Goal: Check status: Check status

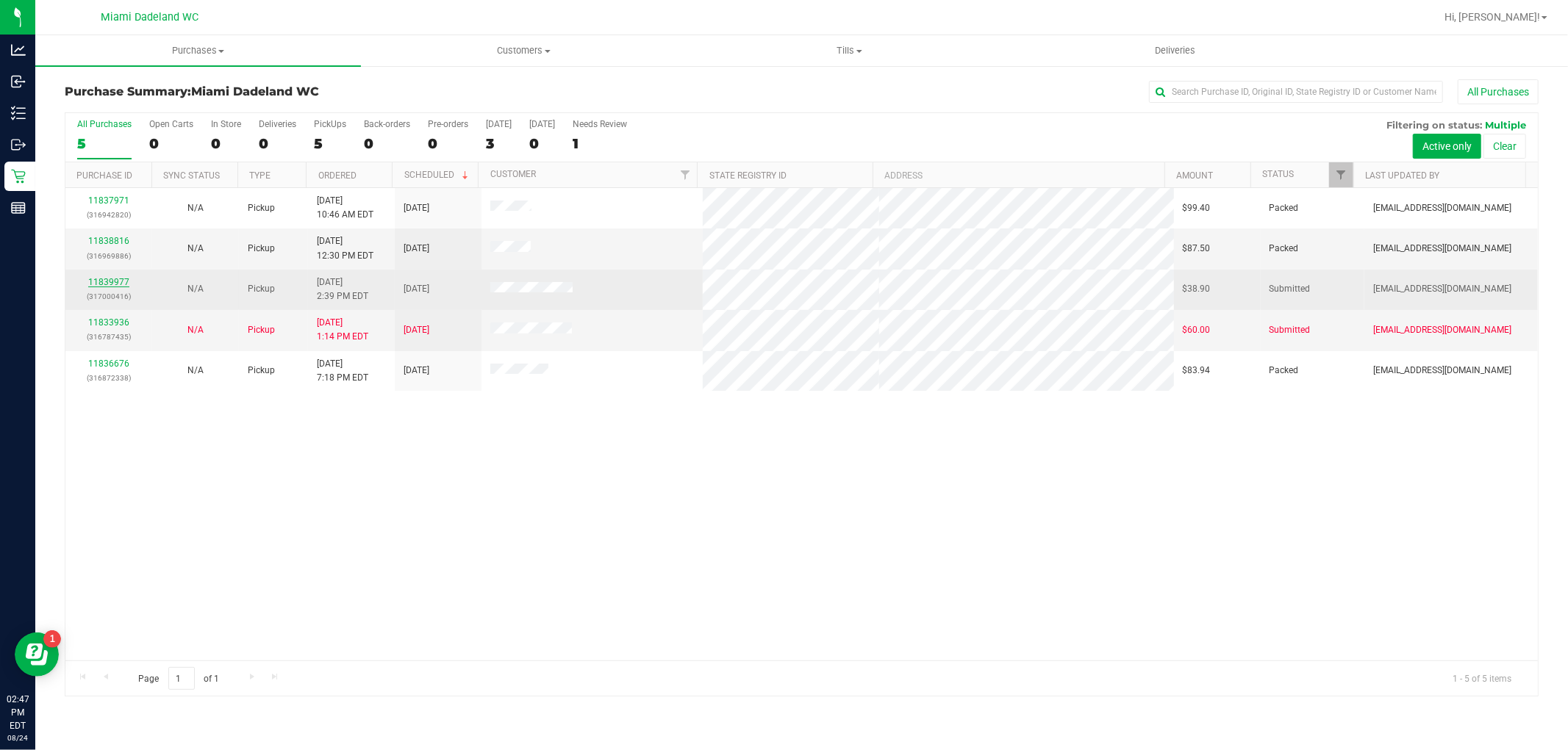
click at [121, 280] on link "11839977" at bounding box center [109, 283] width 41 height 10
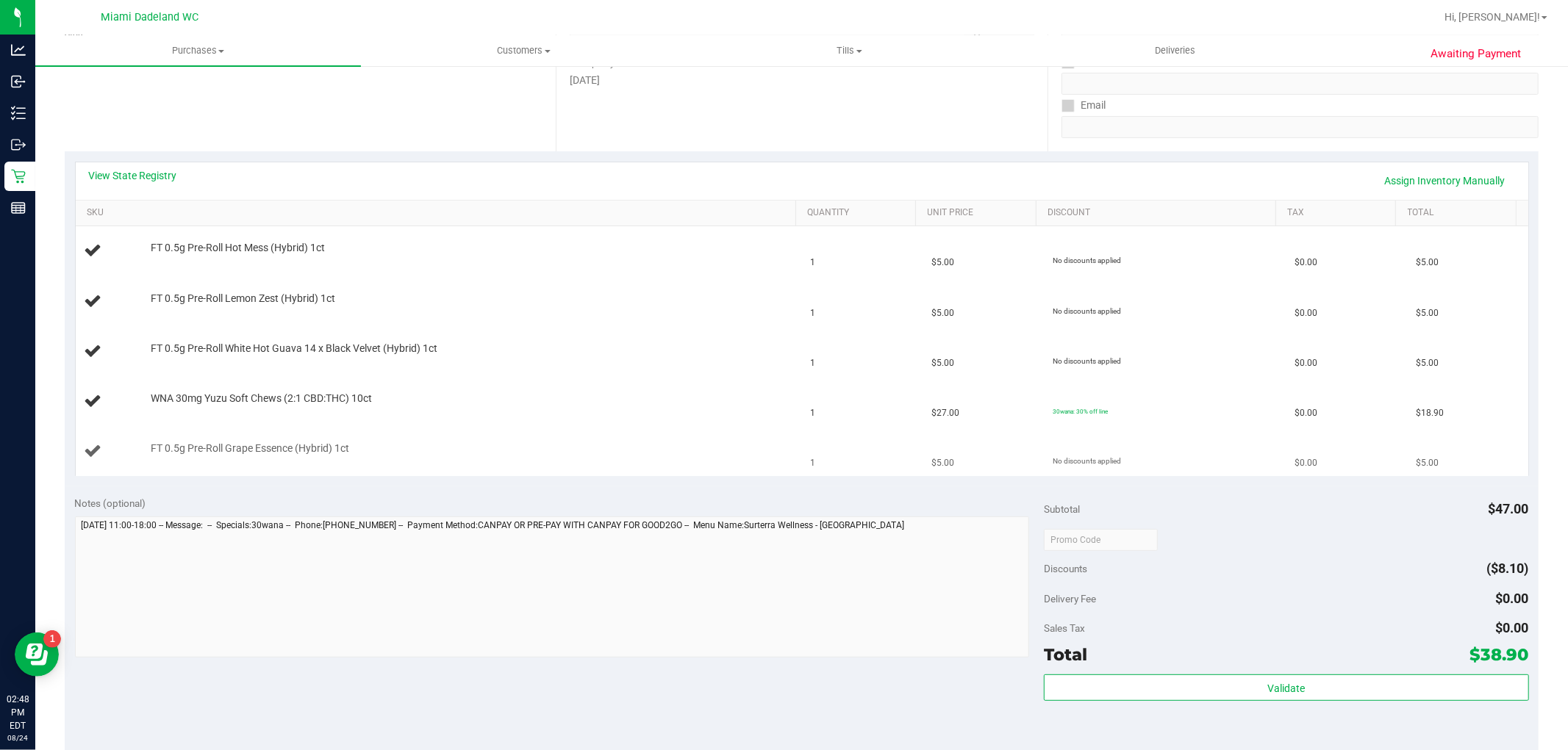
scroll to position [163, 0]
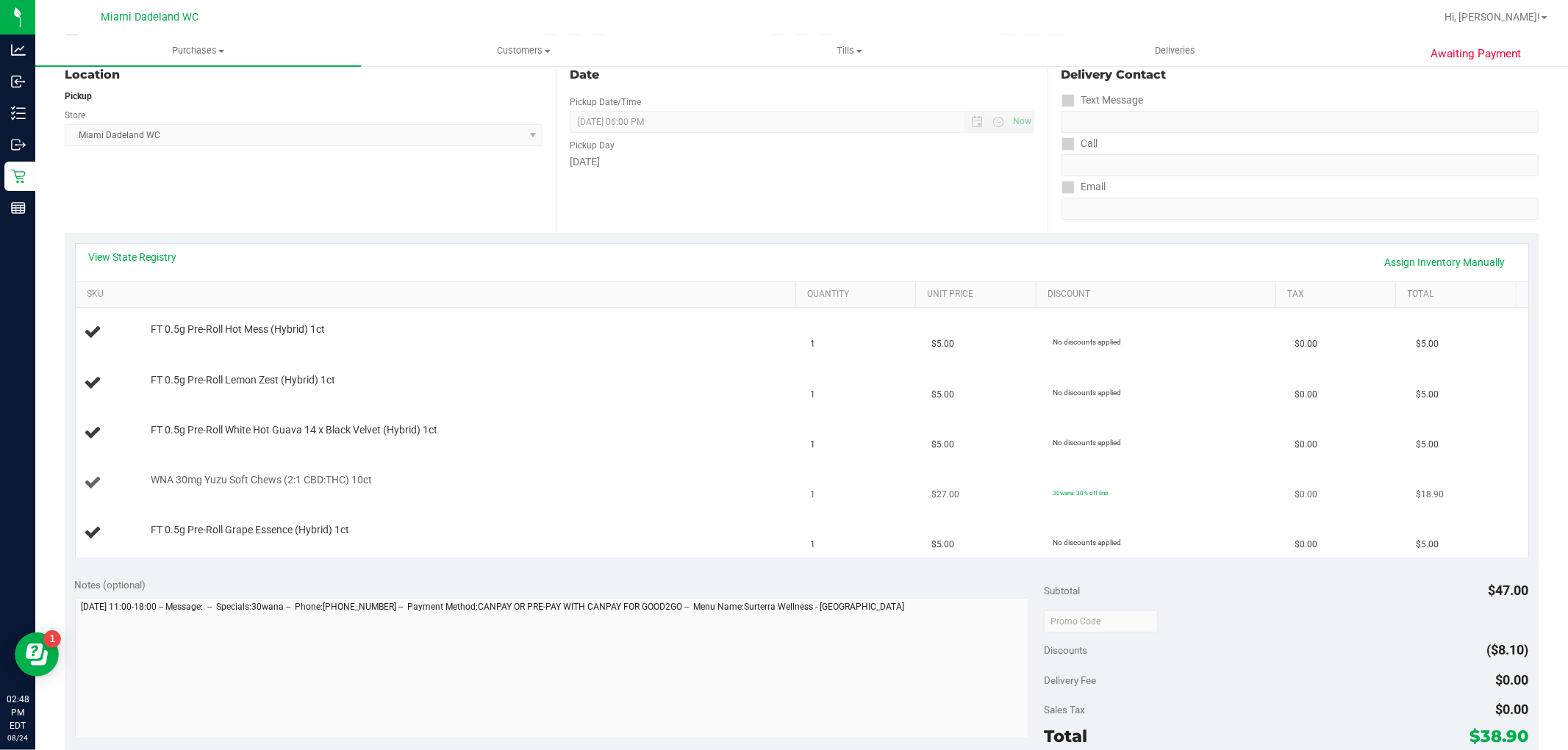
click at [435, 475] on div "WNA 30mg Yuzu Soft Chews (2:1 CBD:THC) 10ct" at bounding box center [466, 481] width 645 height 15
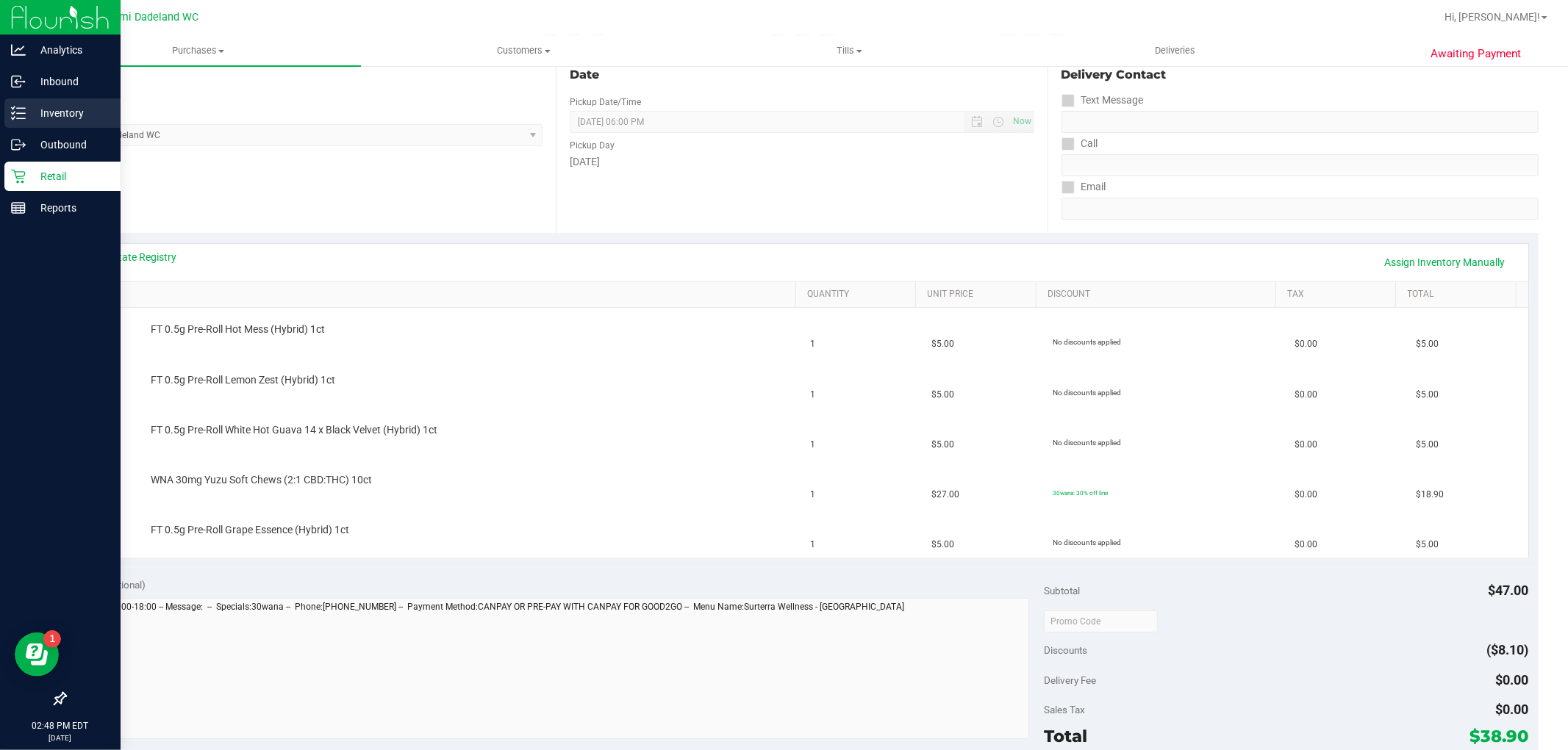
click at [24, 115] on icon at bounding box center [18, 113] width 15 height 15
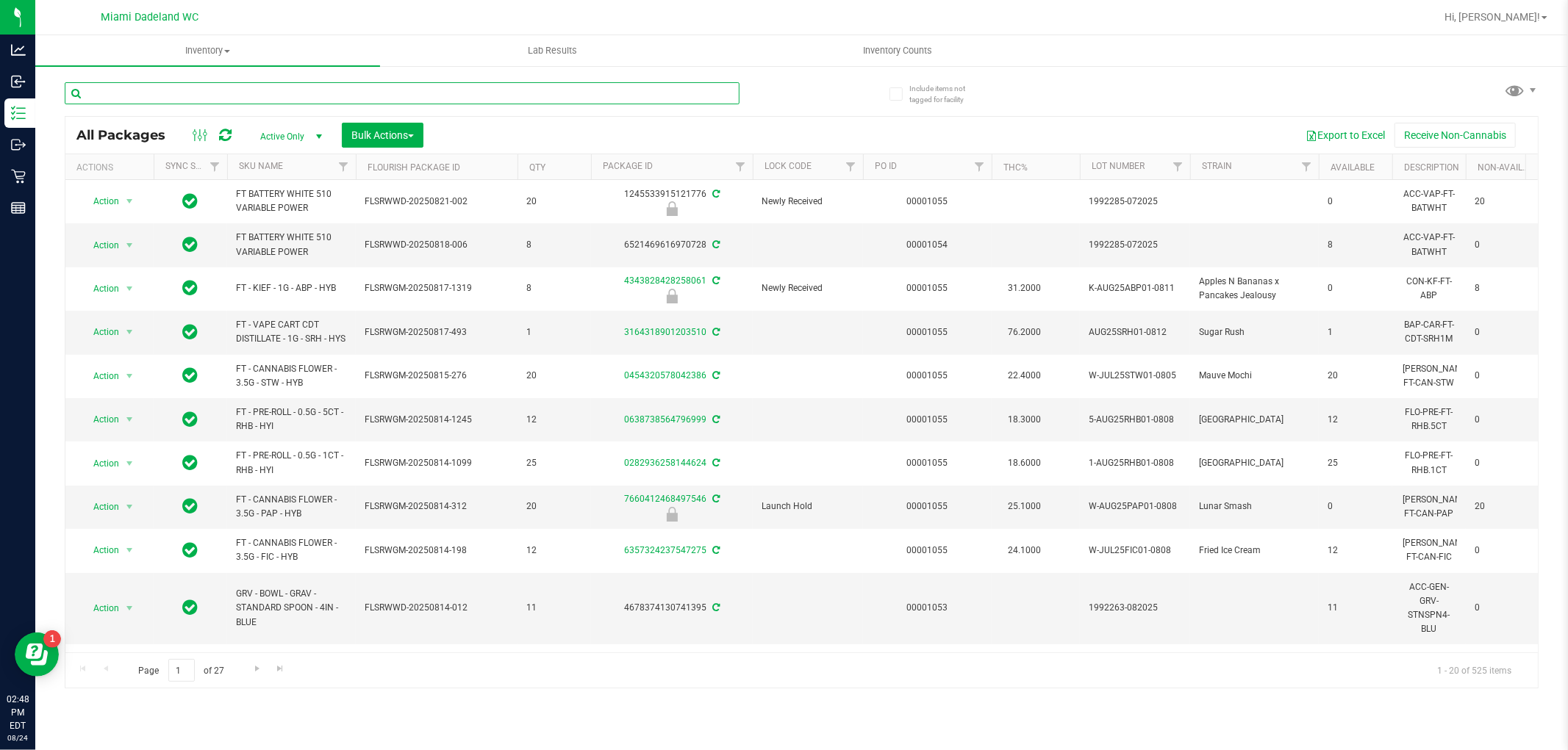
click at [188, 96] on input "text" at bounding box center [402, 93] width 675 height 22
click at [291, 167] on th "SKU Name" at bounding box center [292, 167] width 129 height 26
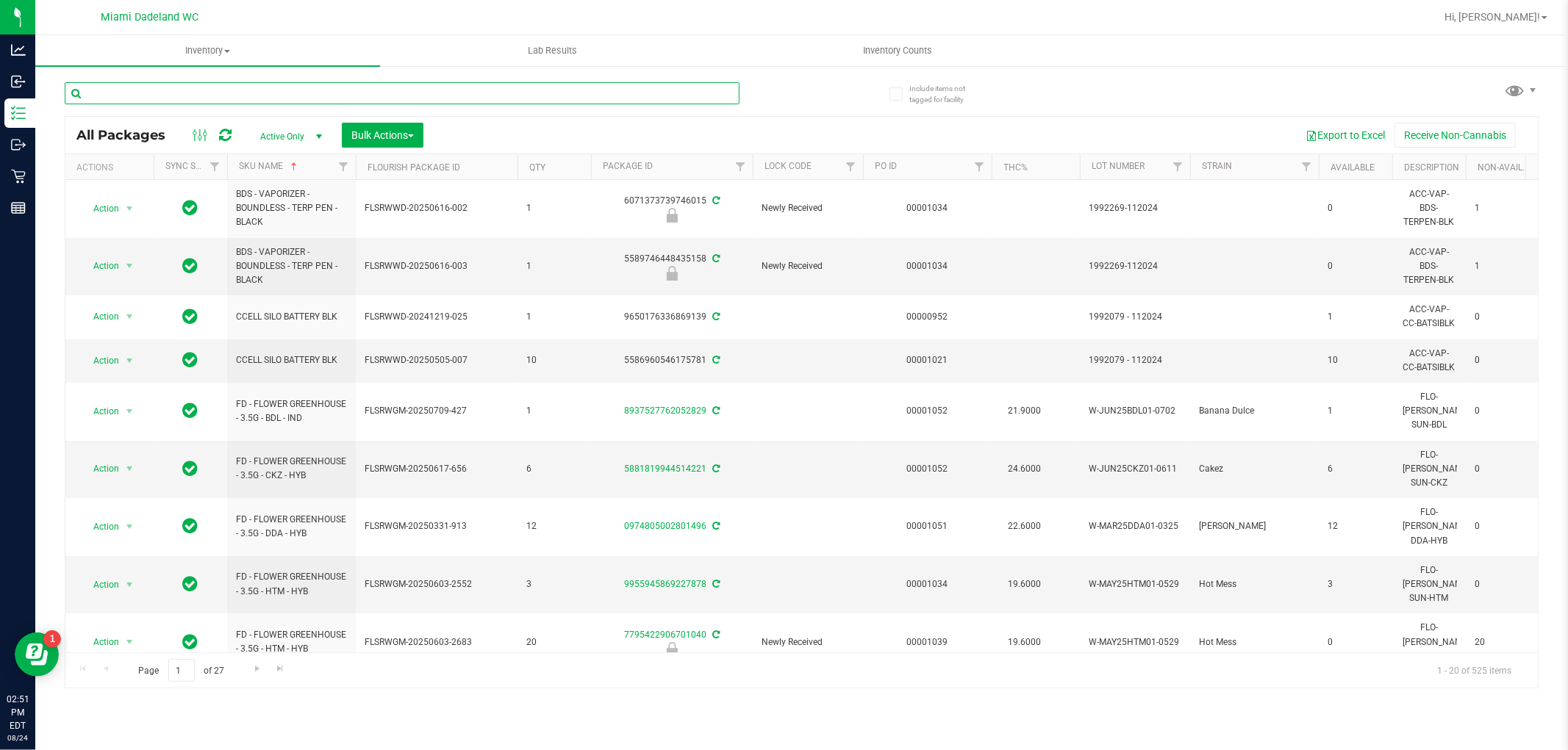
click at [138, 89] on input "text" at bounding box center [402, 93] width 675 height 22
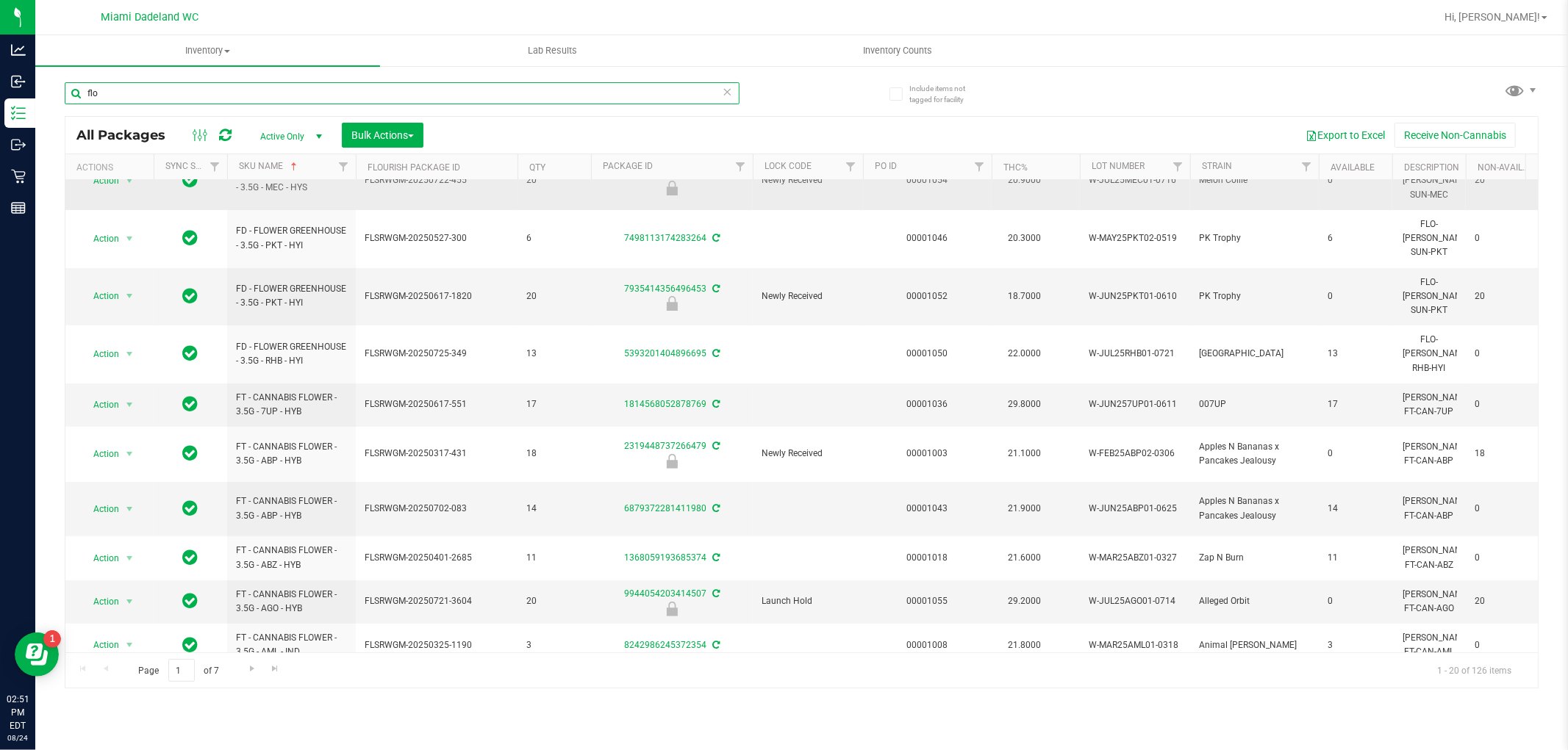
scroll to position [435, 0]
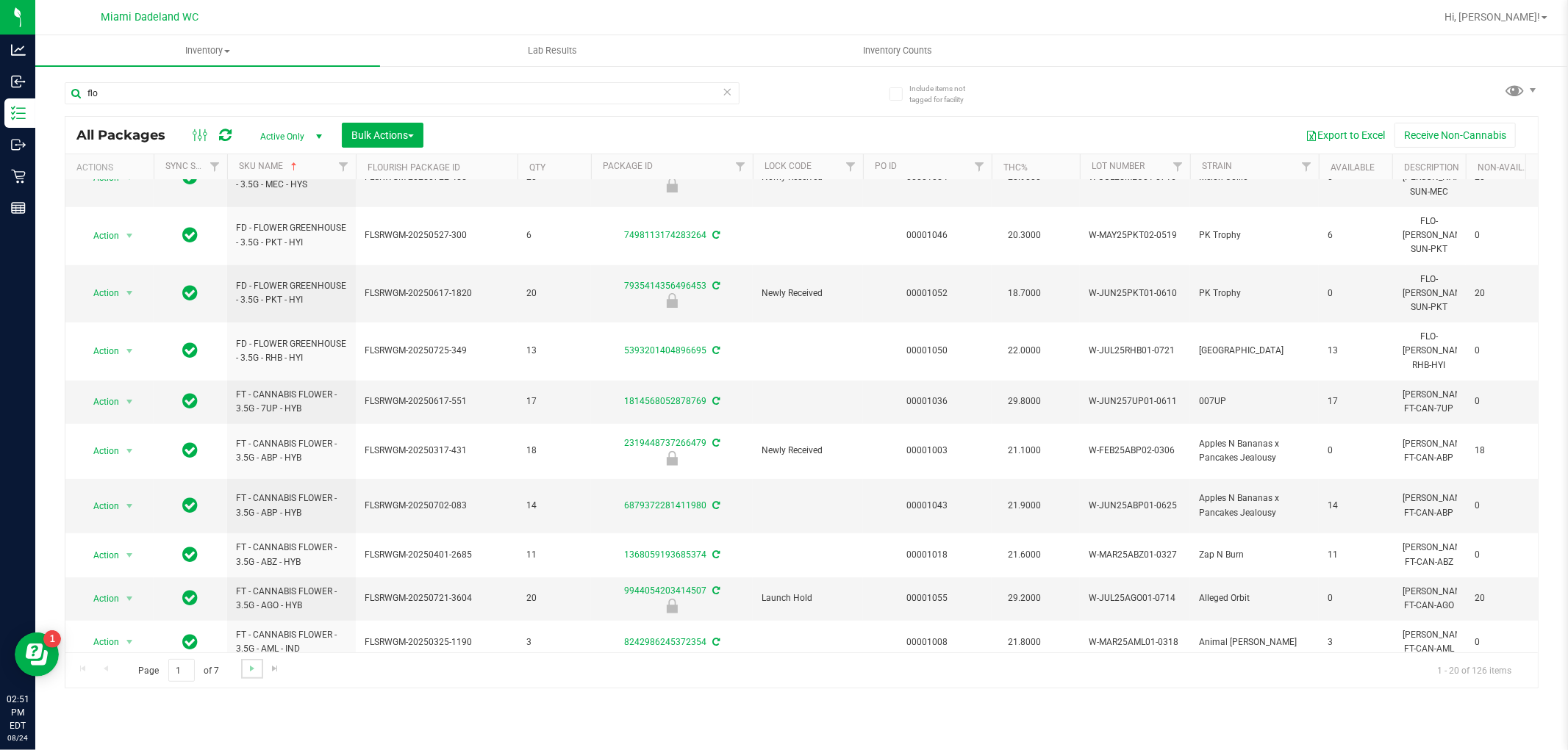
click at [258, 667] on link "Go to the next page" at bounding box center [252, 669] width 21 height 20
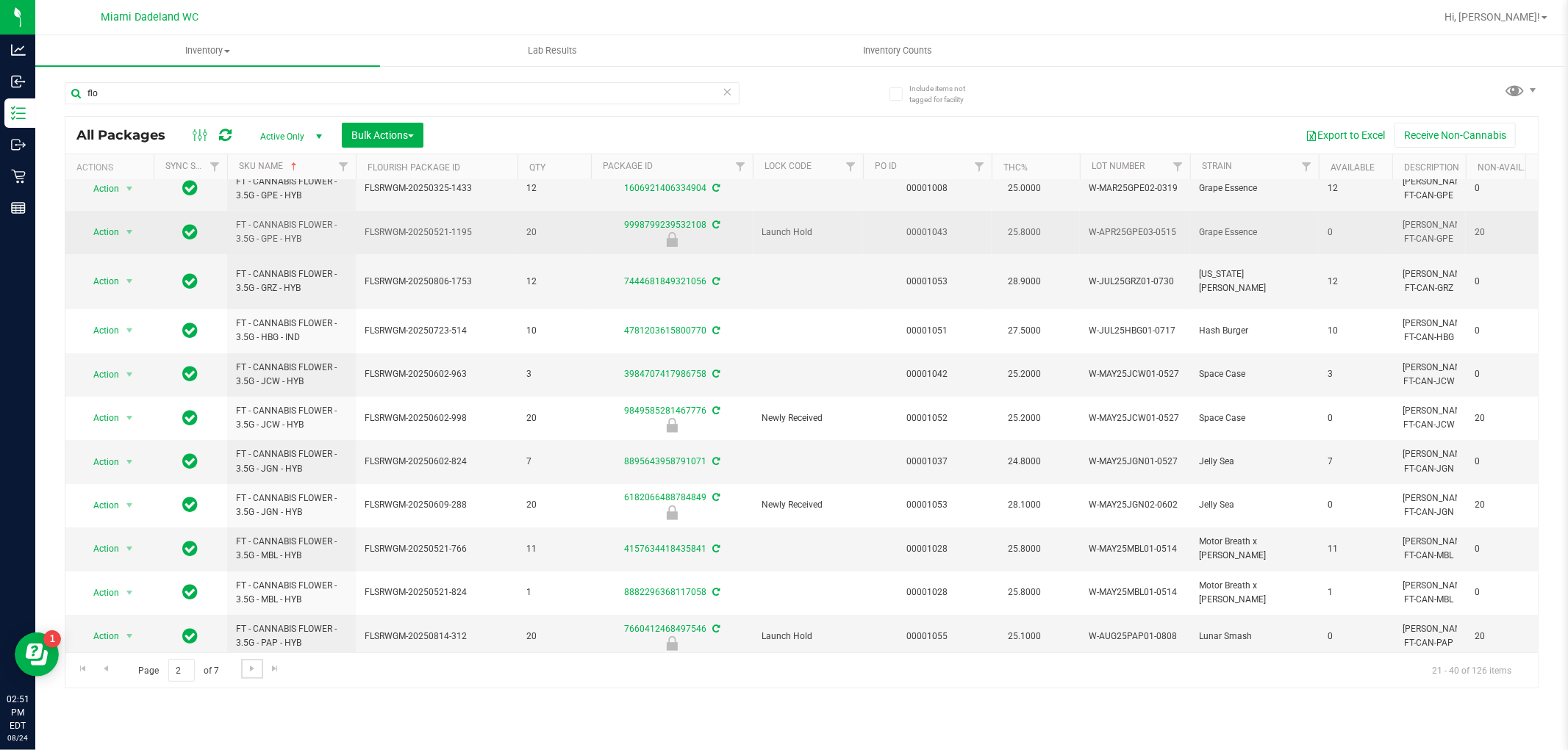
scroll to position [413, 0]
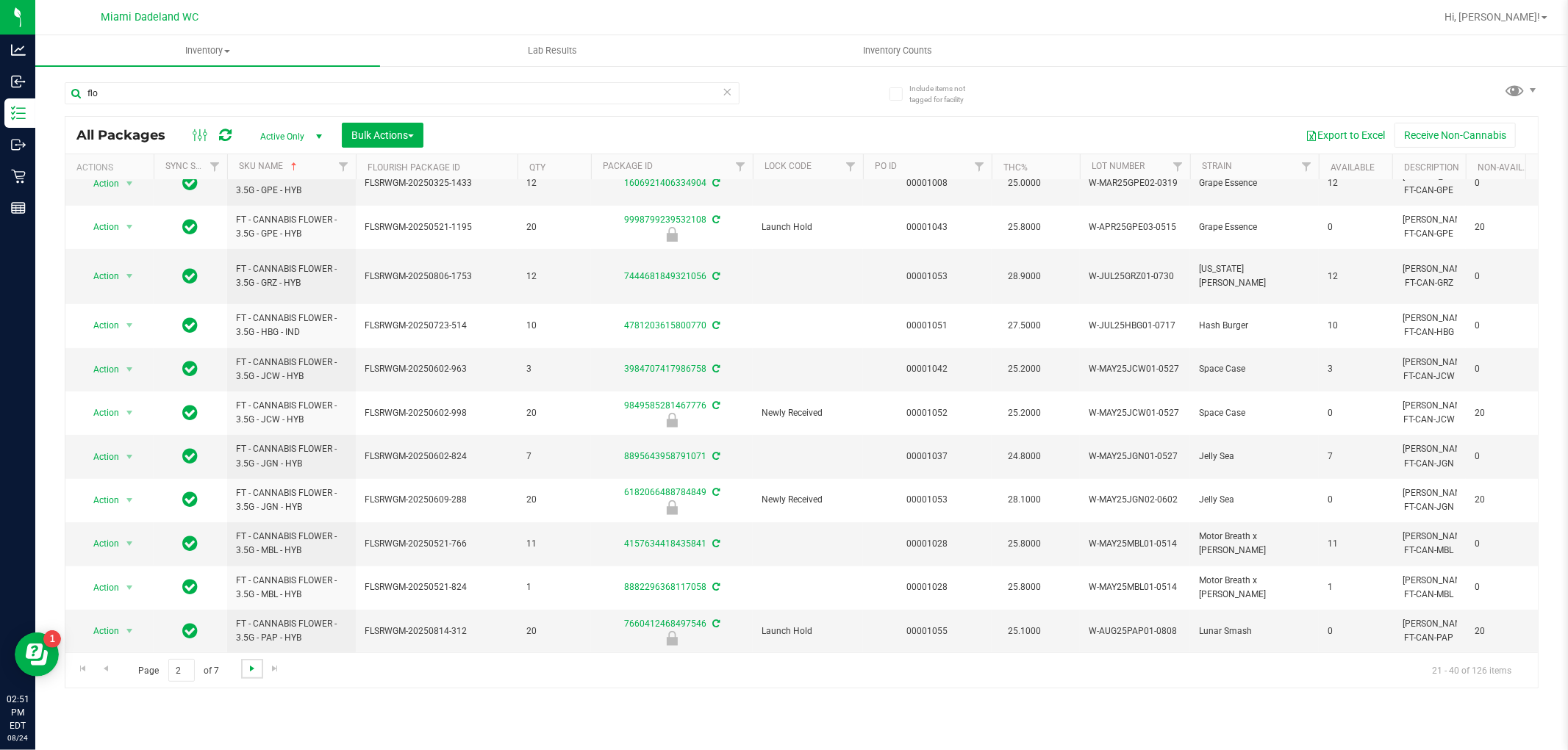
click at [251, 665] on span "Go to the next page" at bounding box center [252, 669] width 12 height 12
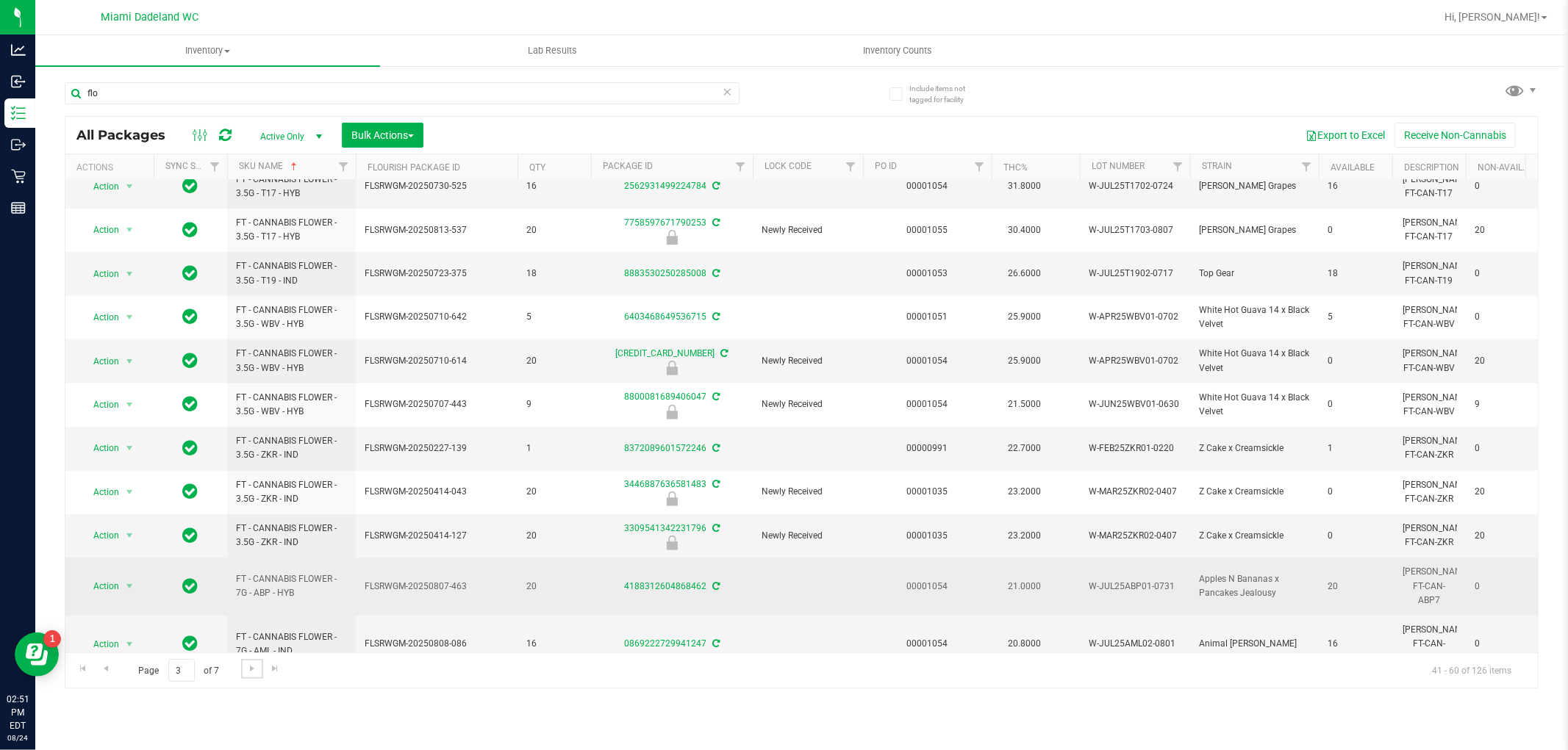
scroll to position [423, 0]
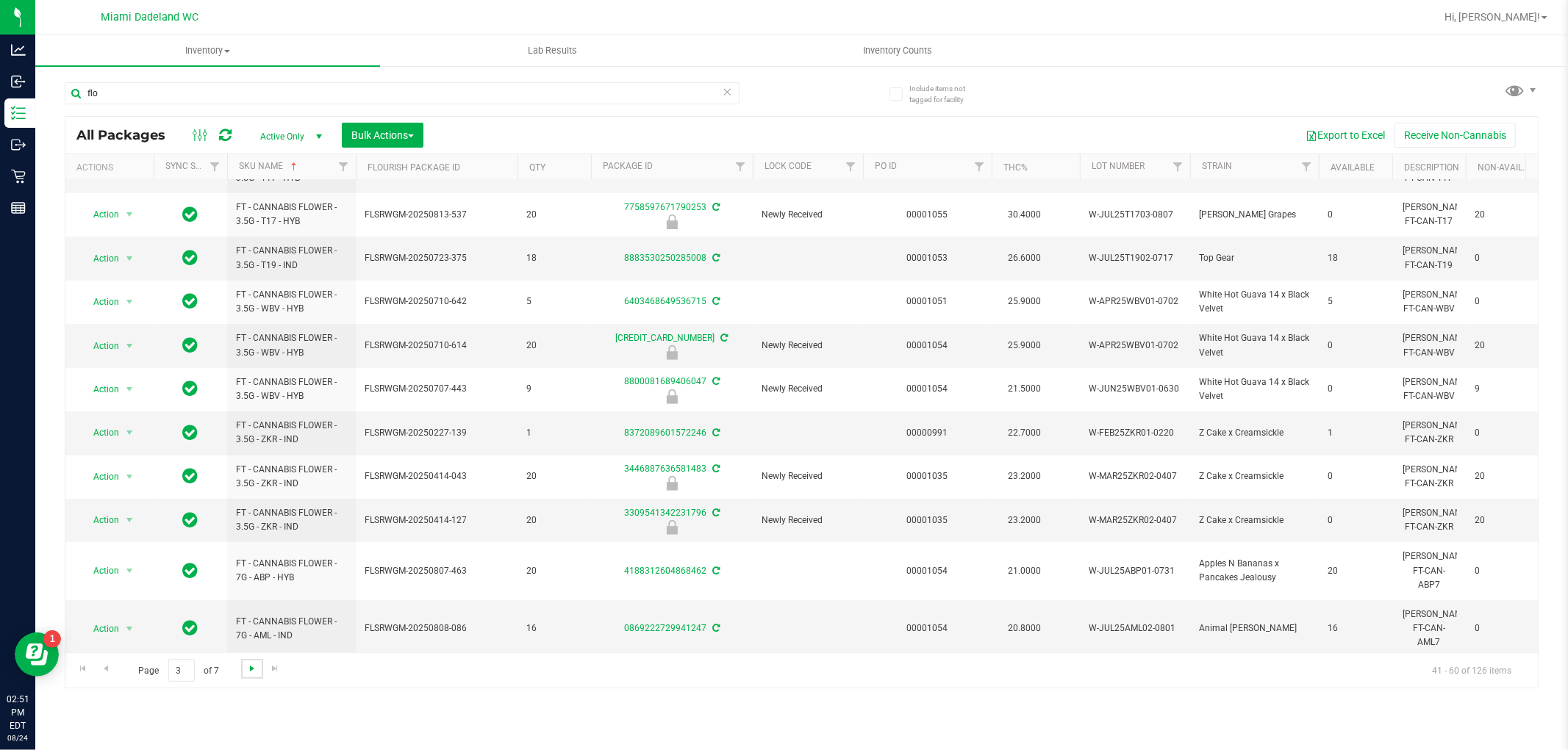
click at [252, 671] on span "Go to the next page" at bounding box center [252, 669] width 12 height 12
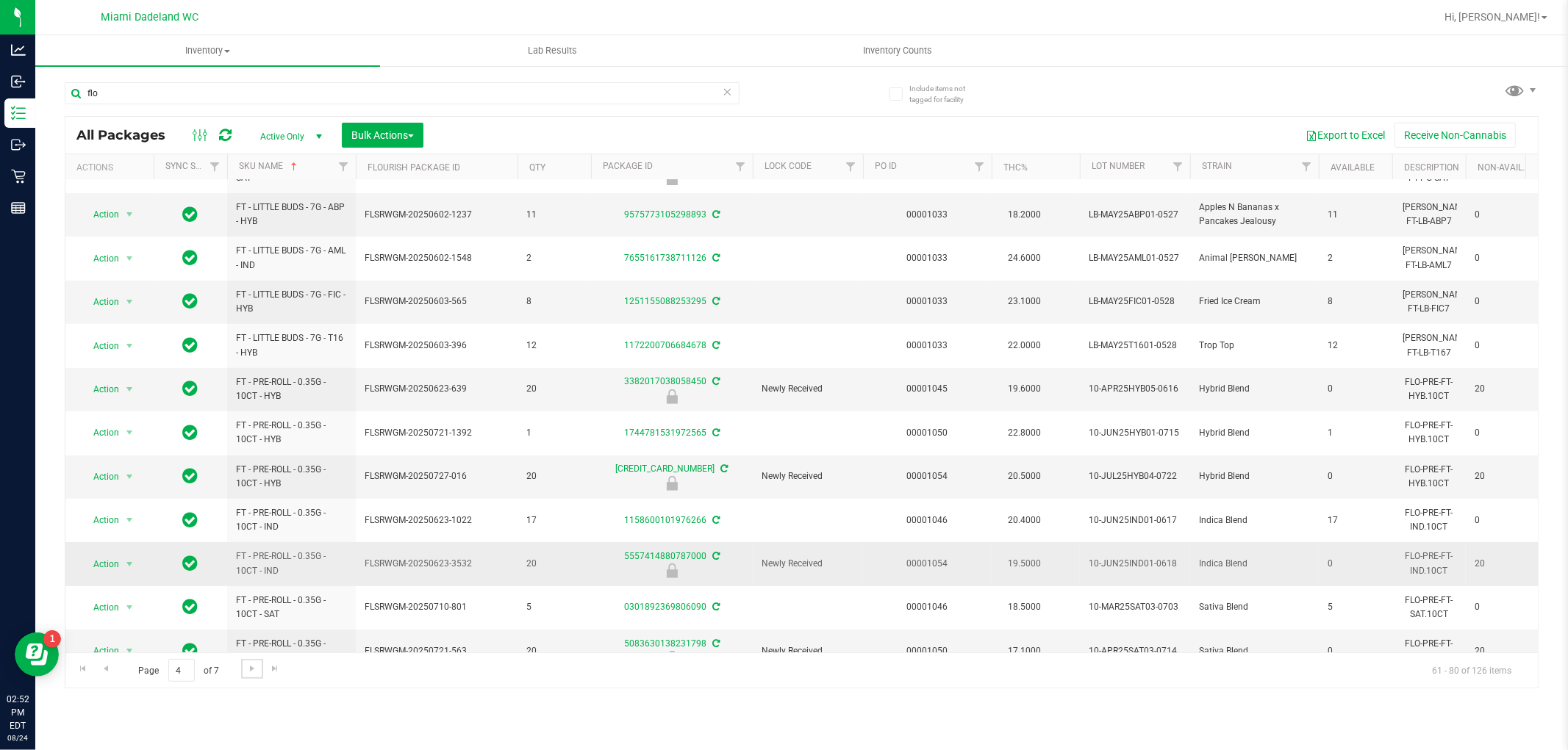
scroll to position [413, 0]
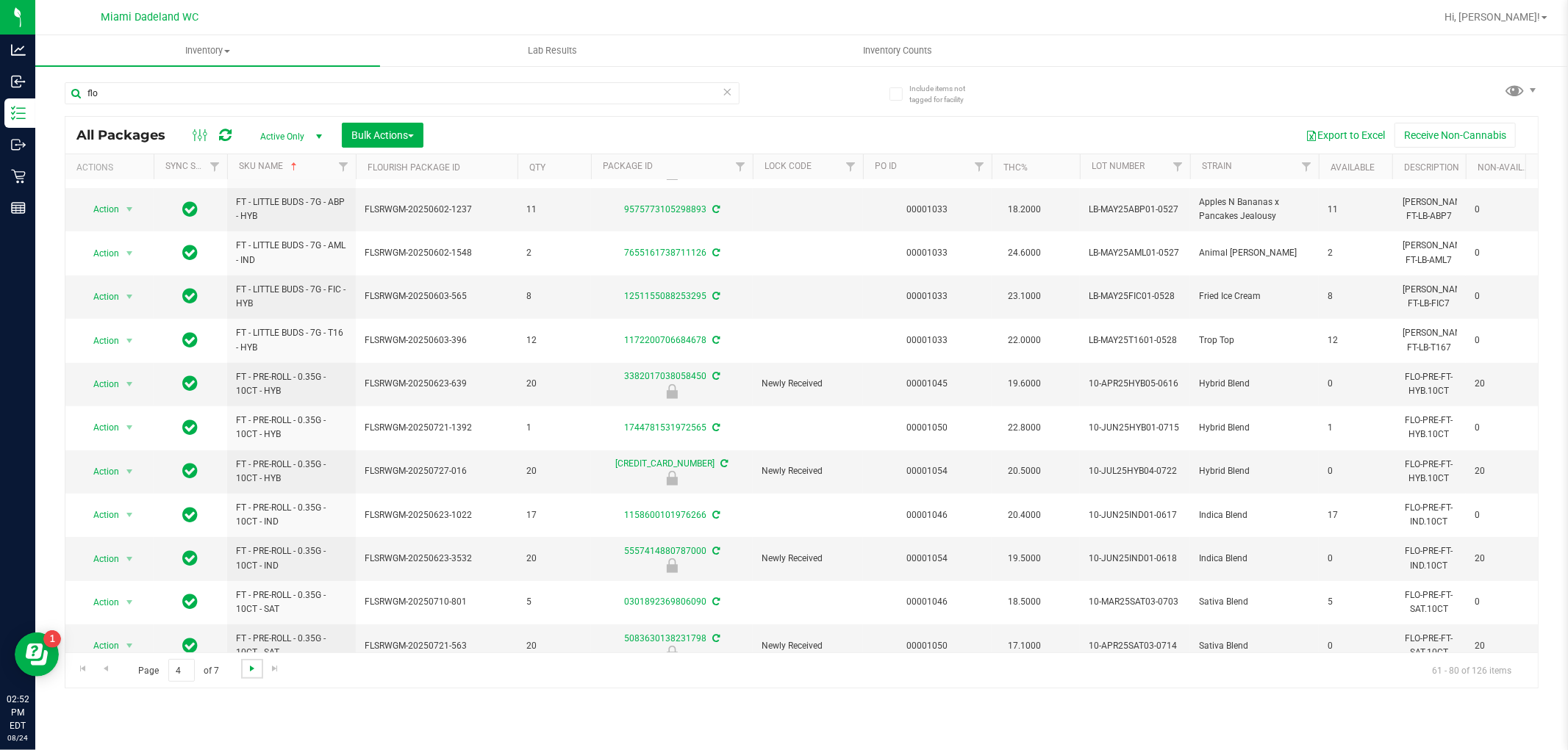
click at [250, 674] on span "Go to the next page" at bounding box center [252, 669] width 12 height 12
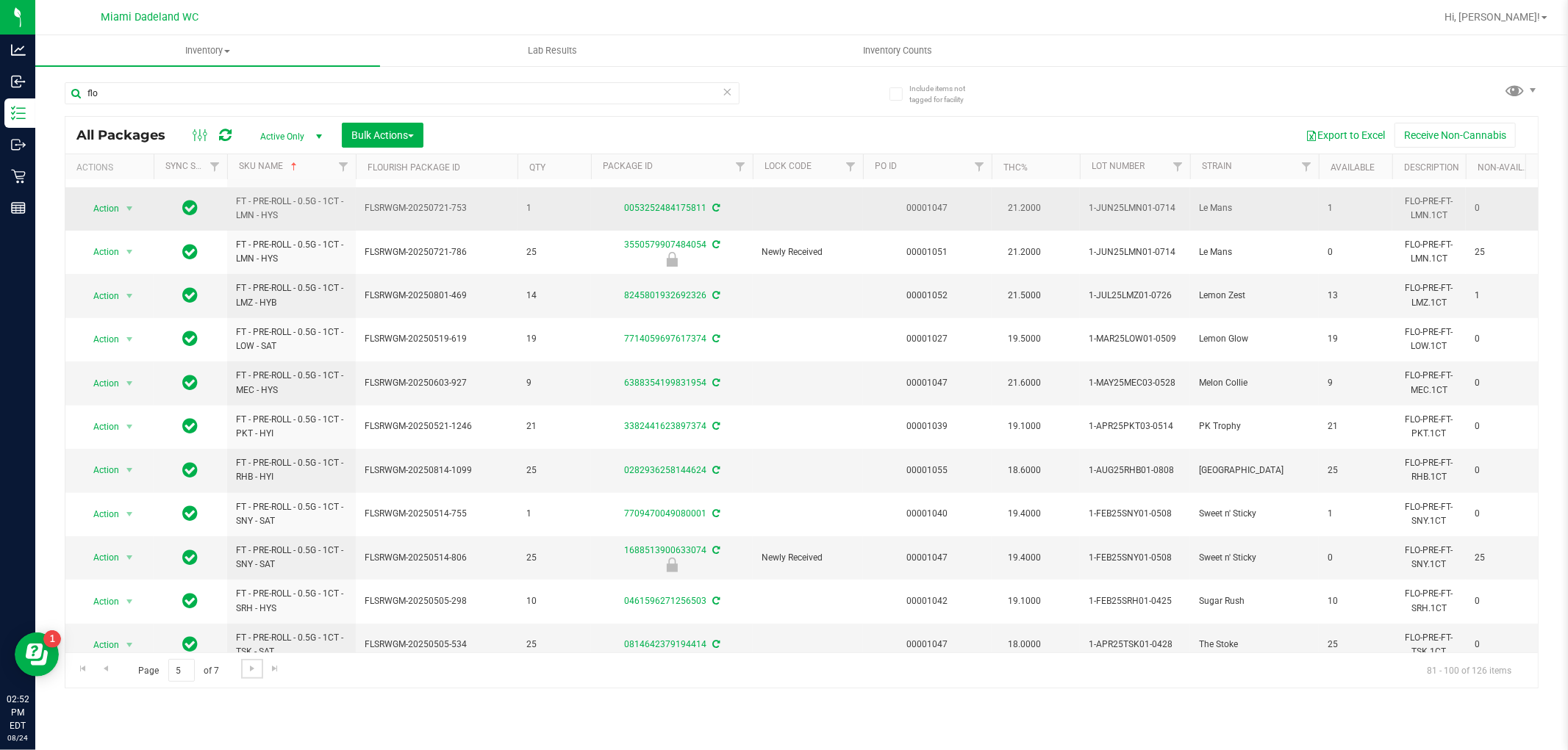
scroll to position [413, 0]
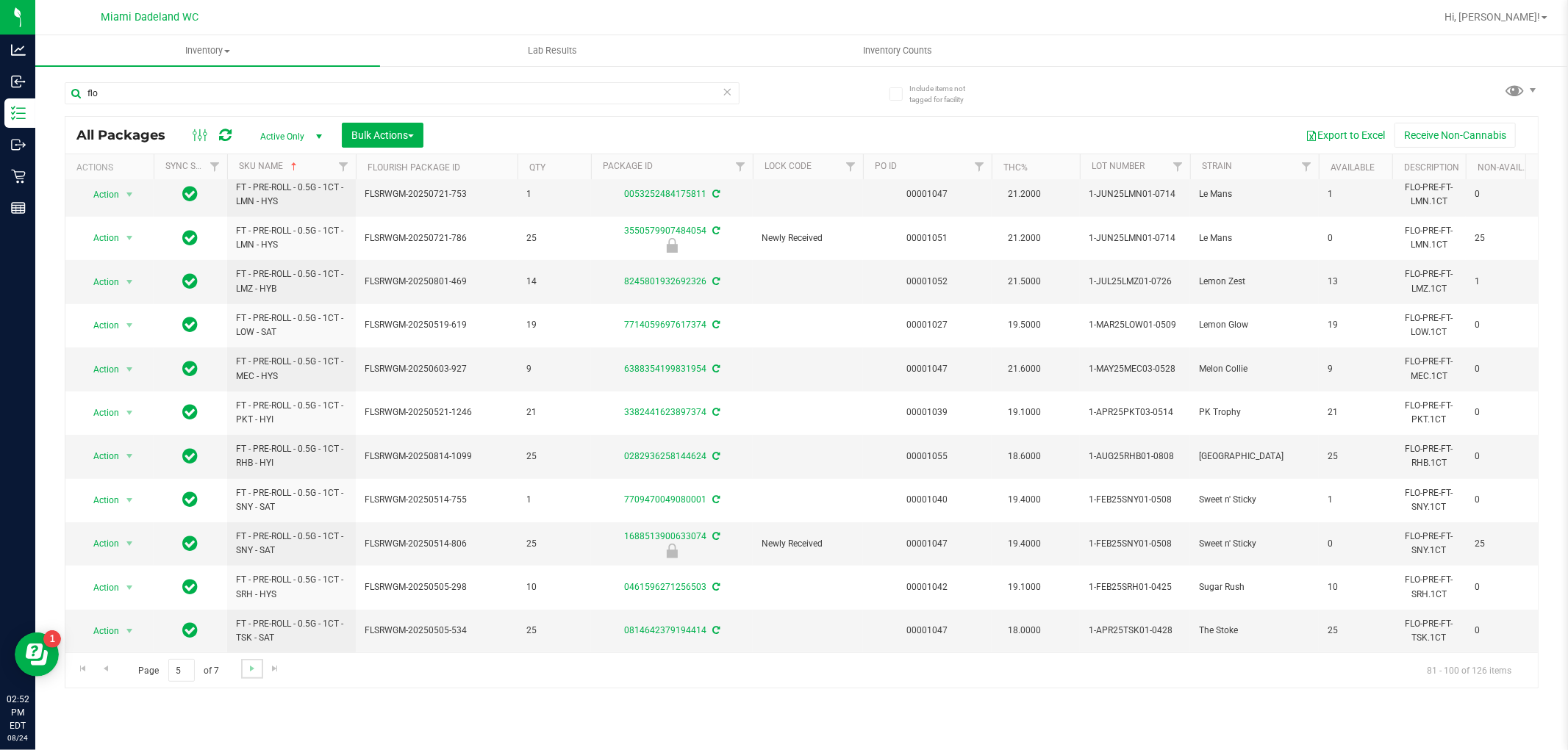
click at [251, 676] on link "Go to the next page" at bounding box center [252, 669] width 21 height 20
click at [249, 664] on span "Go to the next page" at bounding box center [252, 669] width 12 height 12
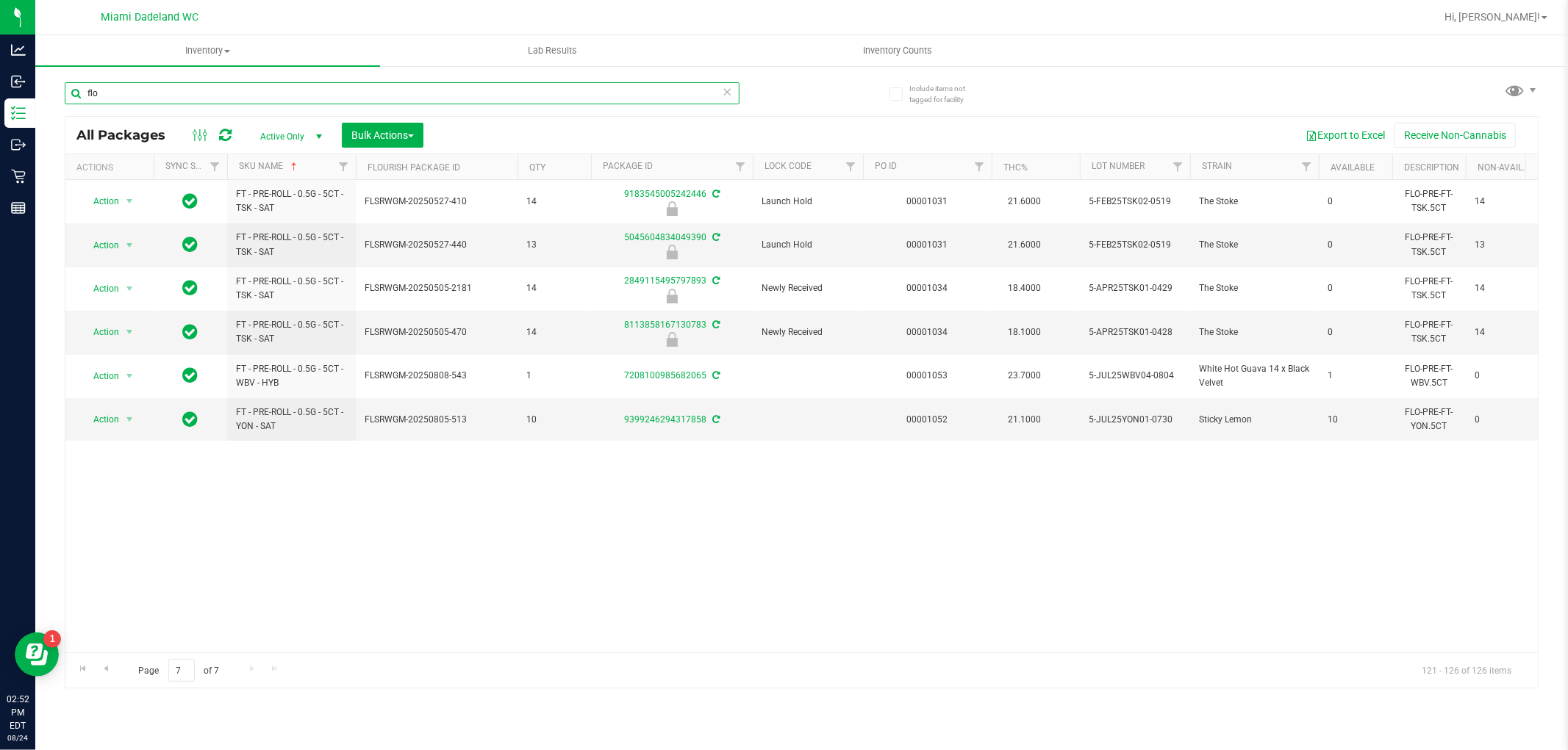
click at [372, 88] on input "flo" at bounding box center [402, 93] width 675 height 22
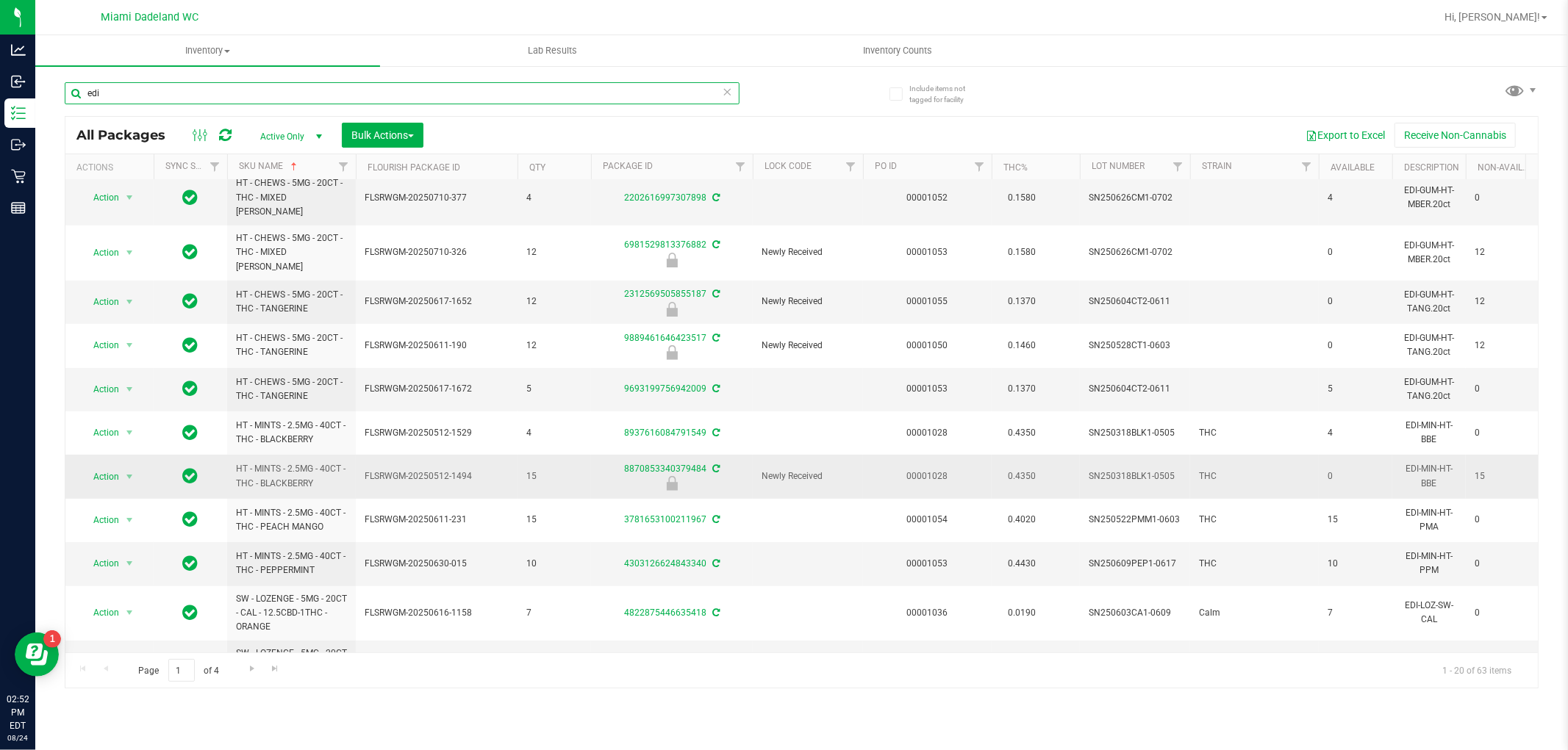
scroll to position [469, 0]
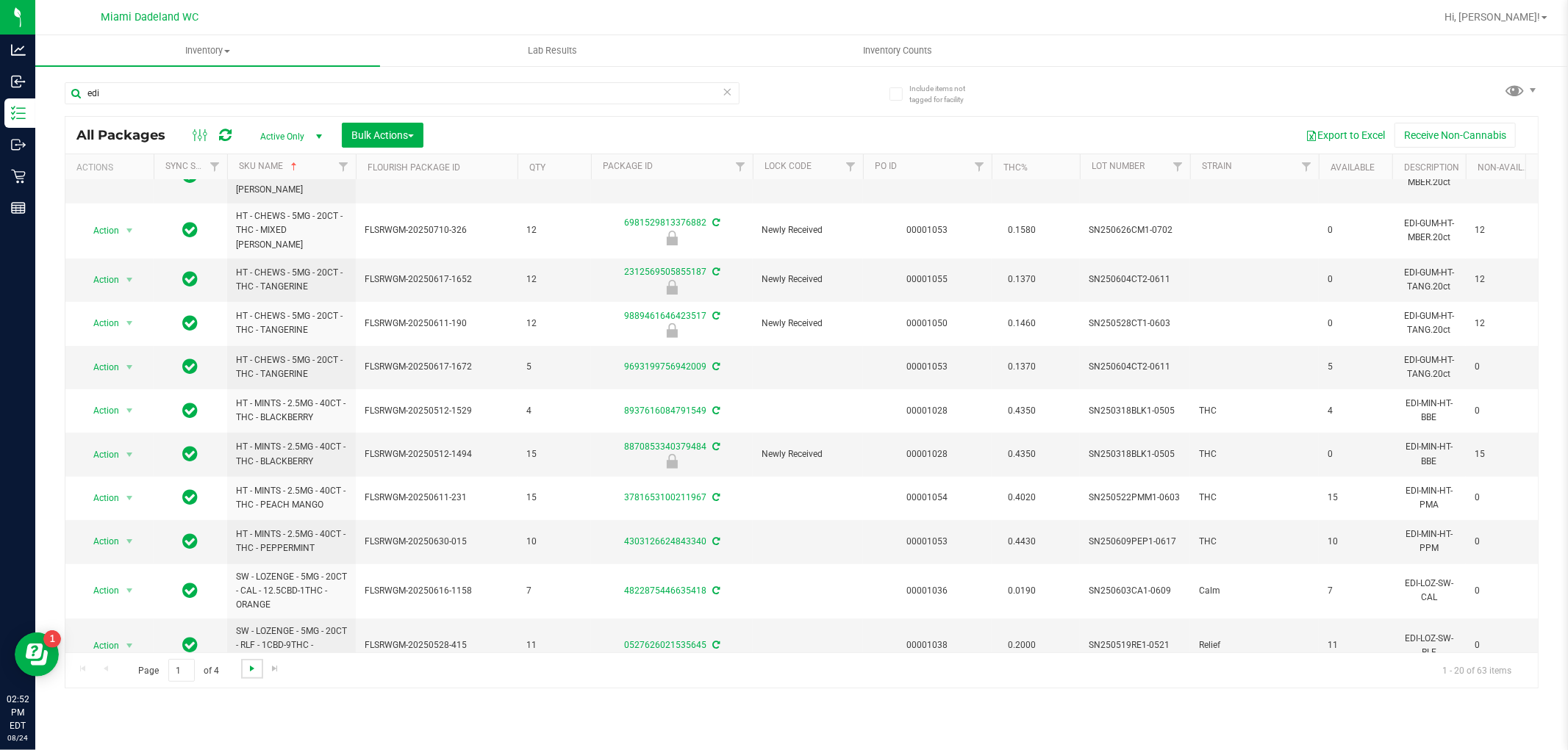
click at [246, 664] on span "Go to the next page" at bounding box center [252, 669] width 12 height 12
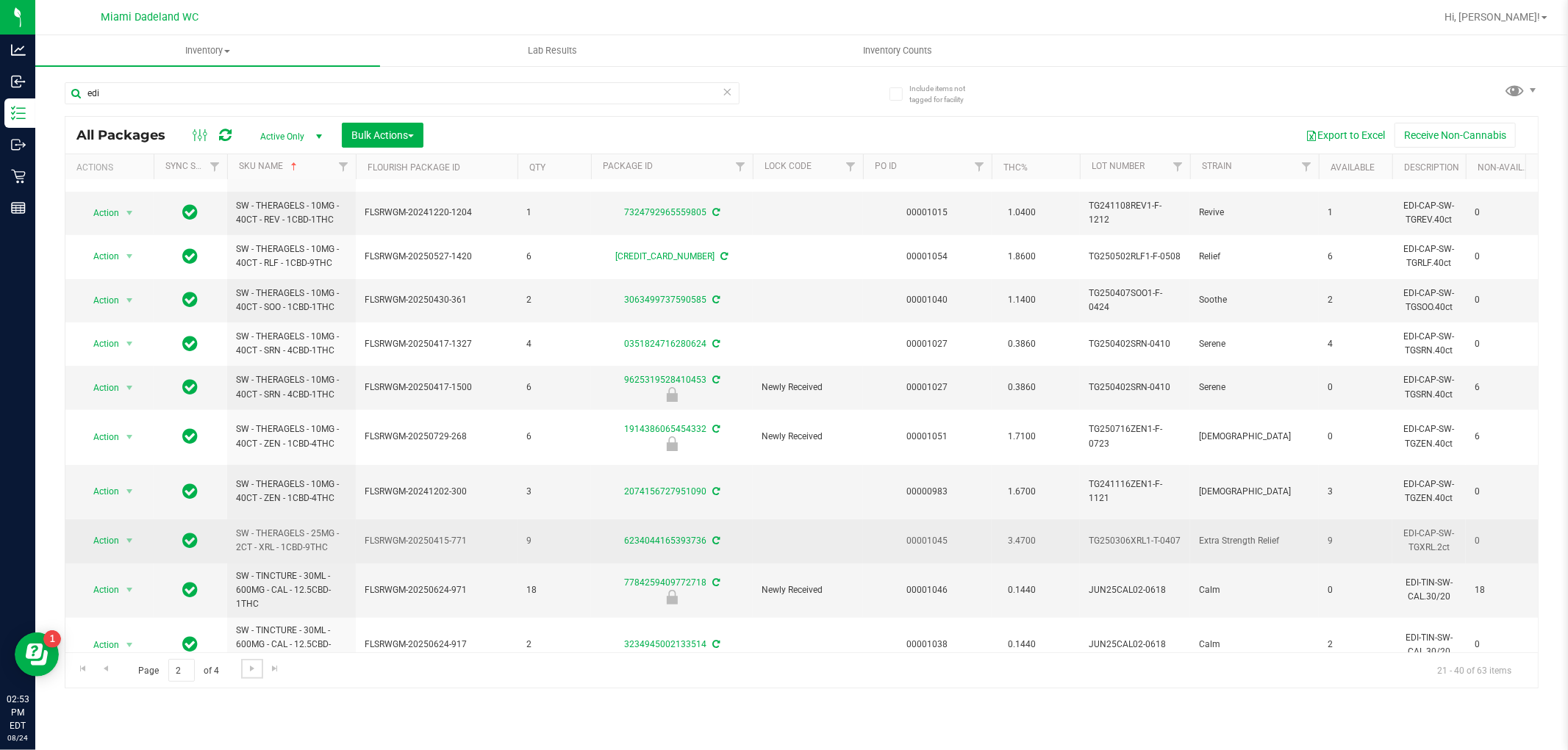
scroll to position [457, 0]
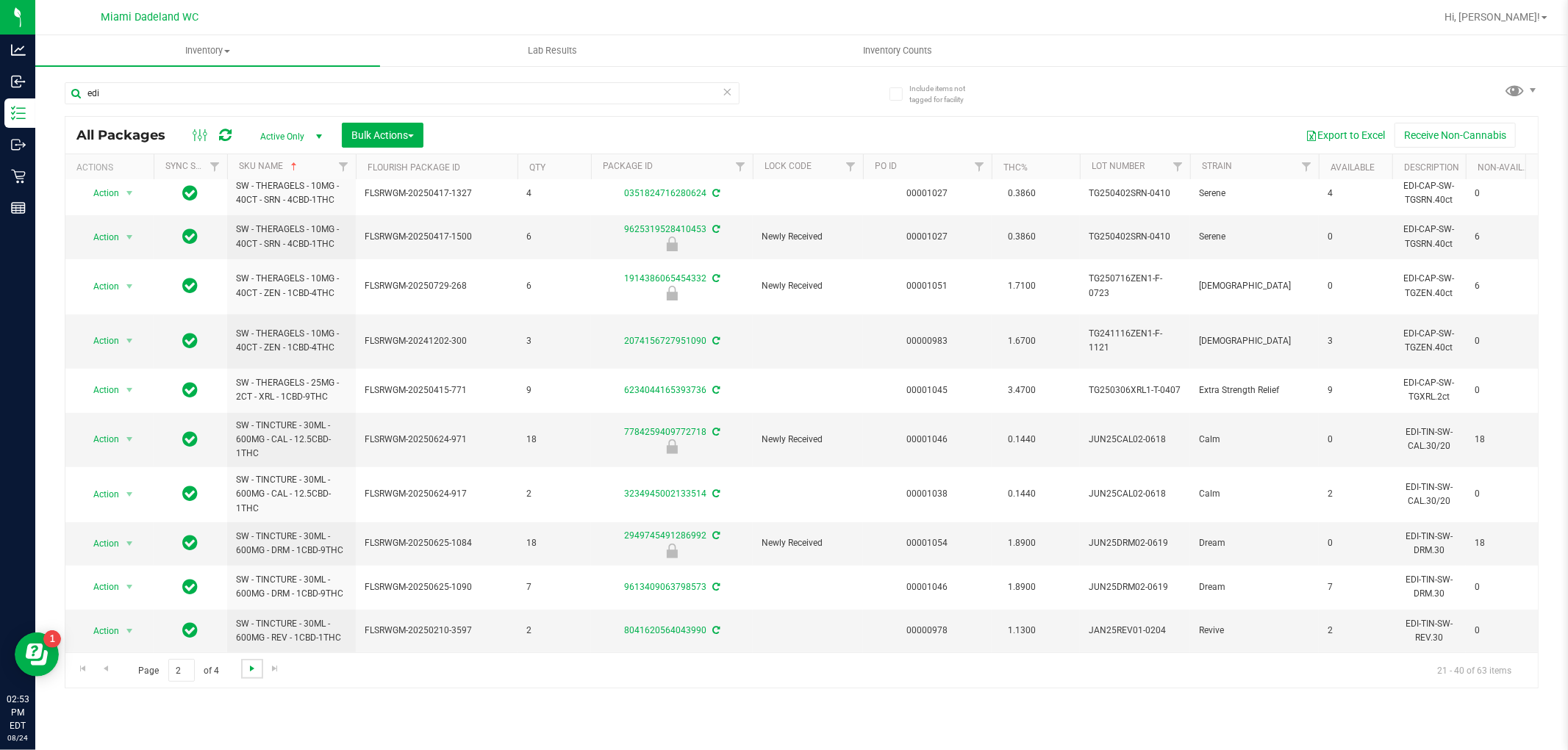
click at [246, 669] on span "Go to the next page" at bounding box center [252, 669] width 12 height 12
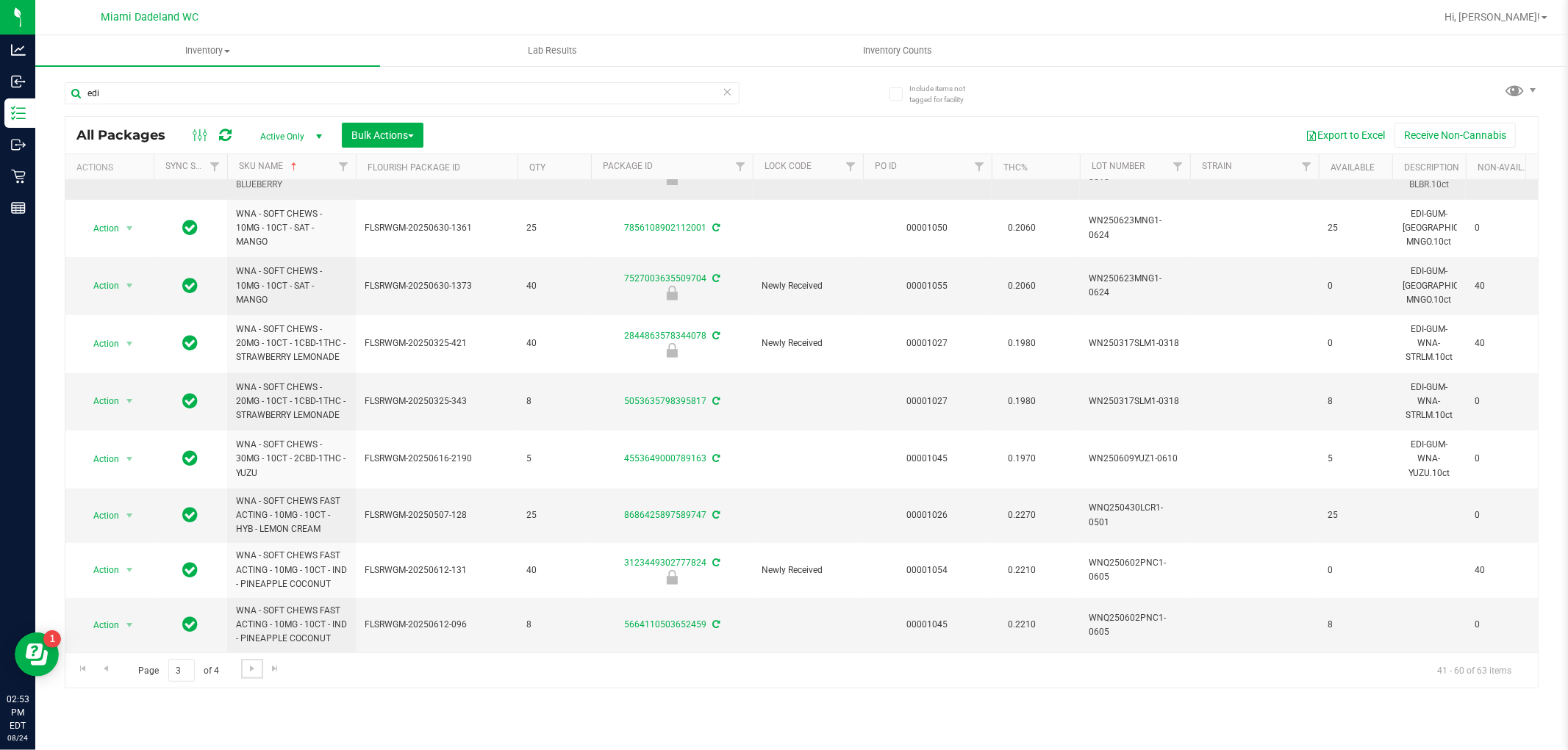
scroll to position [573, 0]
click at [255, 664] on span "Go to the next page" at bounding box center [252, 669] width 12 height 12
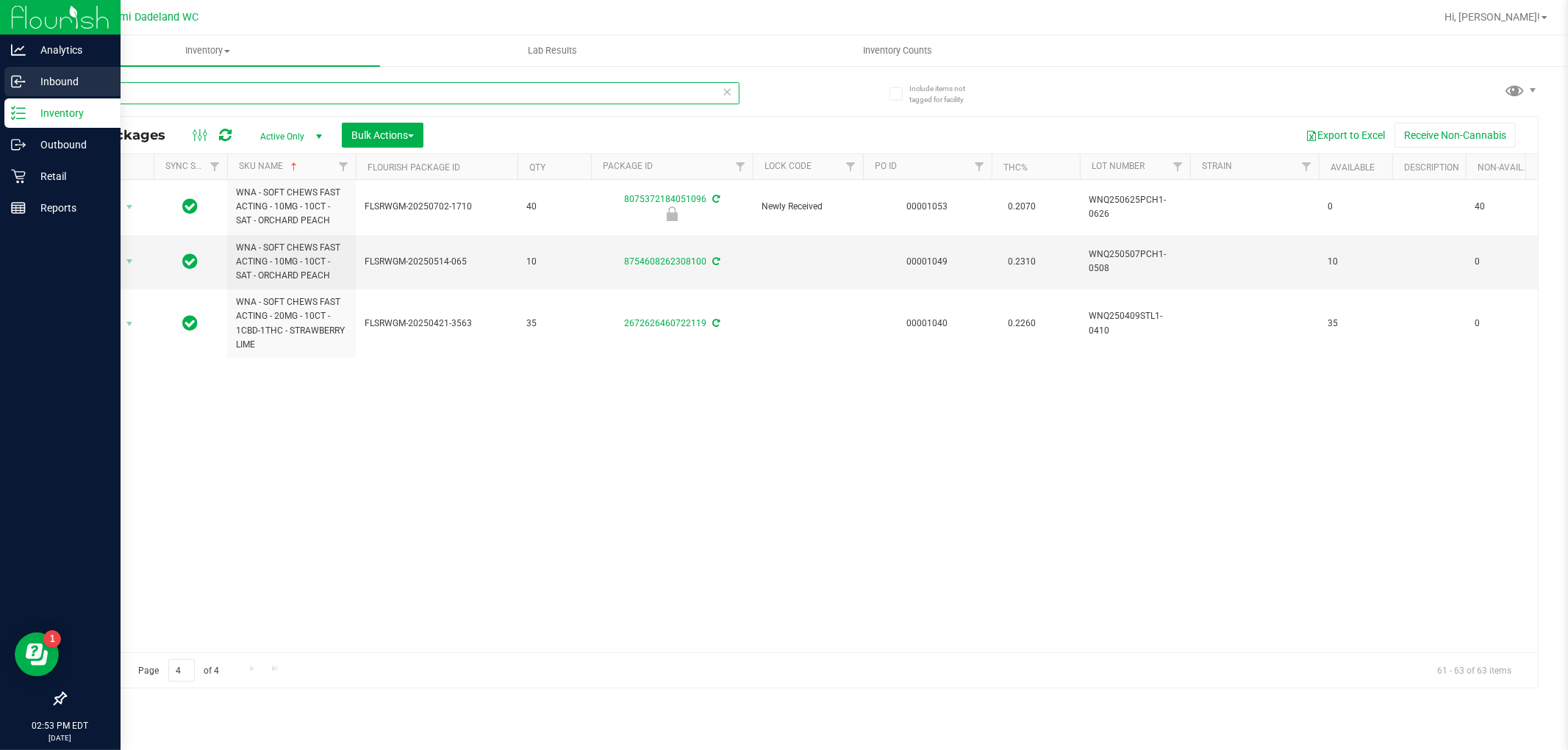
drag, startPoint x: 286, startPoint y: 93, endPoint x: 0, endPoint y: 70, distance: 286.9
click at [0, 70] on div "Analytics Inbound Inventory Outbound Retail Reports 02:53 PM EDT 08/24/2025 08/…" at bounding box center [784, 375] width 1568 height 750
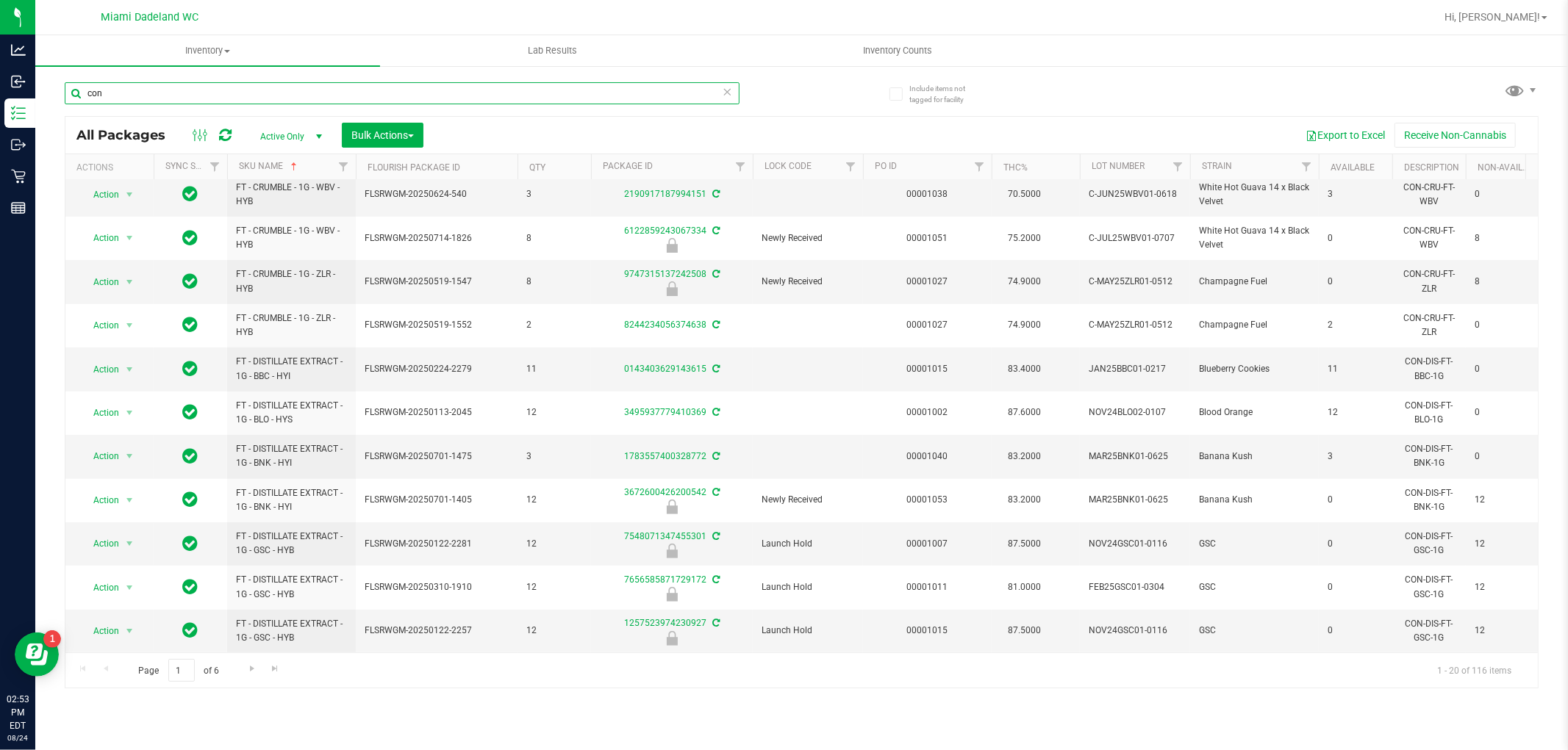
scroll to position [413, 0]
click at [243, 662] on link "Go to the next page" at bounding box center [252, 669] width 21 height 20
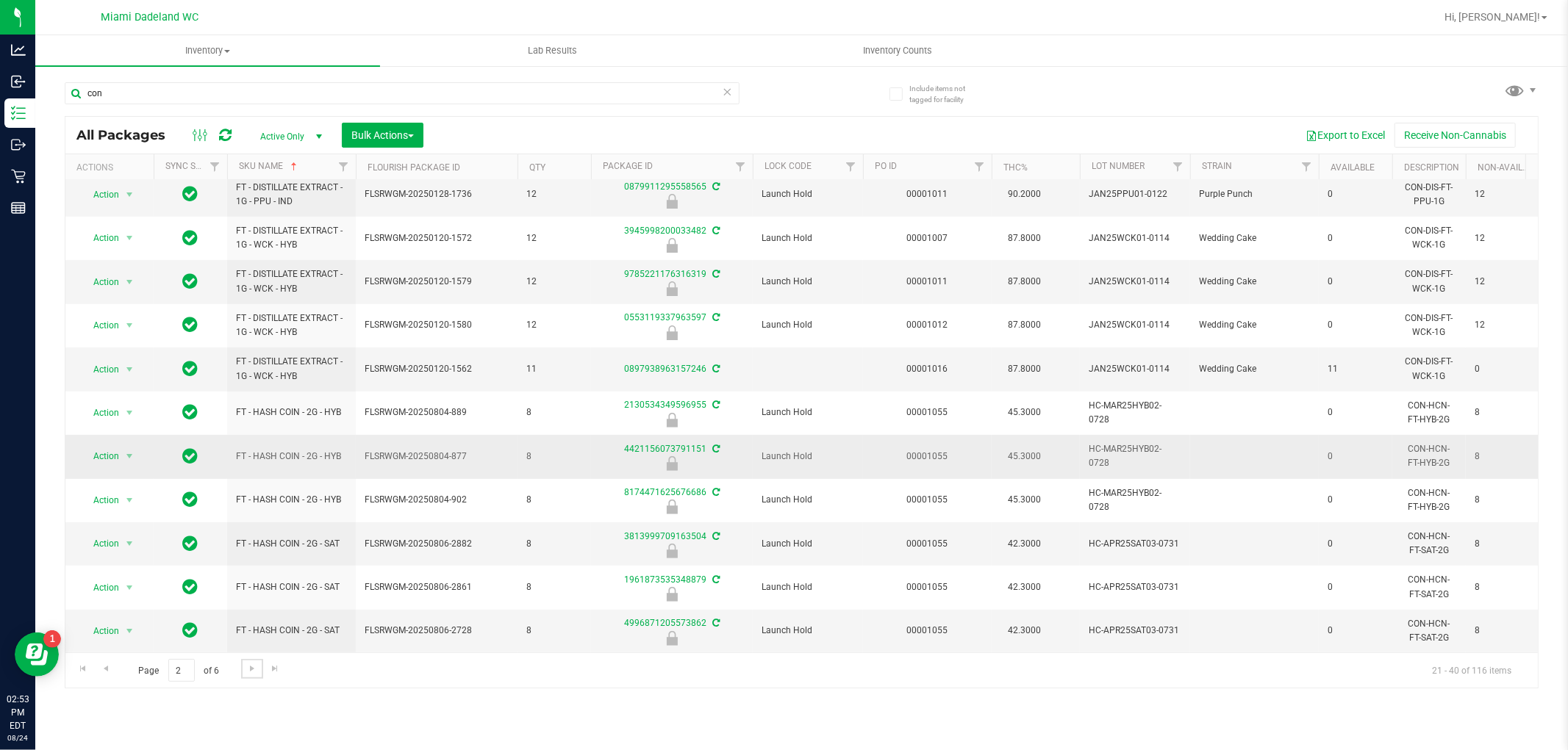
scroll to position [413, 0]
click at [259, 666] on link "Go to the next page" at bounding box center [252, 669] width 21 height 20
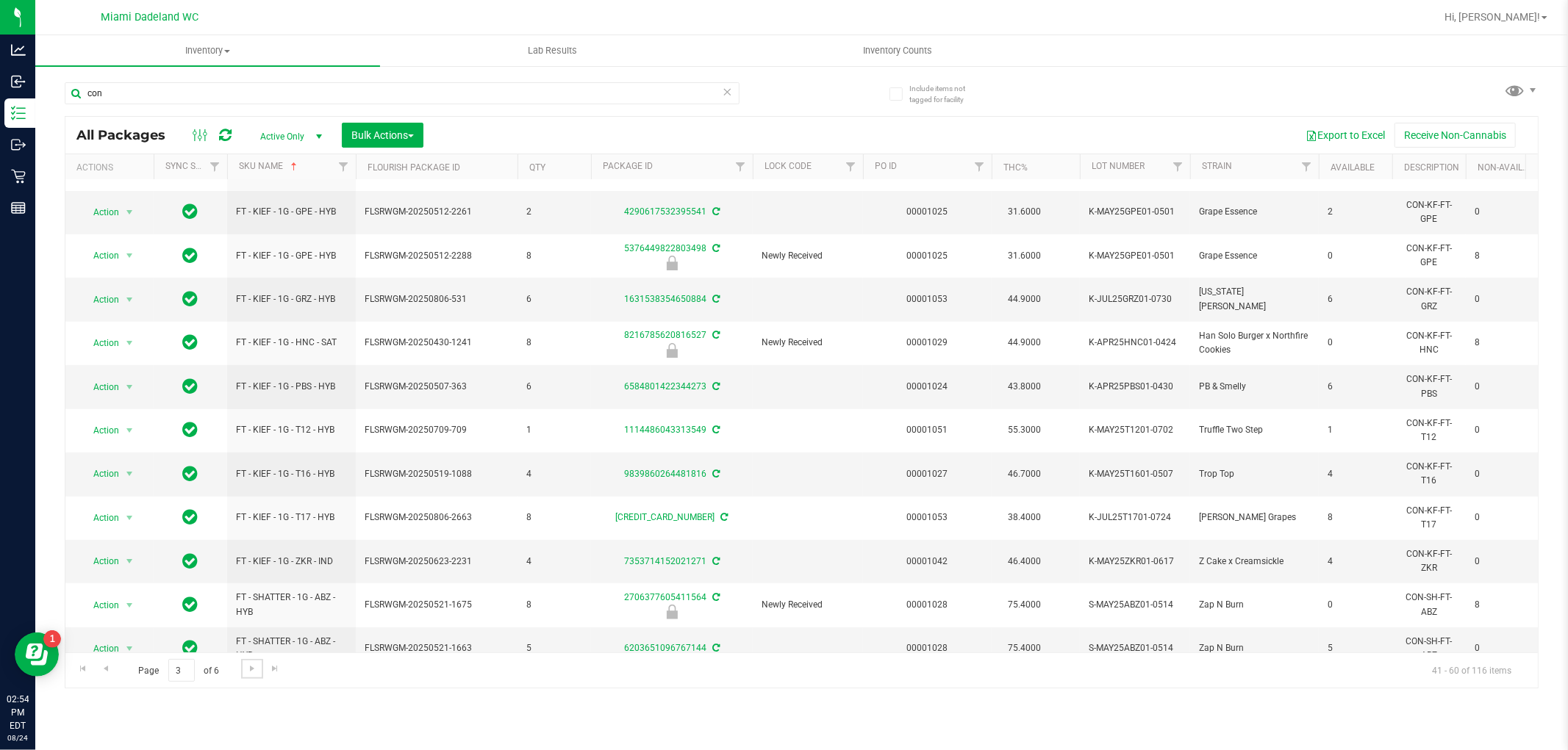
scroll to position [413, 0]
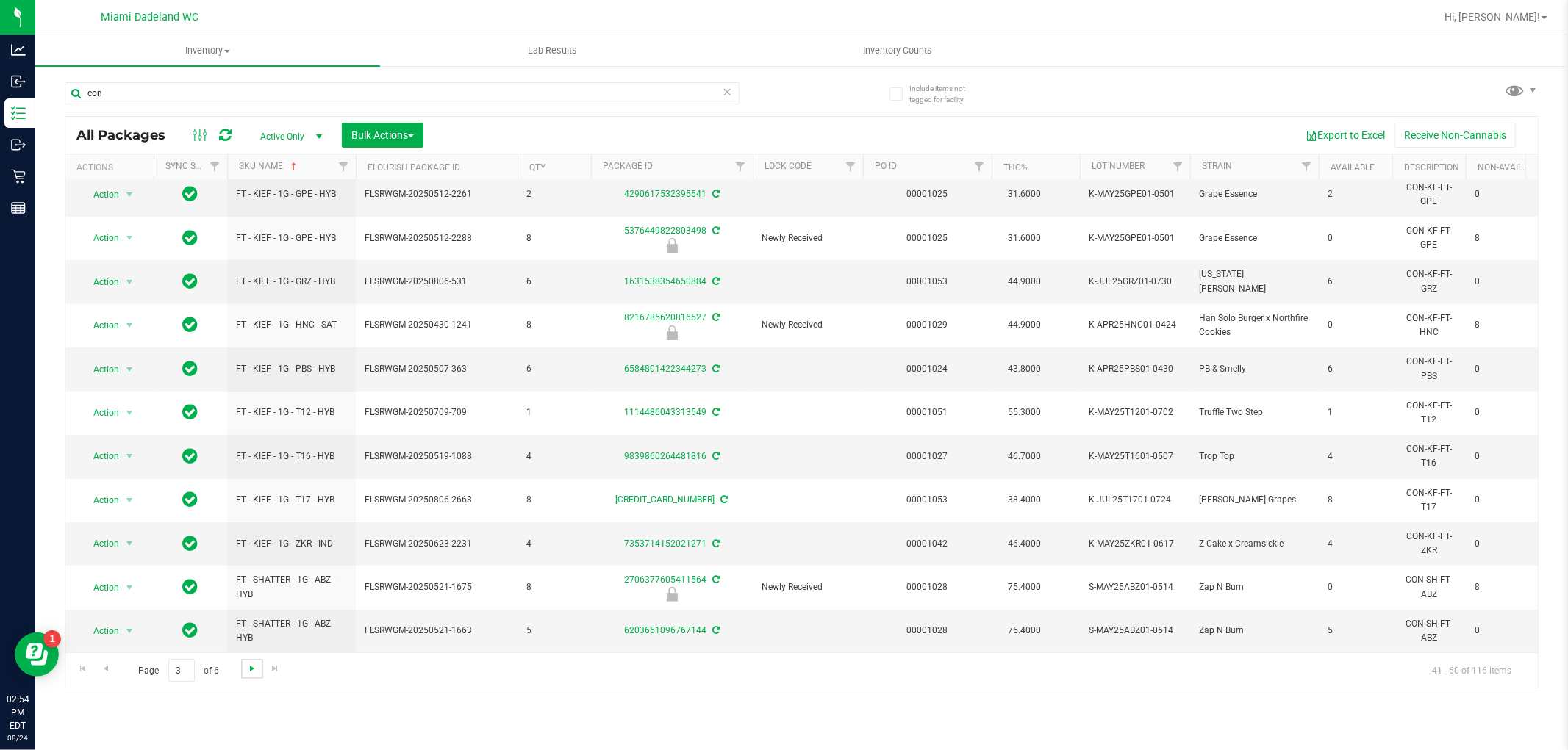
click at [246, 669] on span "Go to the next page" at bounding box center [252, 669] width 12 height 12
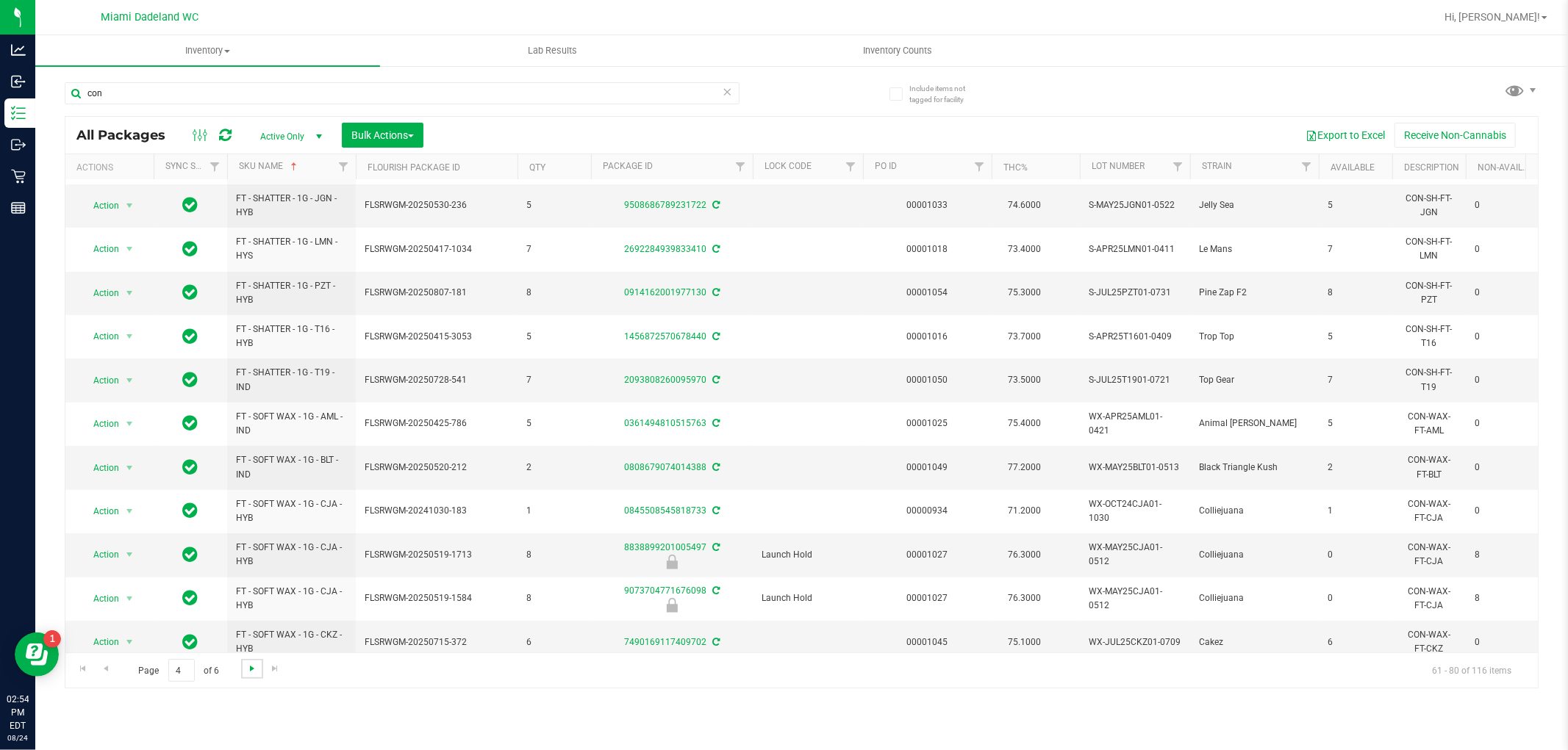
scroll to position [413, 0]
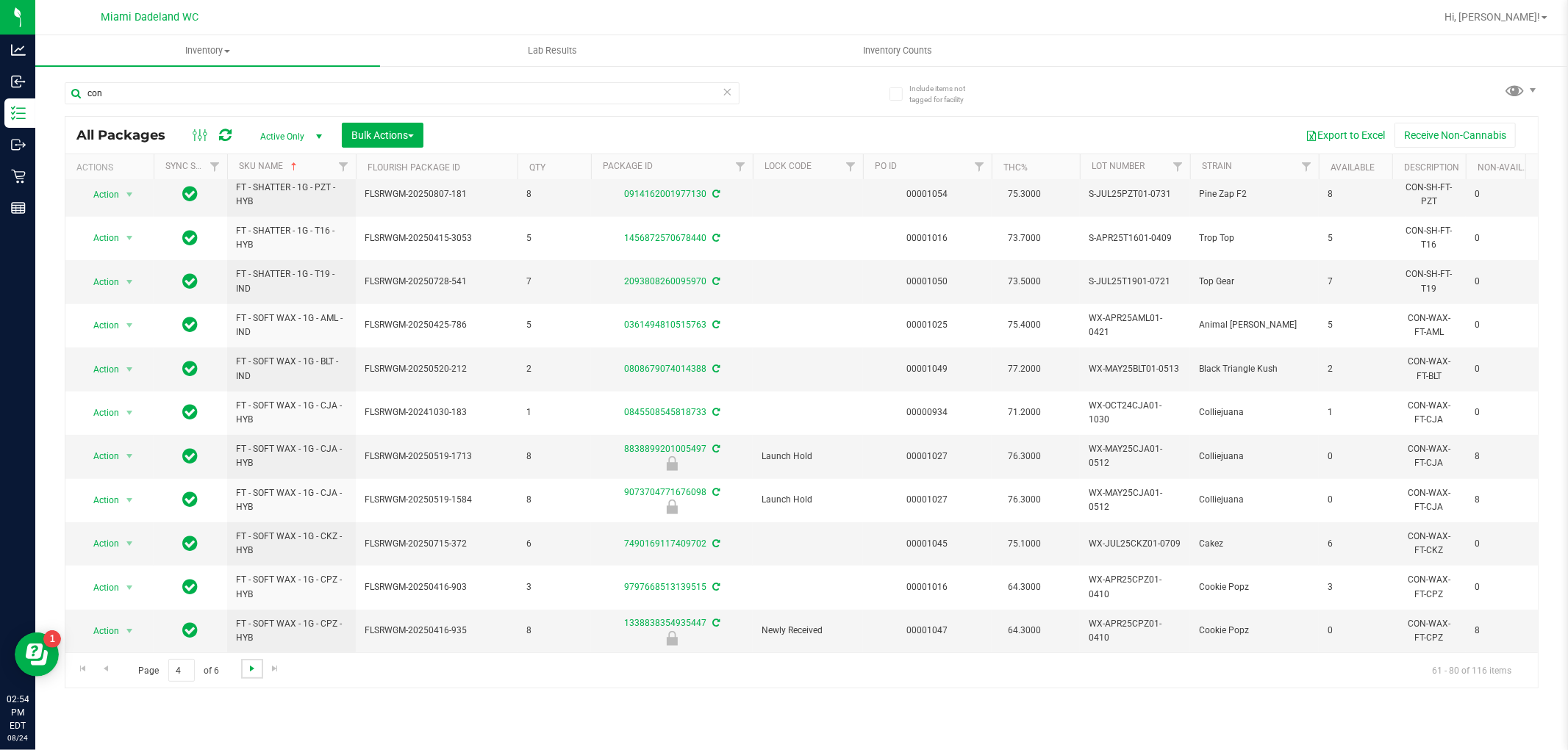
click at [251, 669] on span "Go to the next page" at bounding box center [252, 669] width 12 height 12
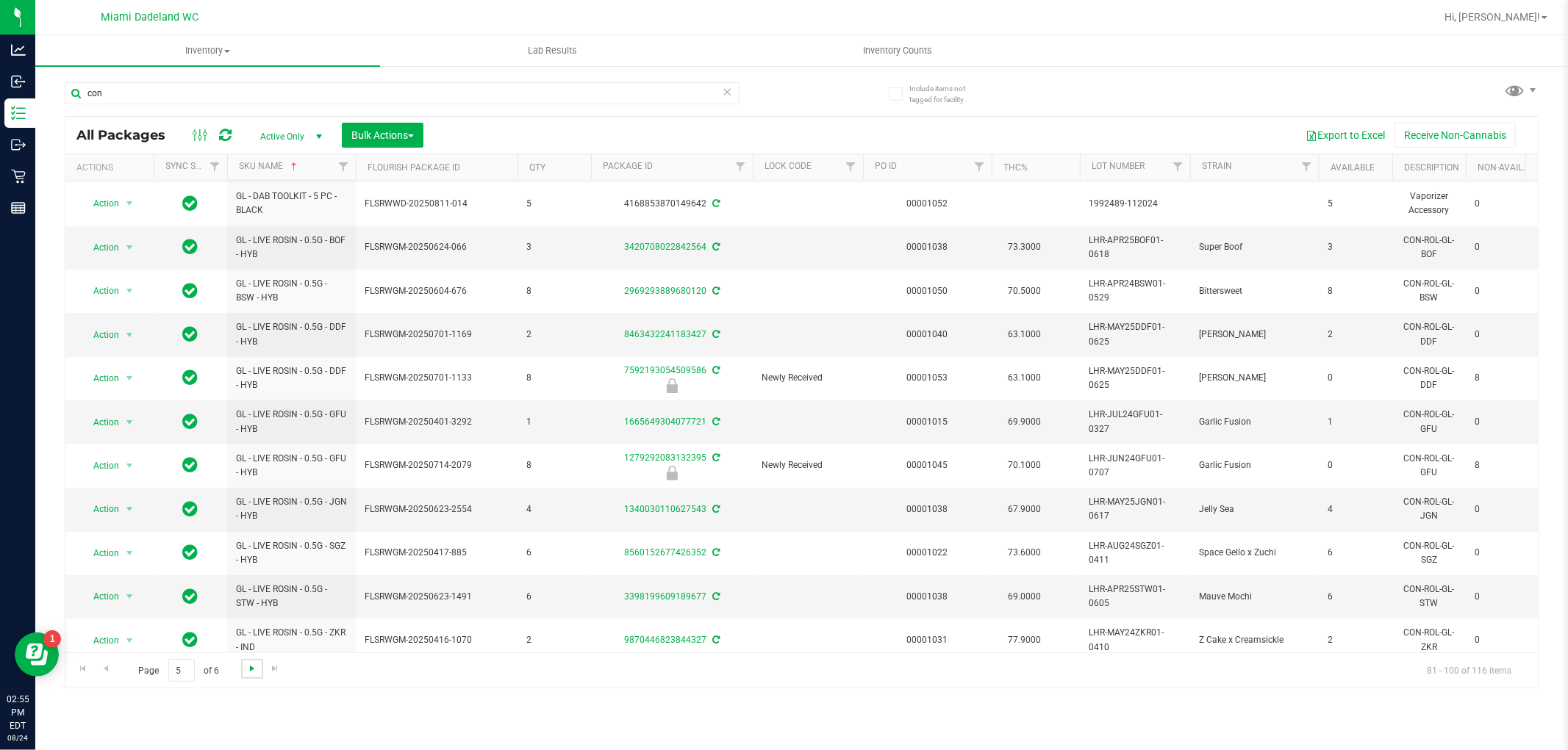
scroll to position [413, 0]
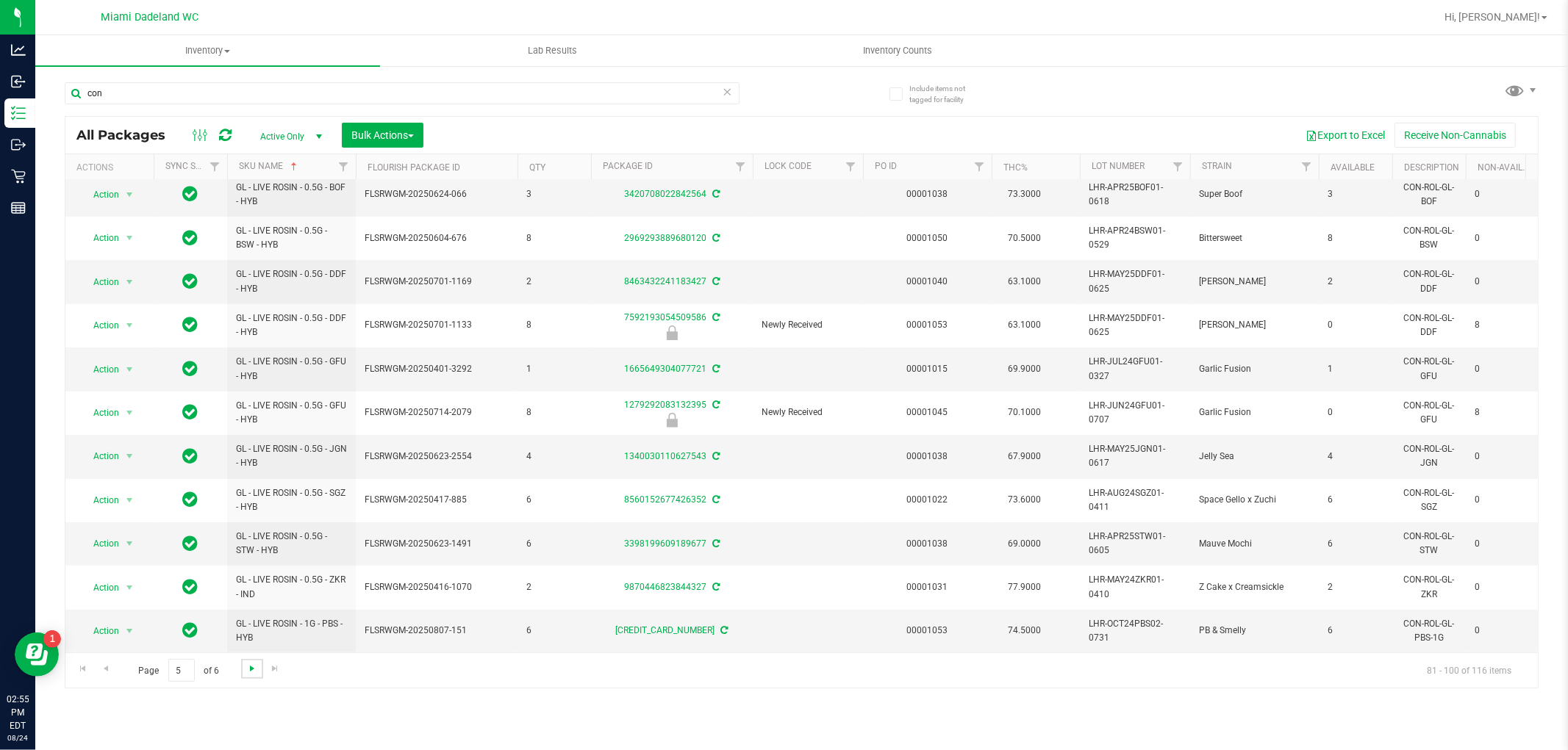
click at [249, 669] on span "Go to the next page" at bounding box center [252, 669] width 12 height 12
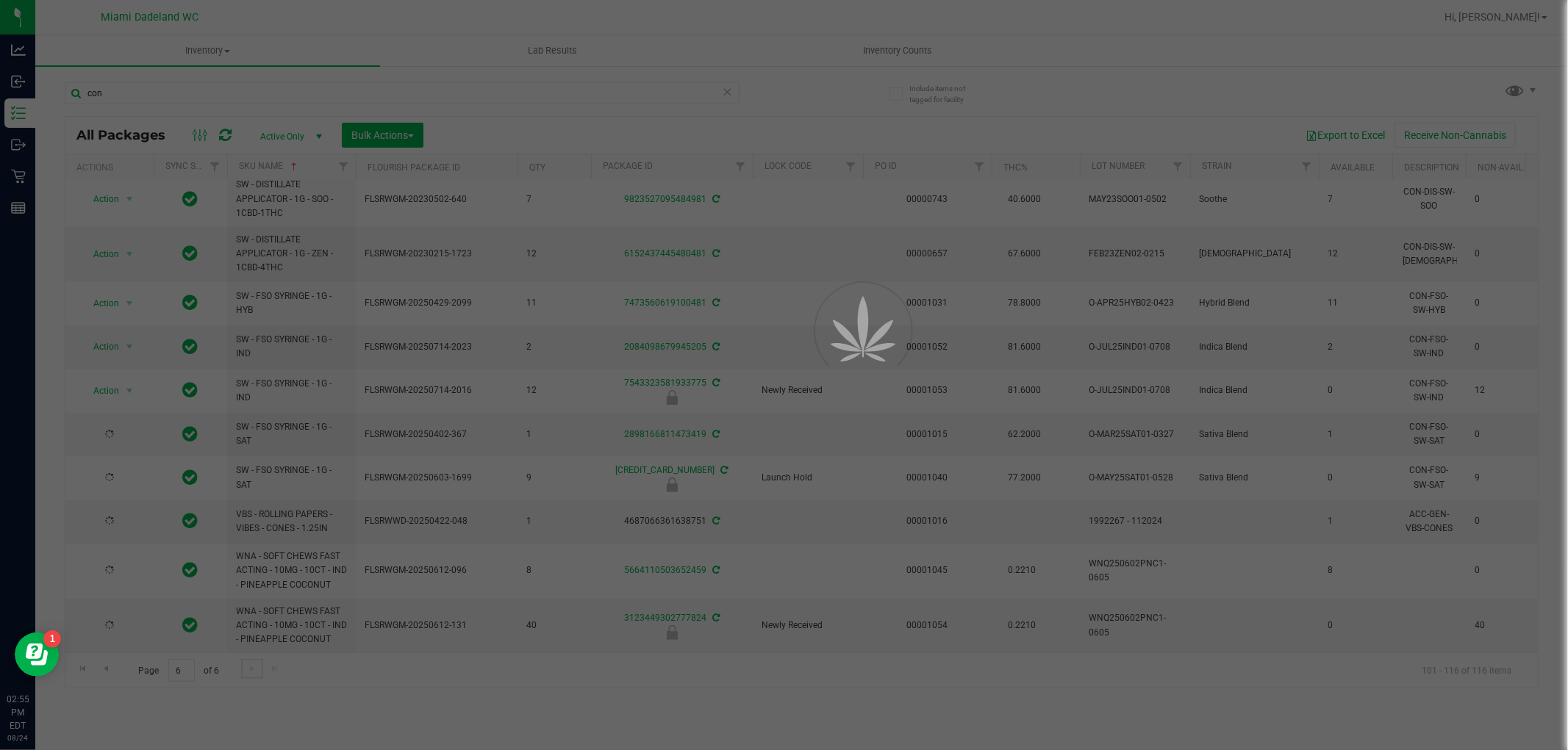
scroll to position [0, 0]
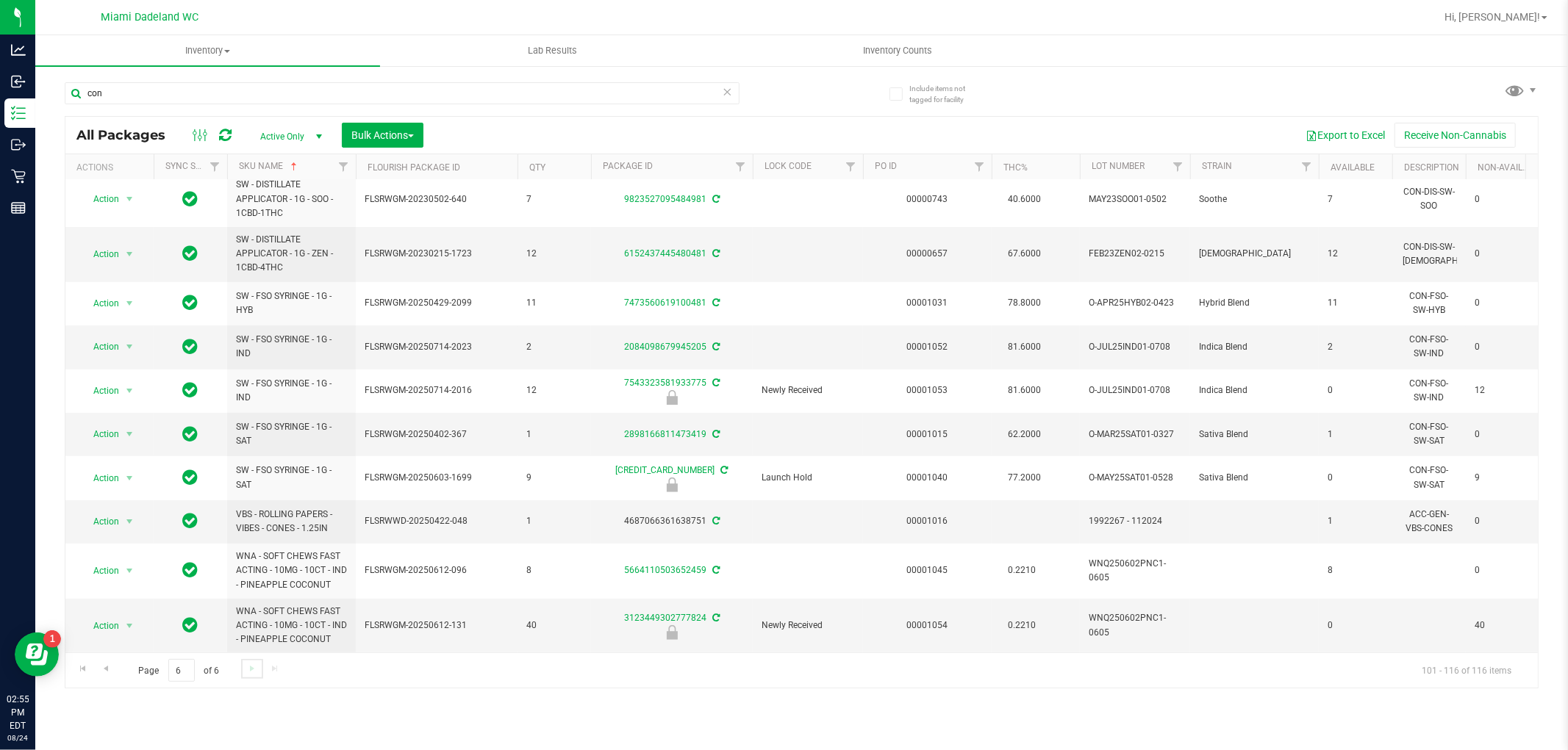
scroll to position [344, 0]
click at [223, 62] on uib-tab-heading "Inventory All packages All inventory Waste log Create inventory" at bounding box center [208, 51] width 345 height 31
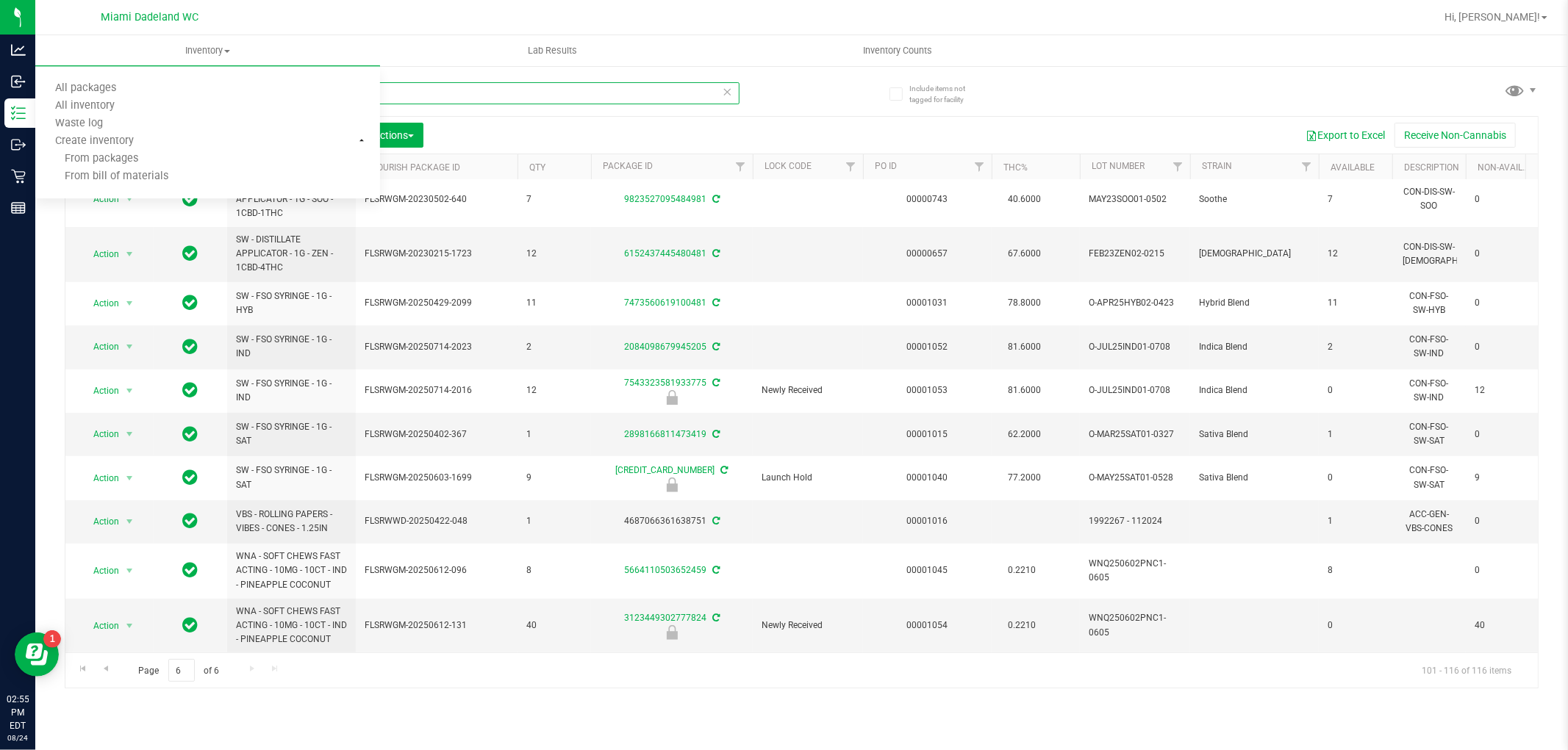
click at [526, 92] on input "con" at bounding box center [402, 93] width 675 height 22
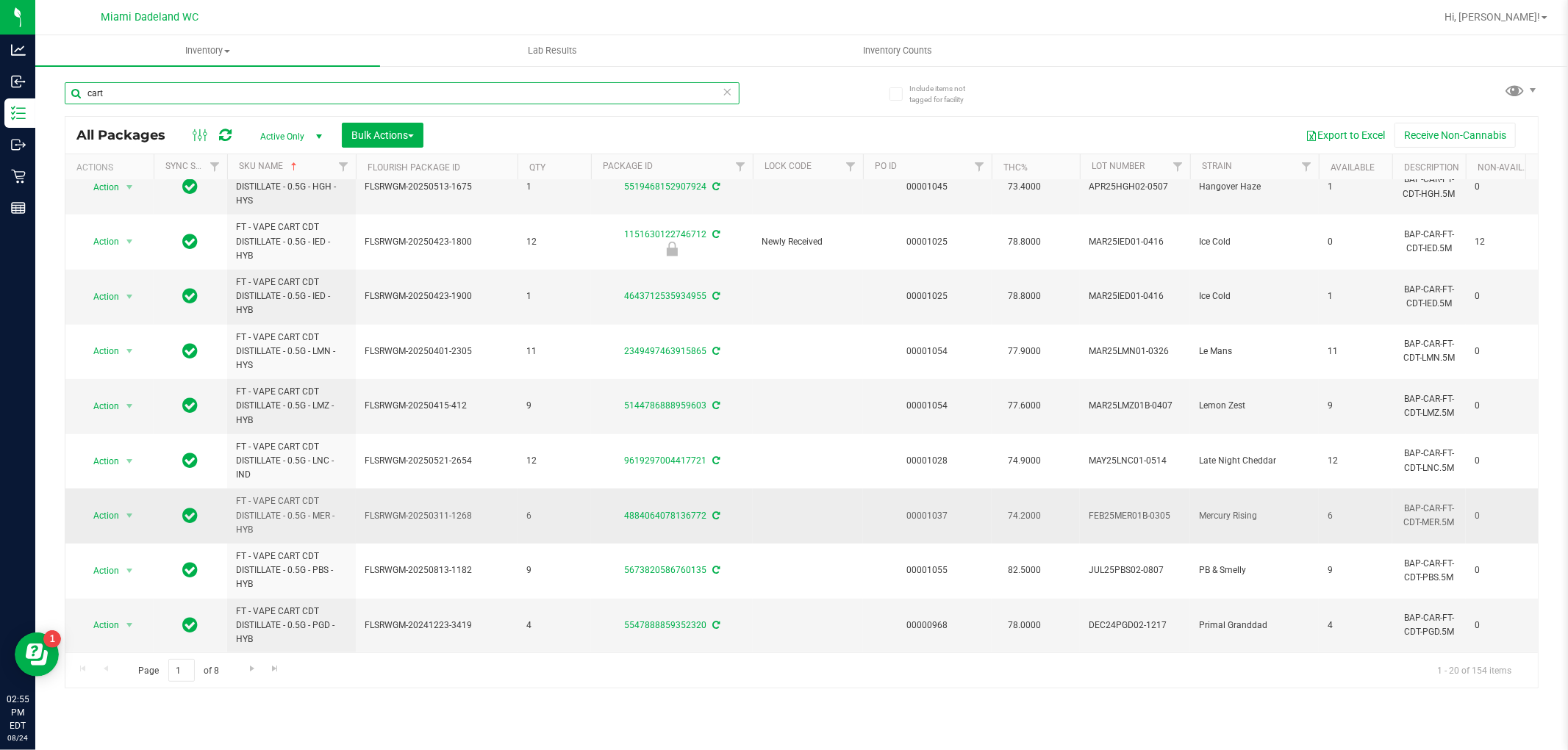
scroll to position [635, 0]
click at [247, 665] on span "Go to the next page" at bounding box center [252, 669] width 12 height 12
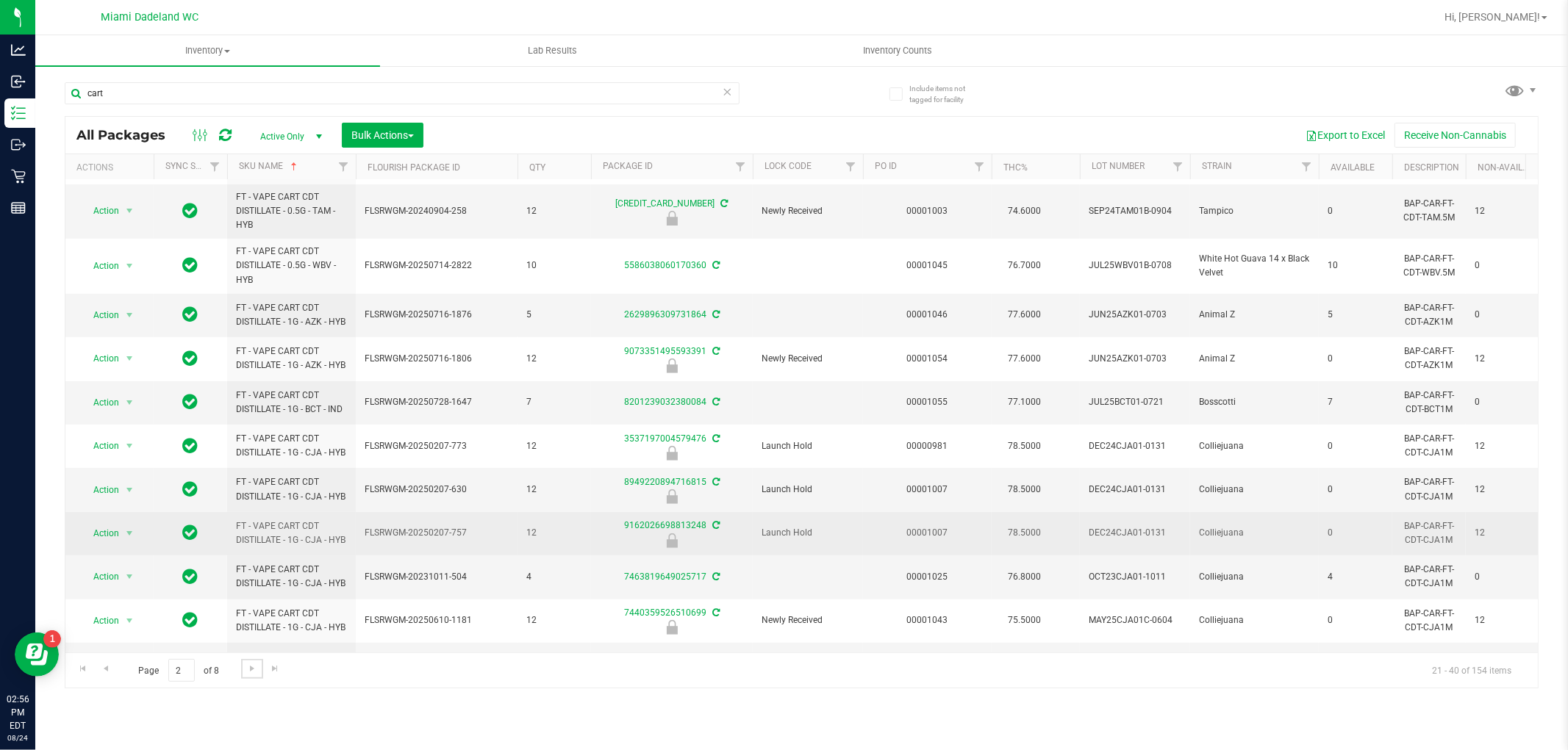
scroll to position [538, 0]
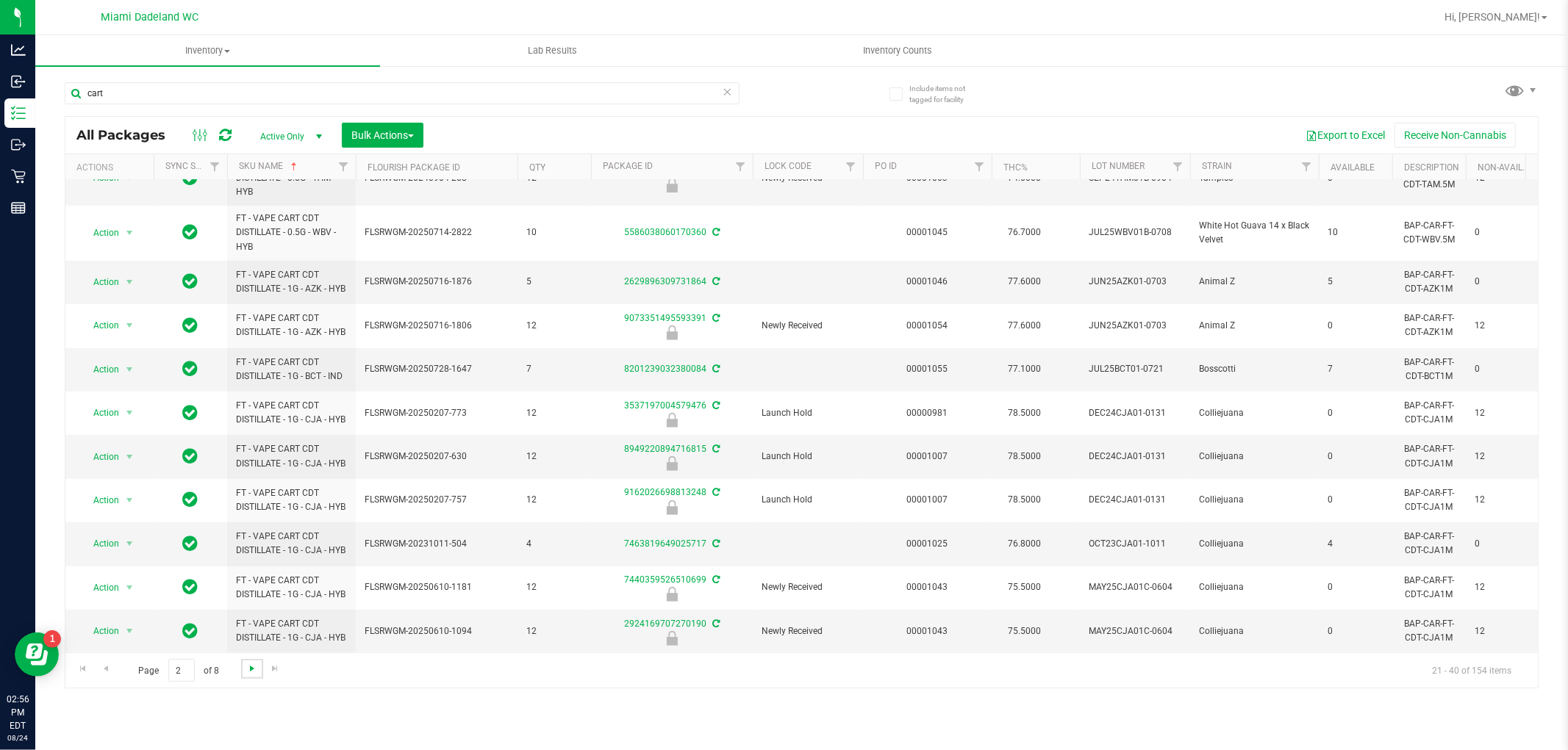
click at [246, 673] on span "Go to the next page" at bounding box center [252, 669] width 12 height 12
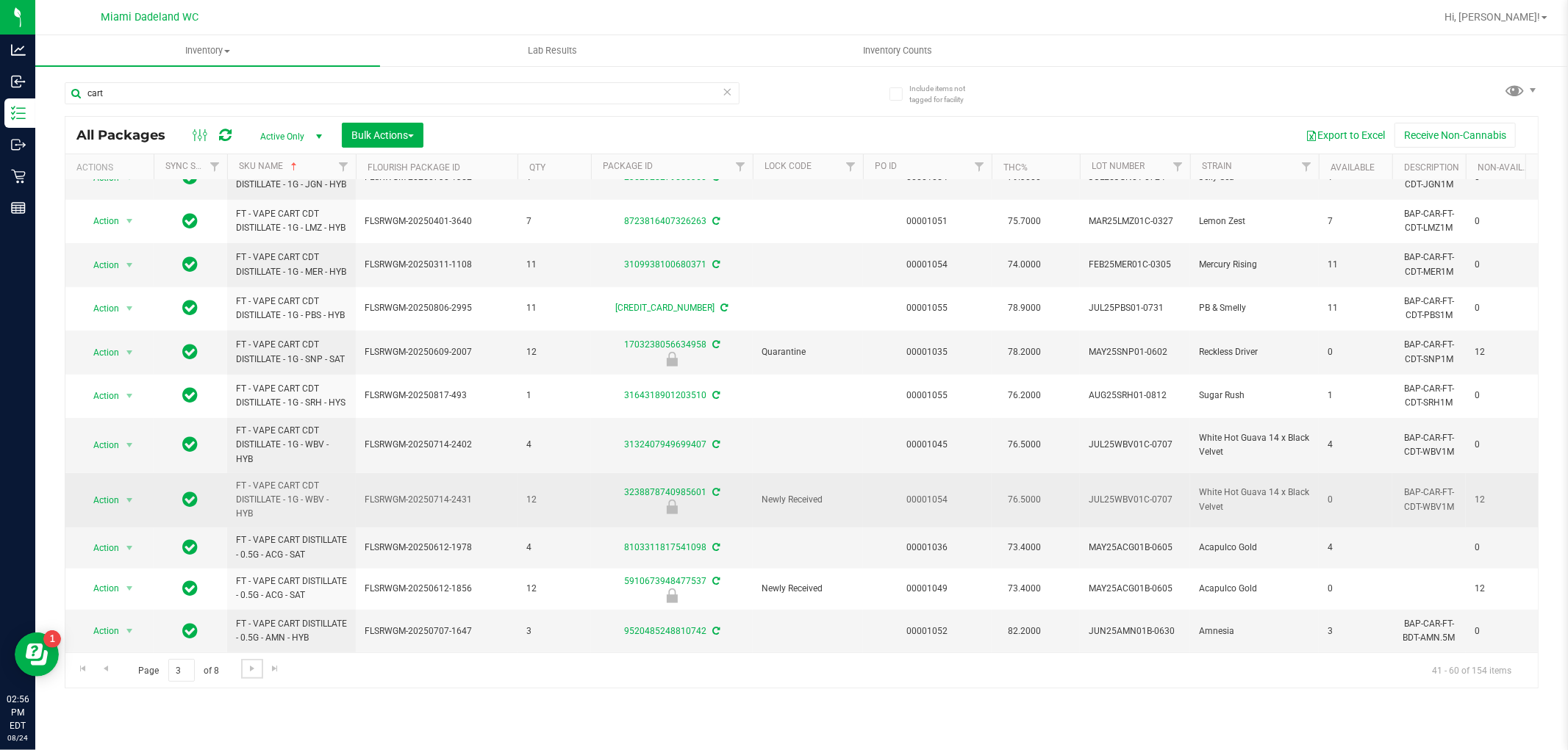
scroll to position [486, 0]
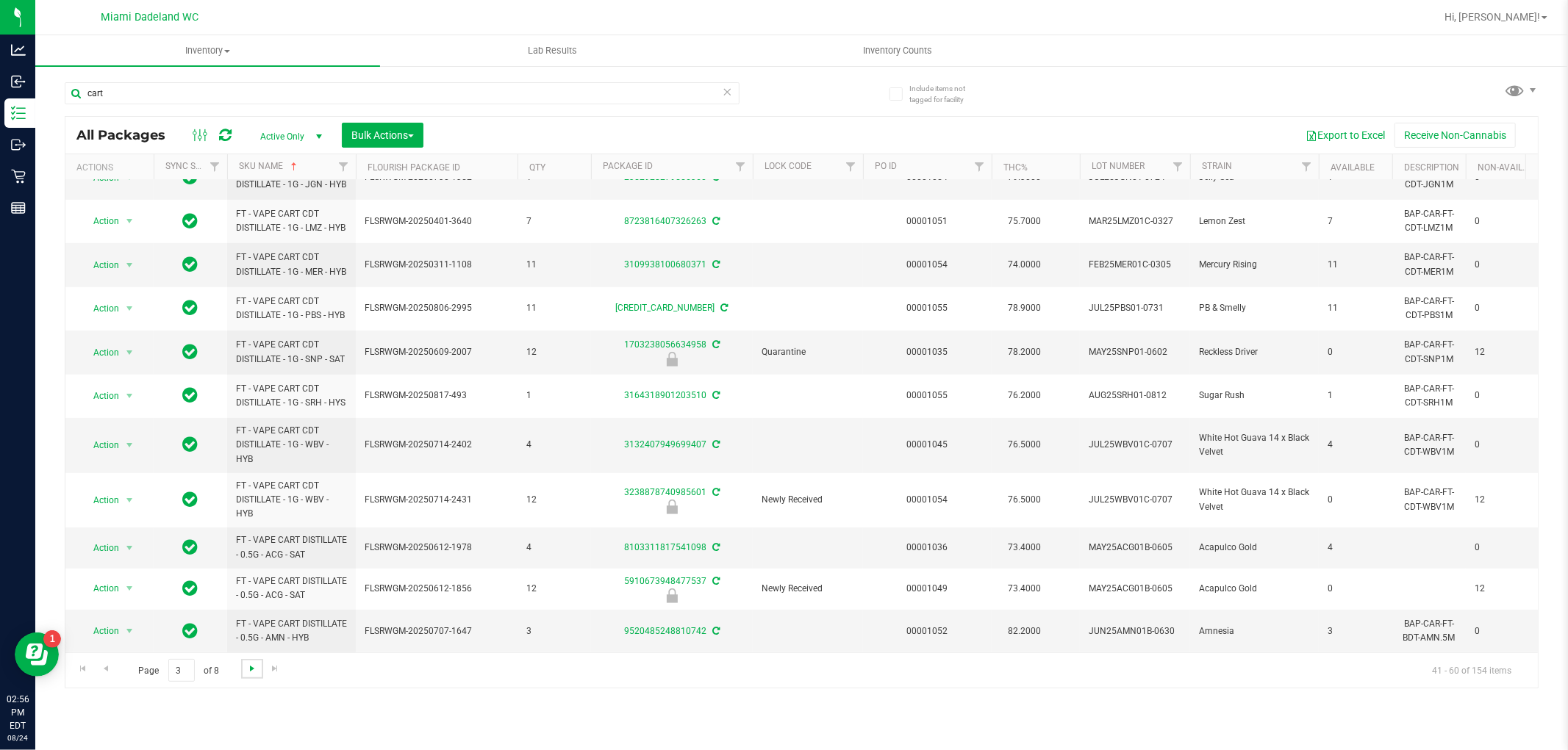
click at [252, 665] on span "Go to the next page" at bounding box center [252, 669] width 12 height 12
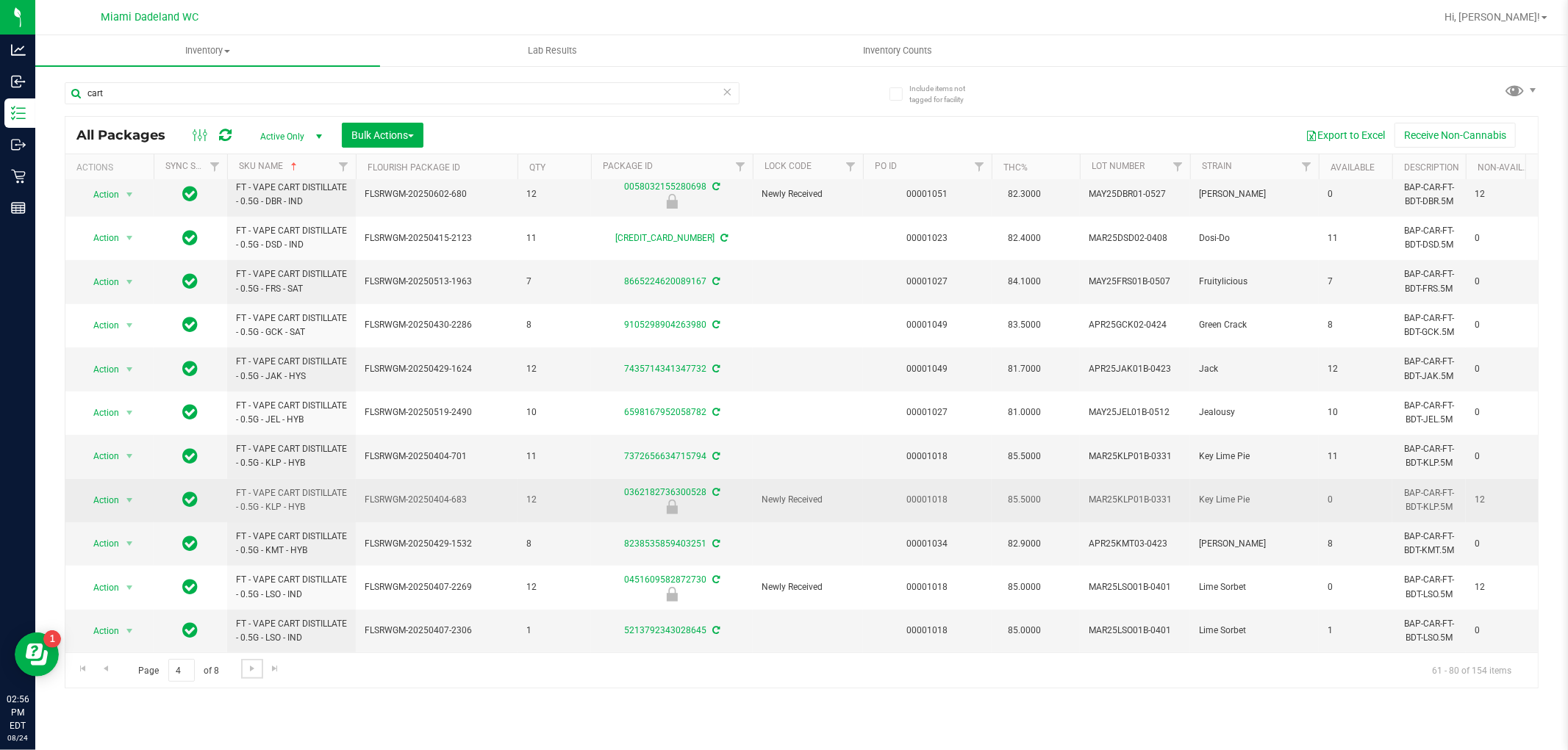
scroll to position [413, 0]
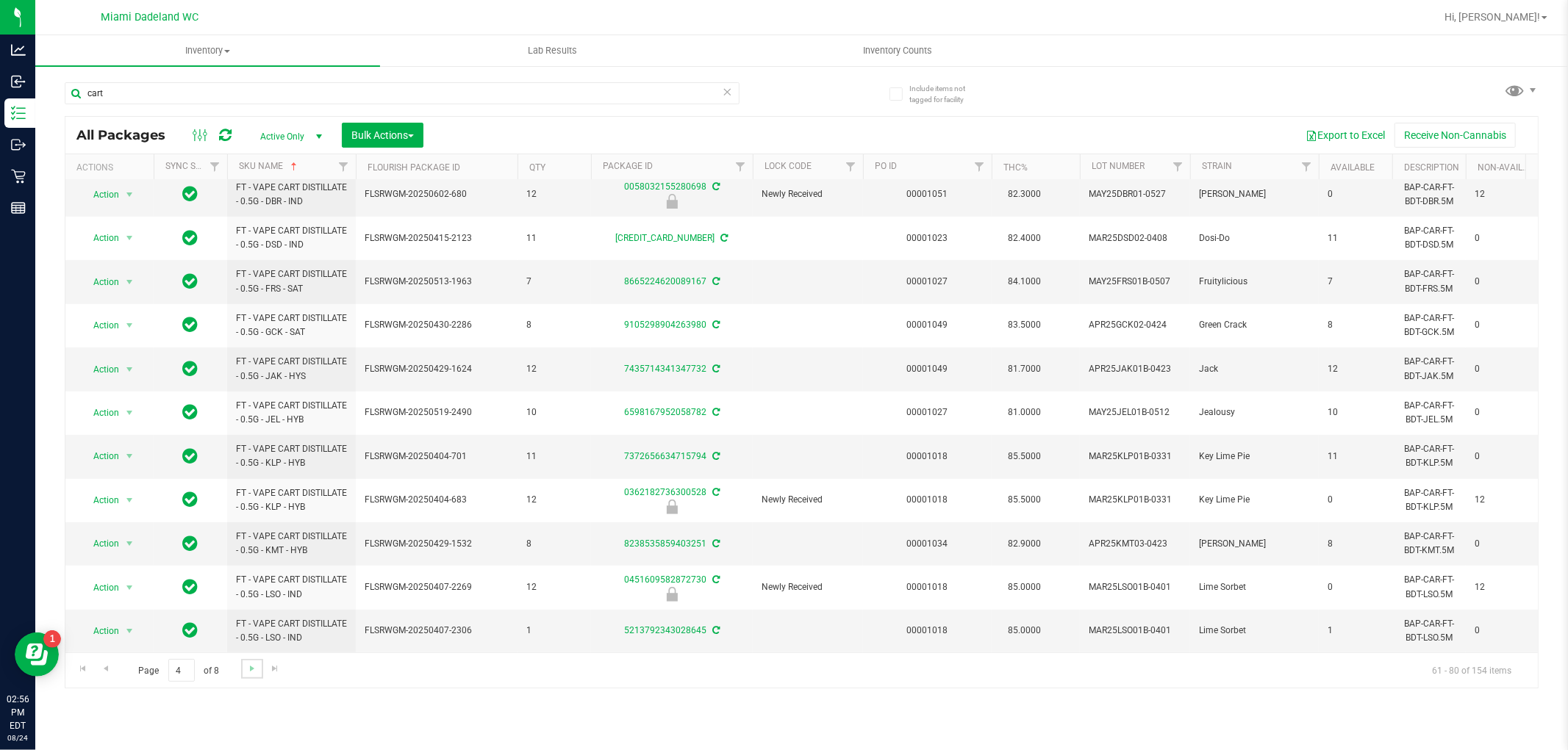
click at [255, 676] on link "Go to the next page" at bounding box center [252, 669] width 21 height 20
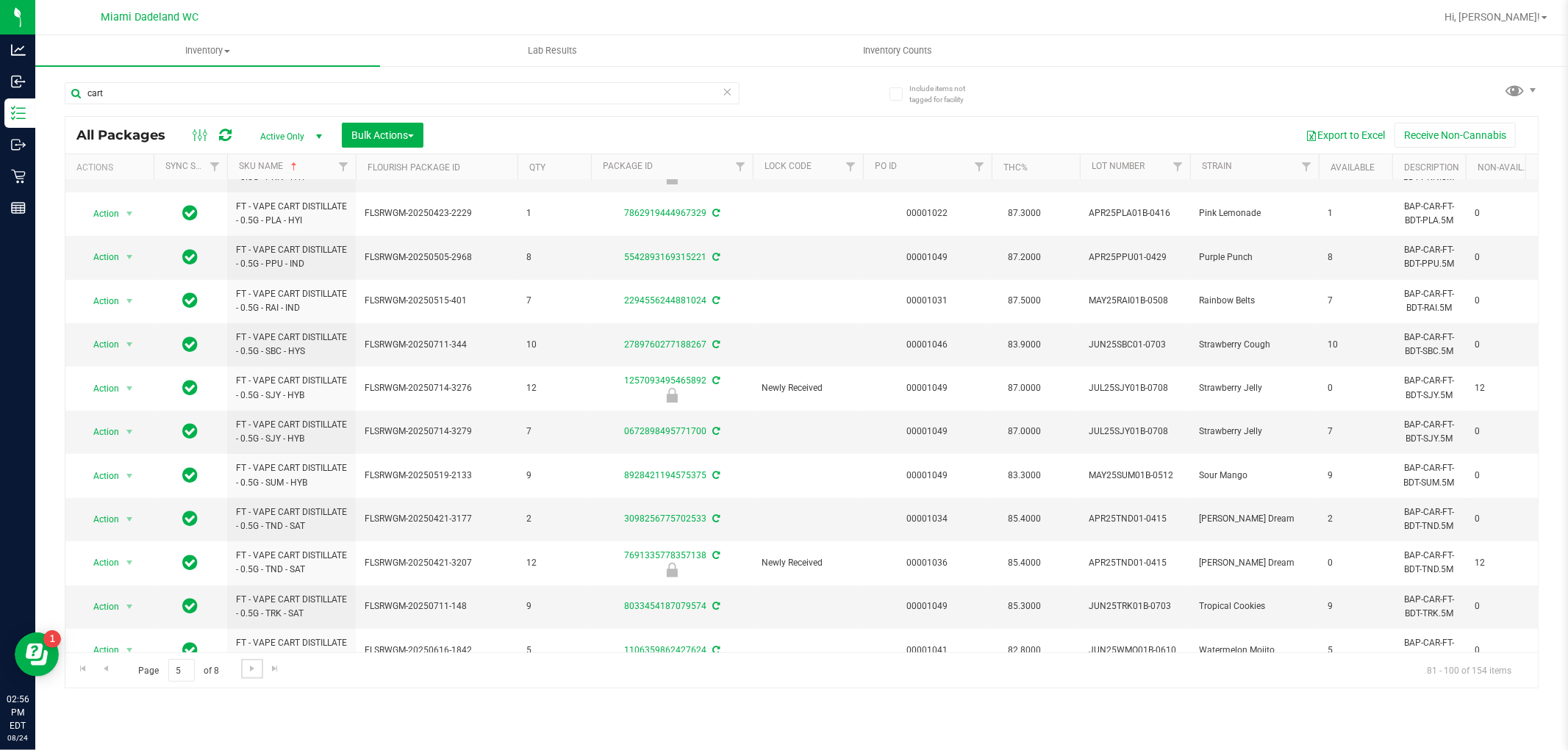
scroll to position [430, 0]
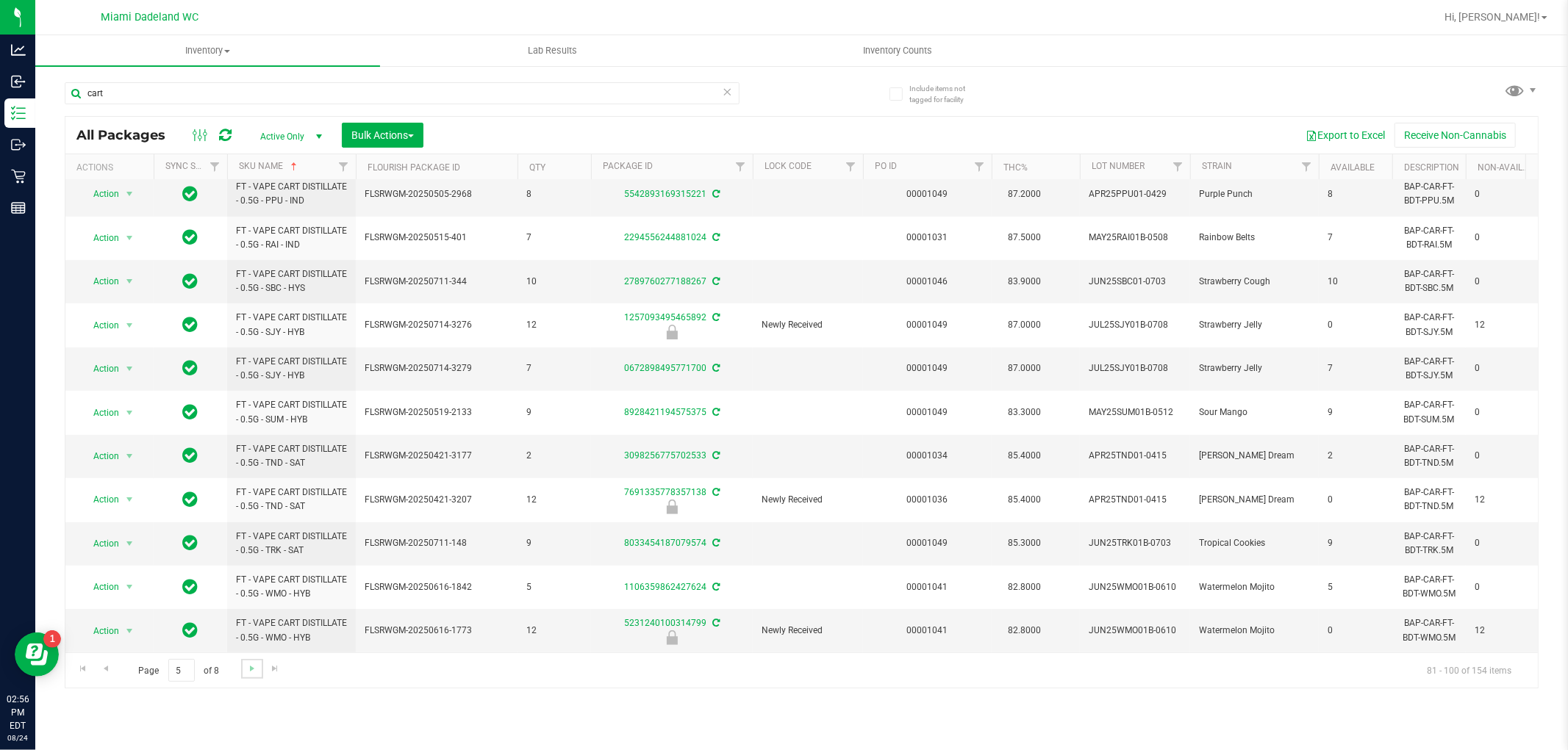
click at [256, 678] on link "Go to the next page" at bounding box center [252, 669] width 21 height 20
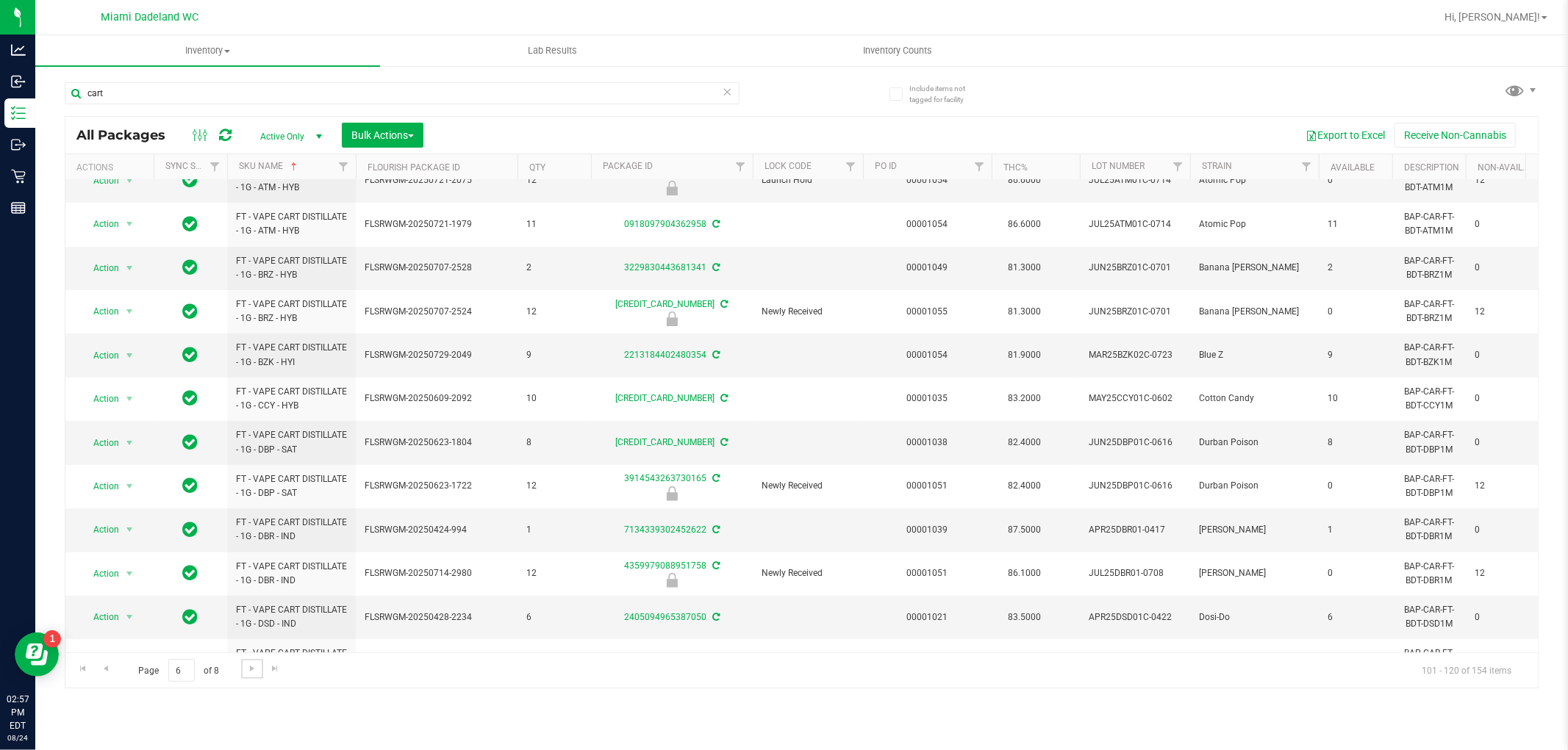
scroll to position [413, 0]
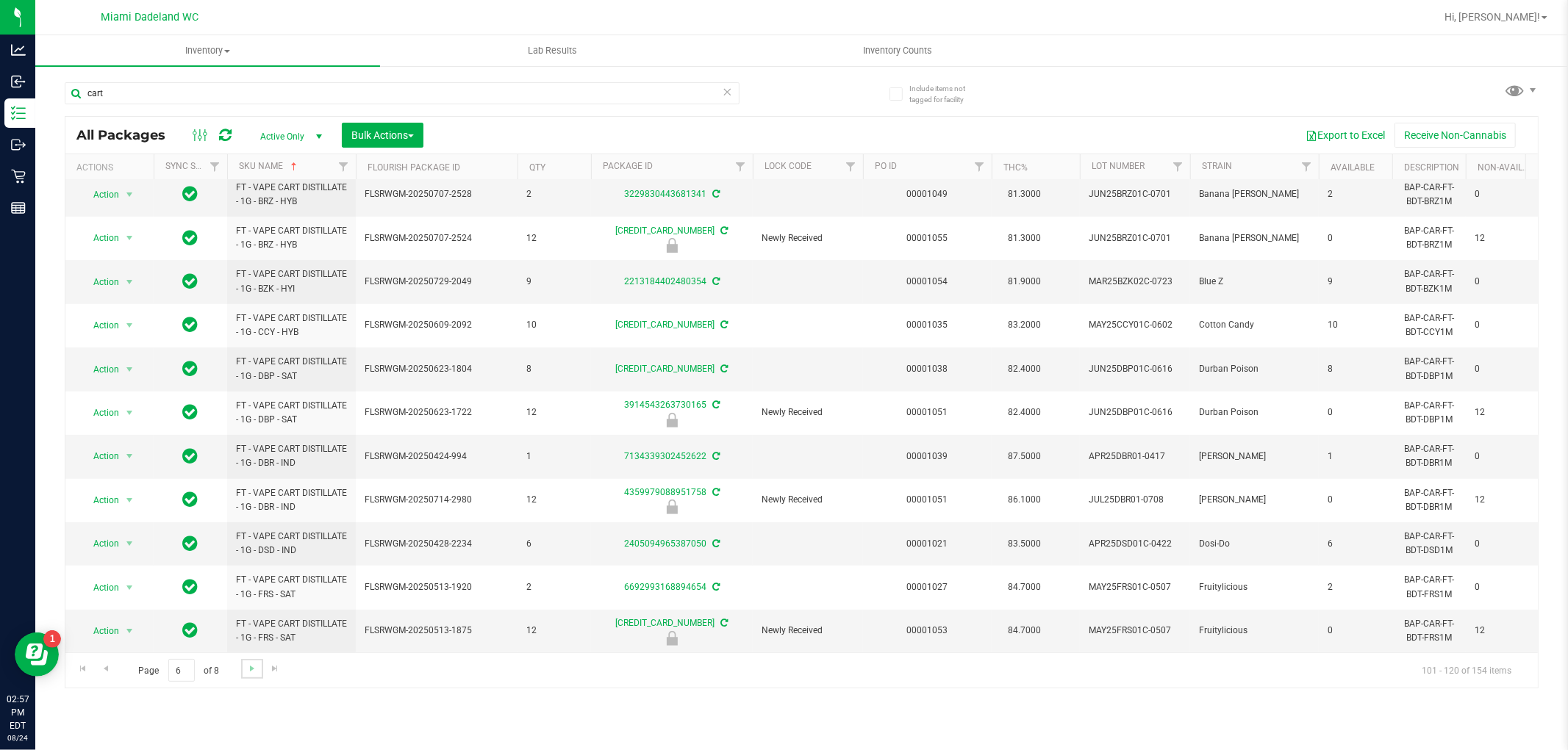
click at [244, 673] on link "Go to the next page" at bounding box center [252, 669] width 21 height 20
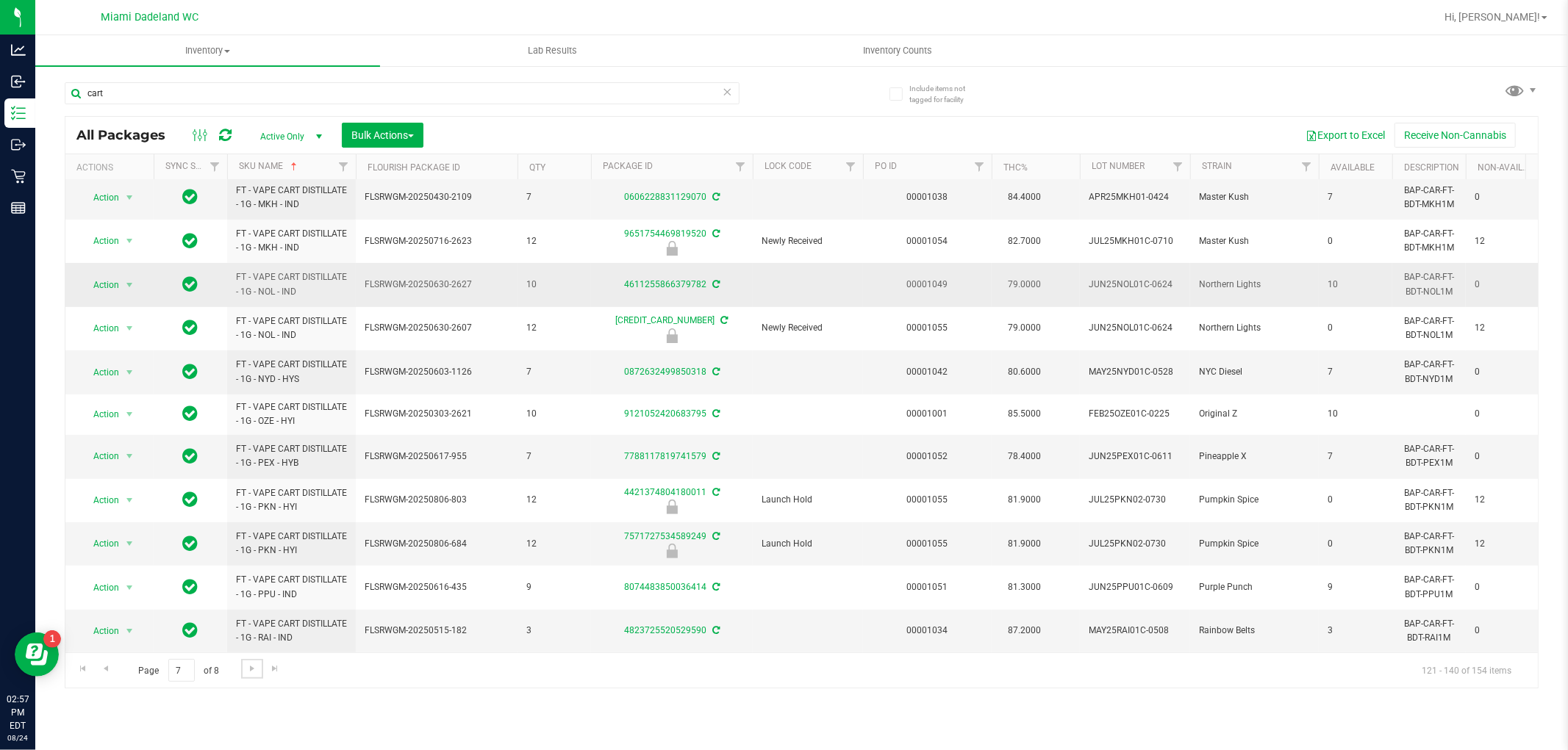
scroll to position [409, 0]
click at [251, 669] on span "Go to the next page" at bounding box center [252, 669] width 12 height 12
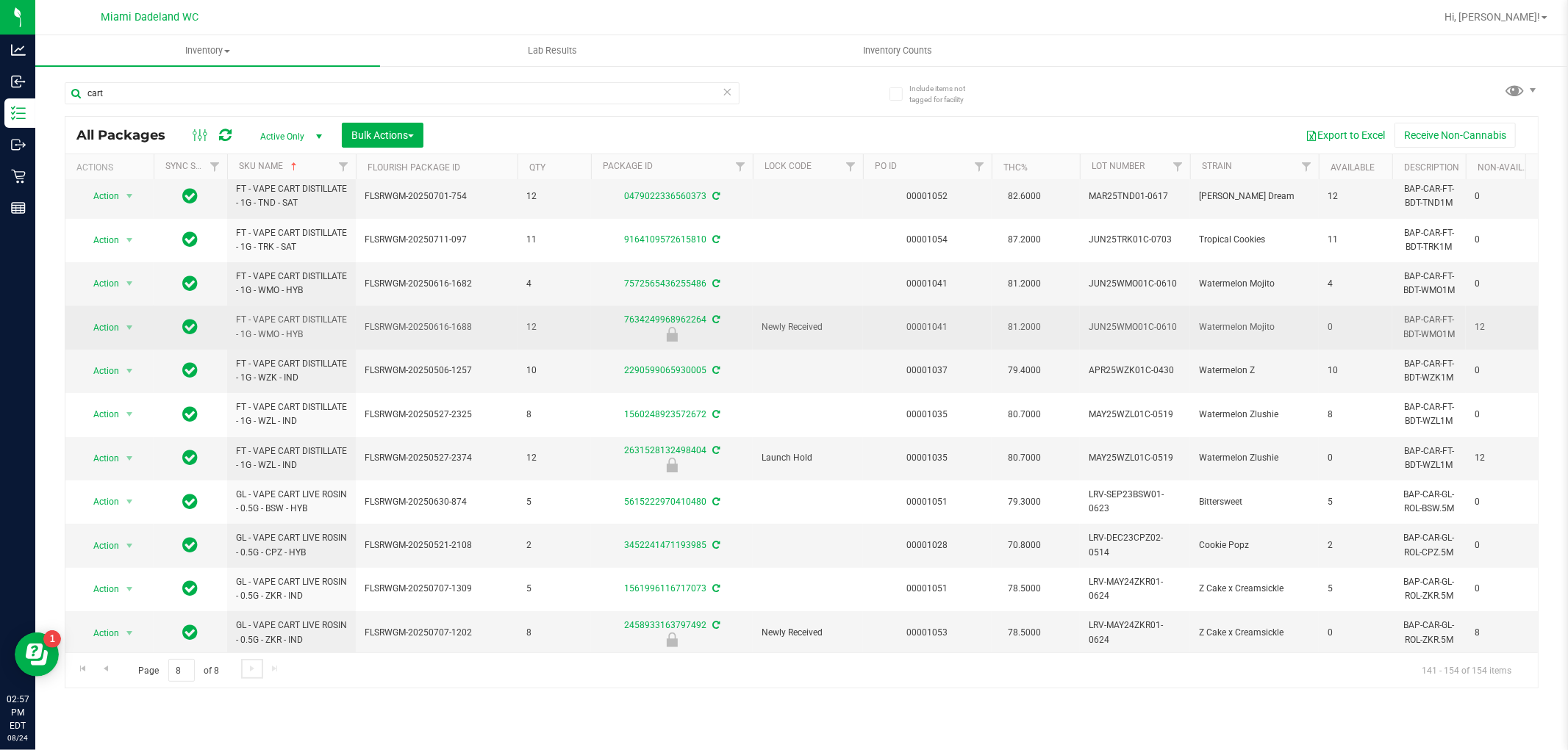
scroll to position [150, 0]
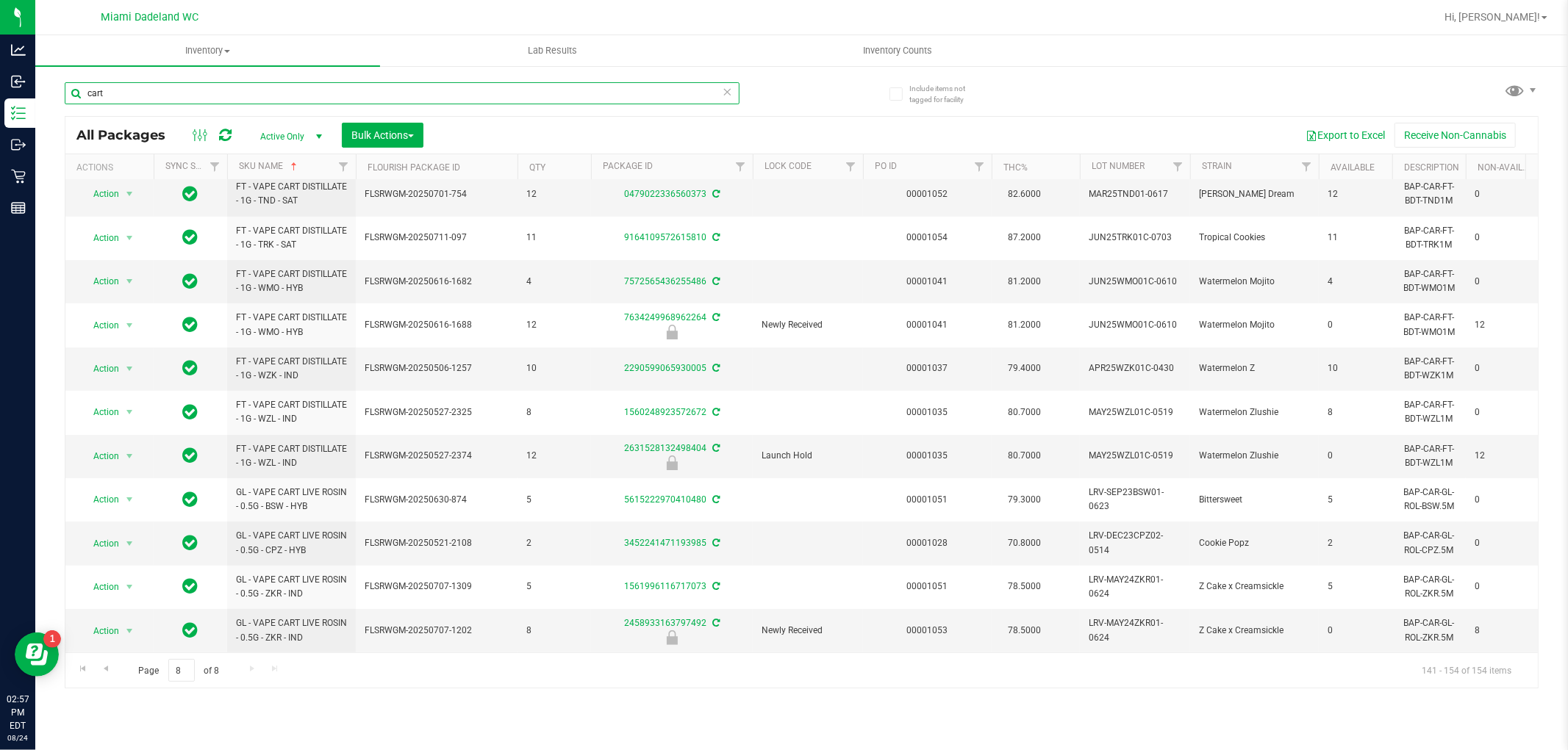
click at [193, 95] on input "cart" at bounding box center [402, 93] width 675 height 22
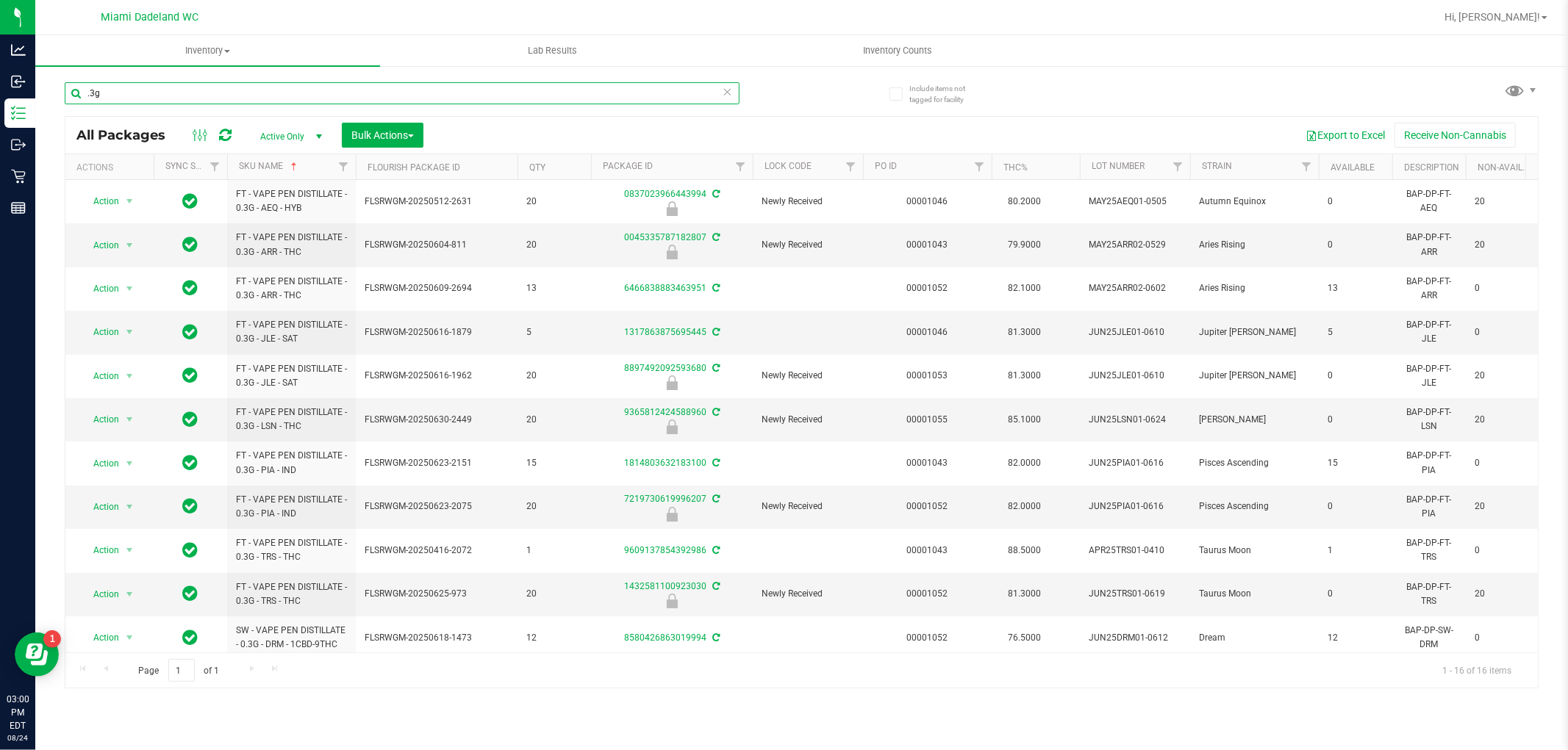
click at [128, 95] on input ".3g" at bounding box center [402, 93] width 675 height 22
type input "top"
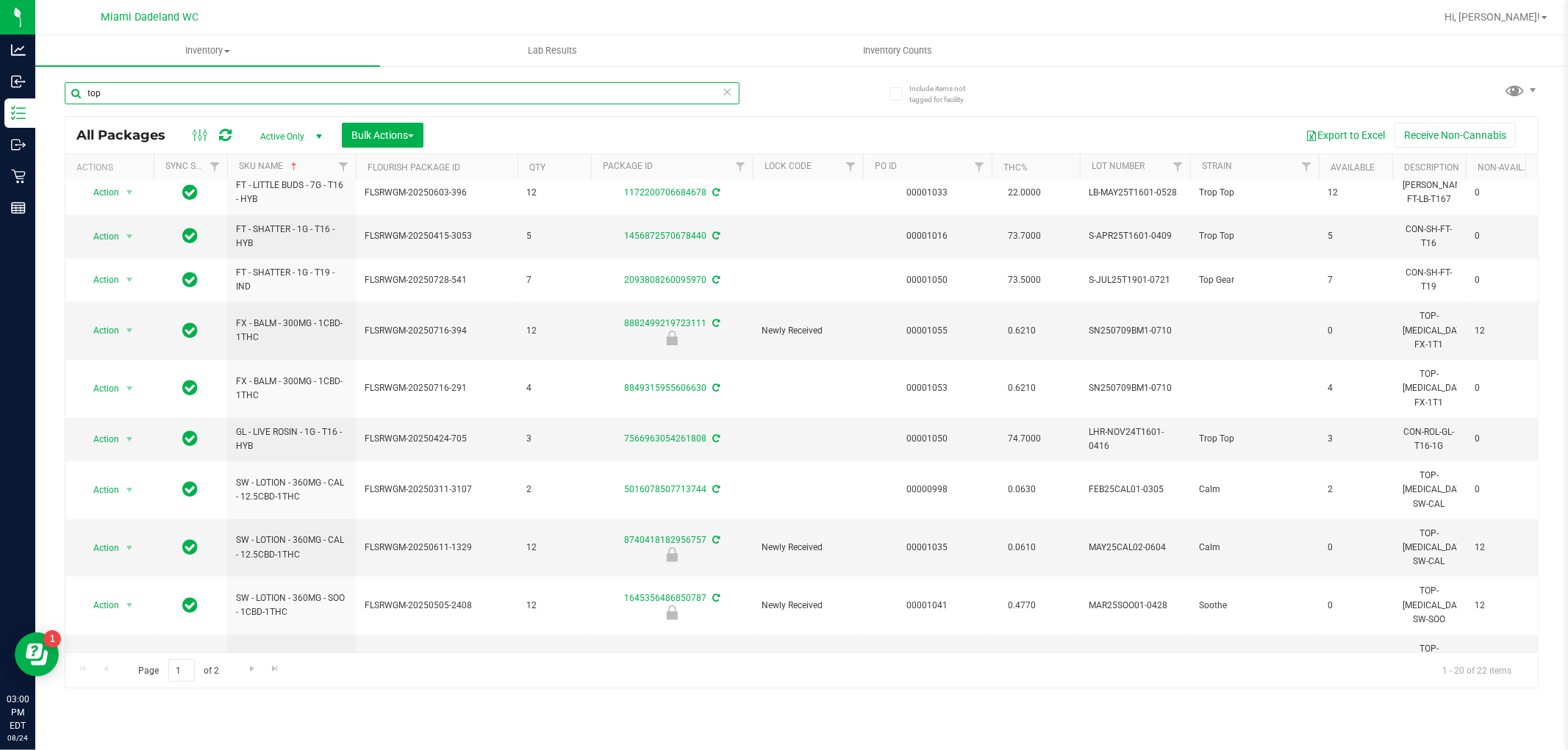
scroll to position [413, 0]
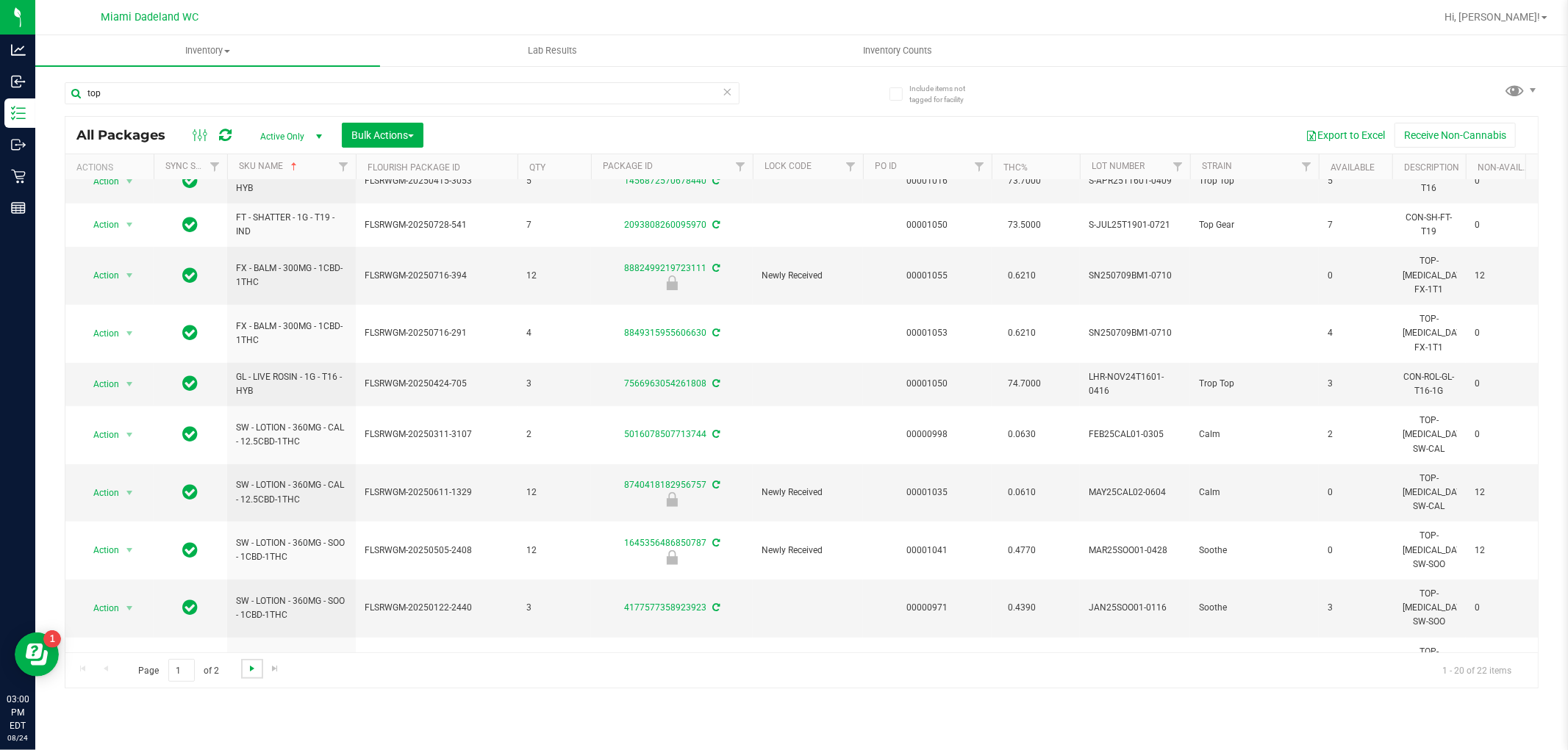
click at [246, 672] on span "Go to the next page" at bounding box center [252, 669] width 12 height 12
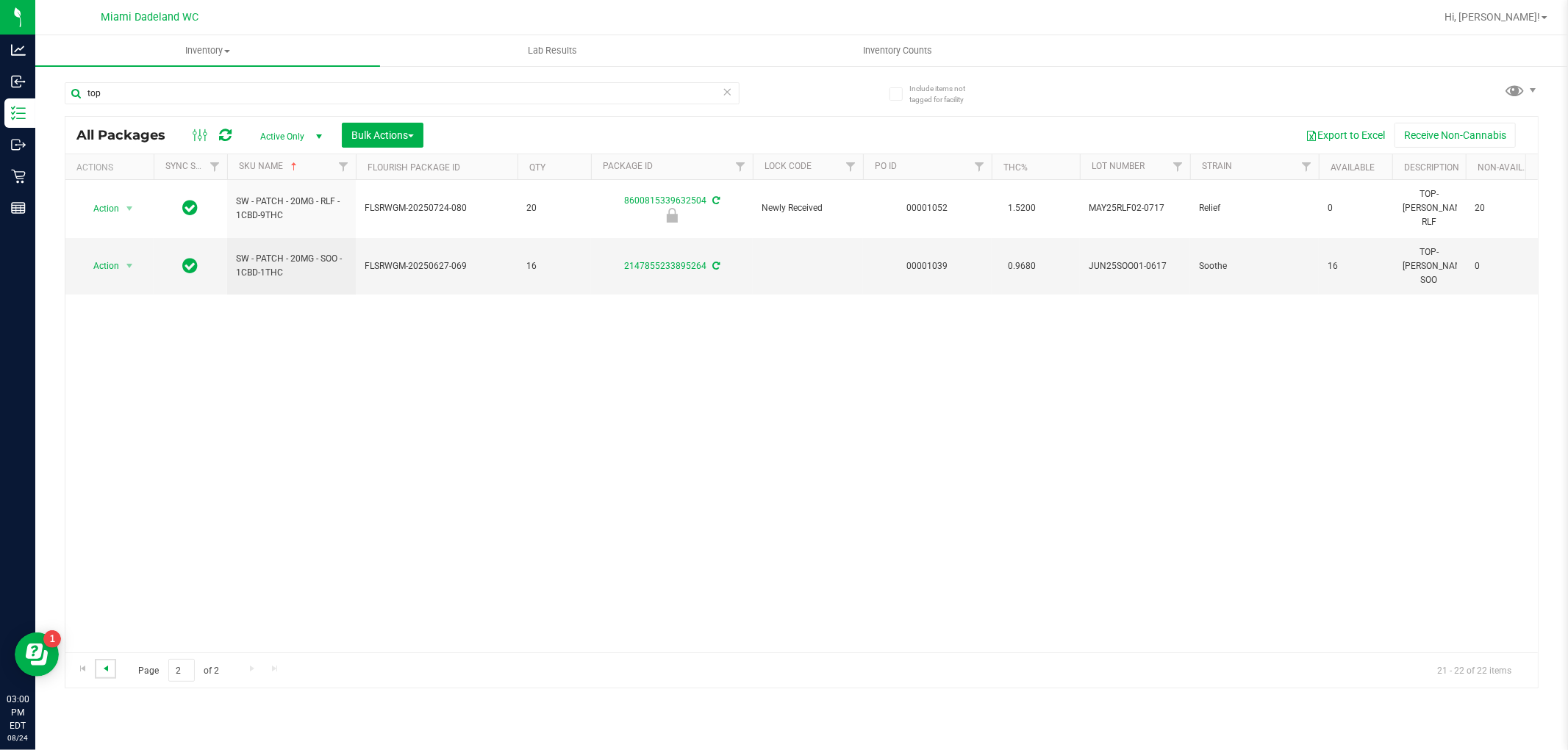
click at [105, 669] on span "Go to the previous page" at bounding box center [106, 669] width 12 height 12
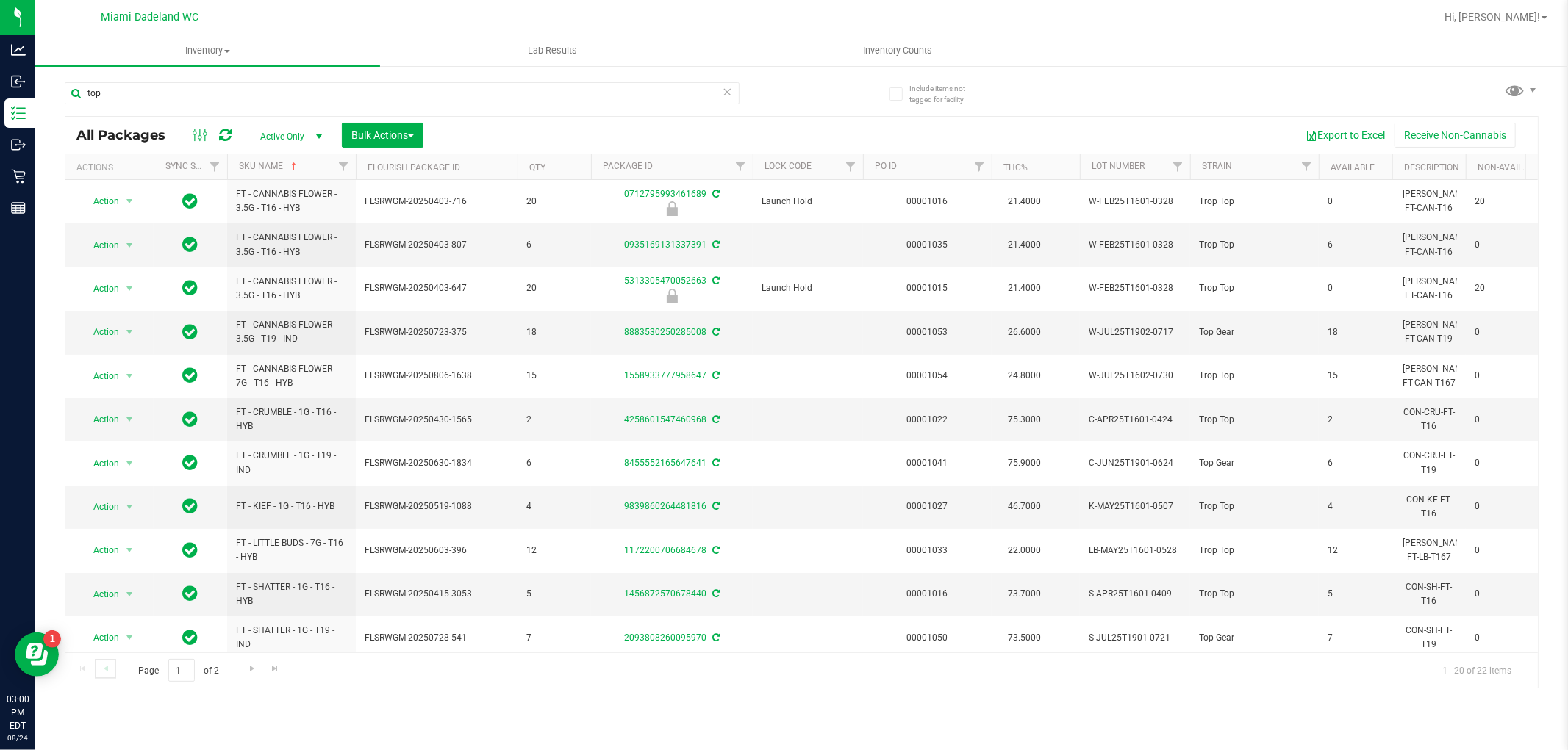
scroll to position [413, 0]
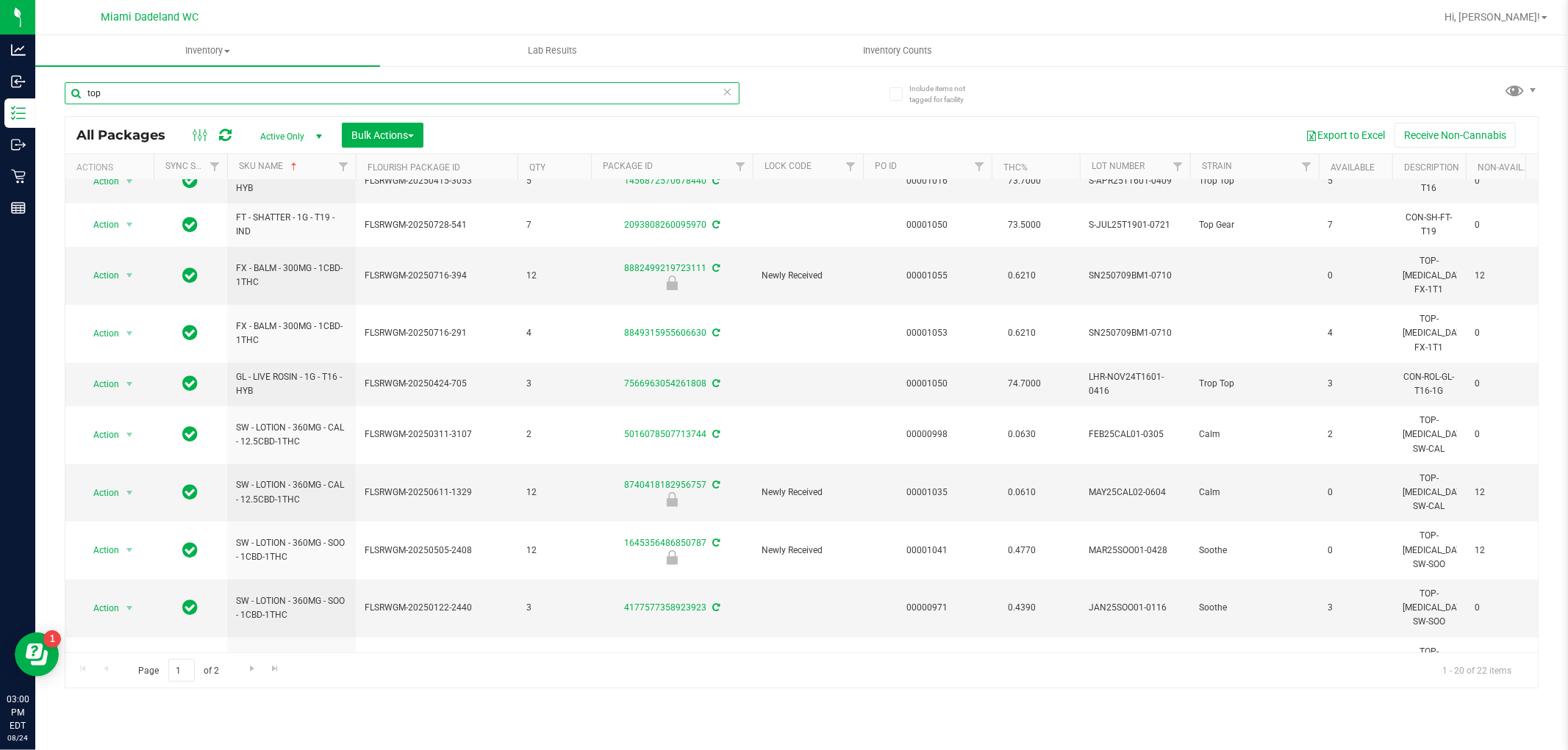
click at [136, 89] on input "top" at bounding box center [402, 93] width 675 height 22
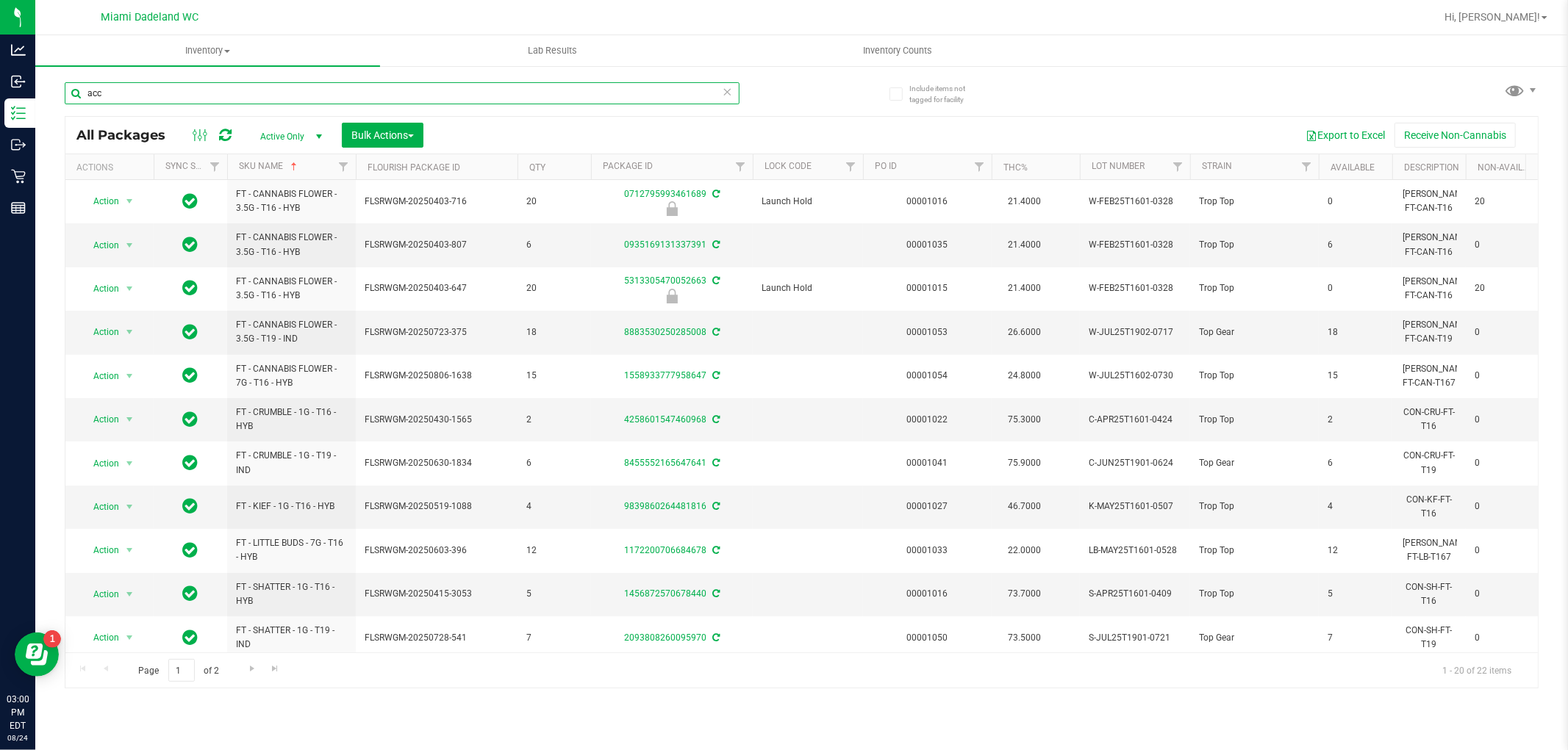
type input "acc"
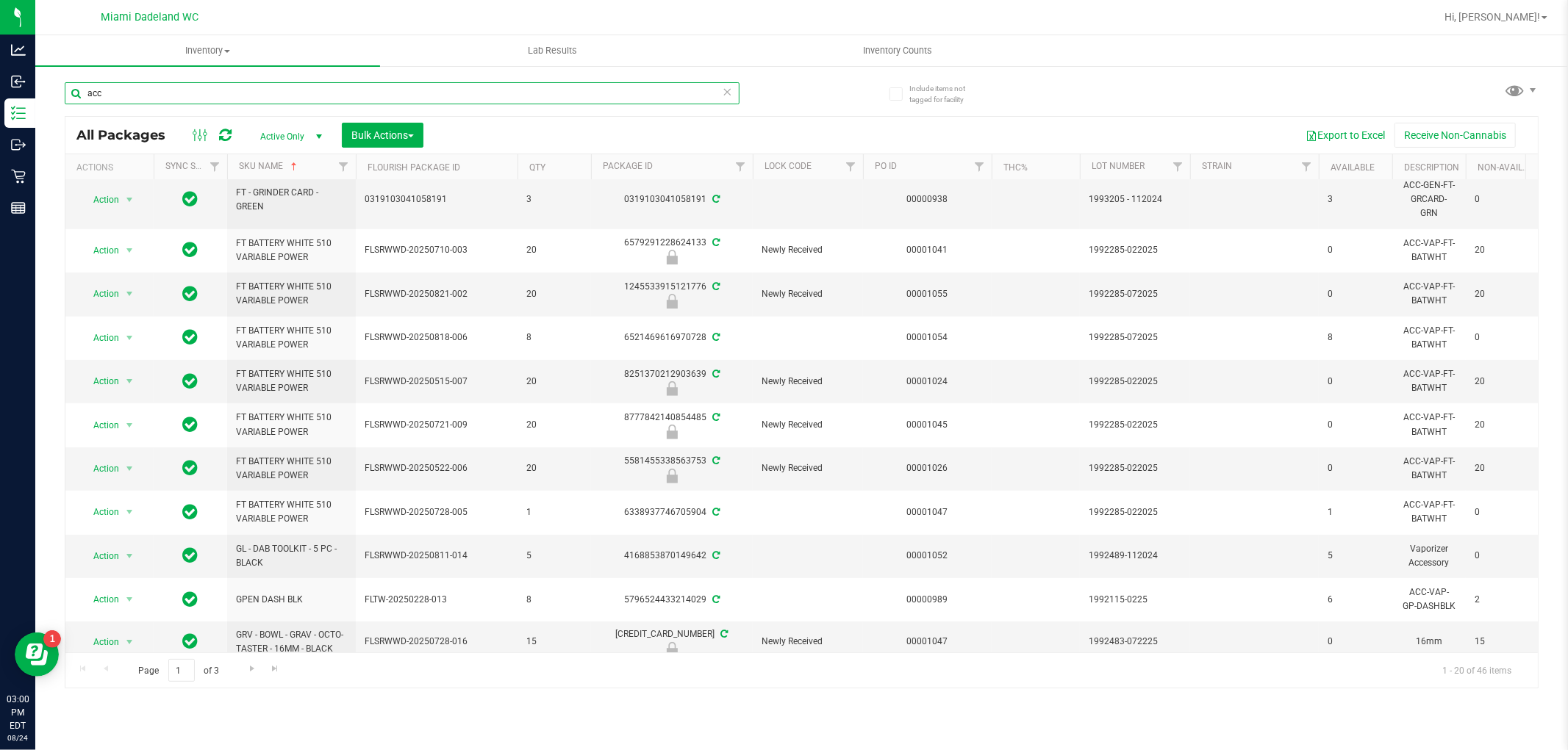
scroll to position [452, 0]
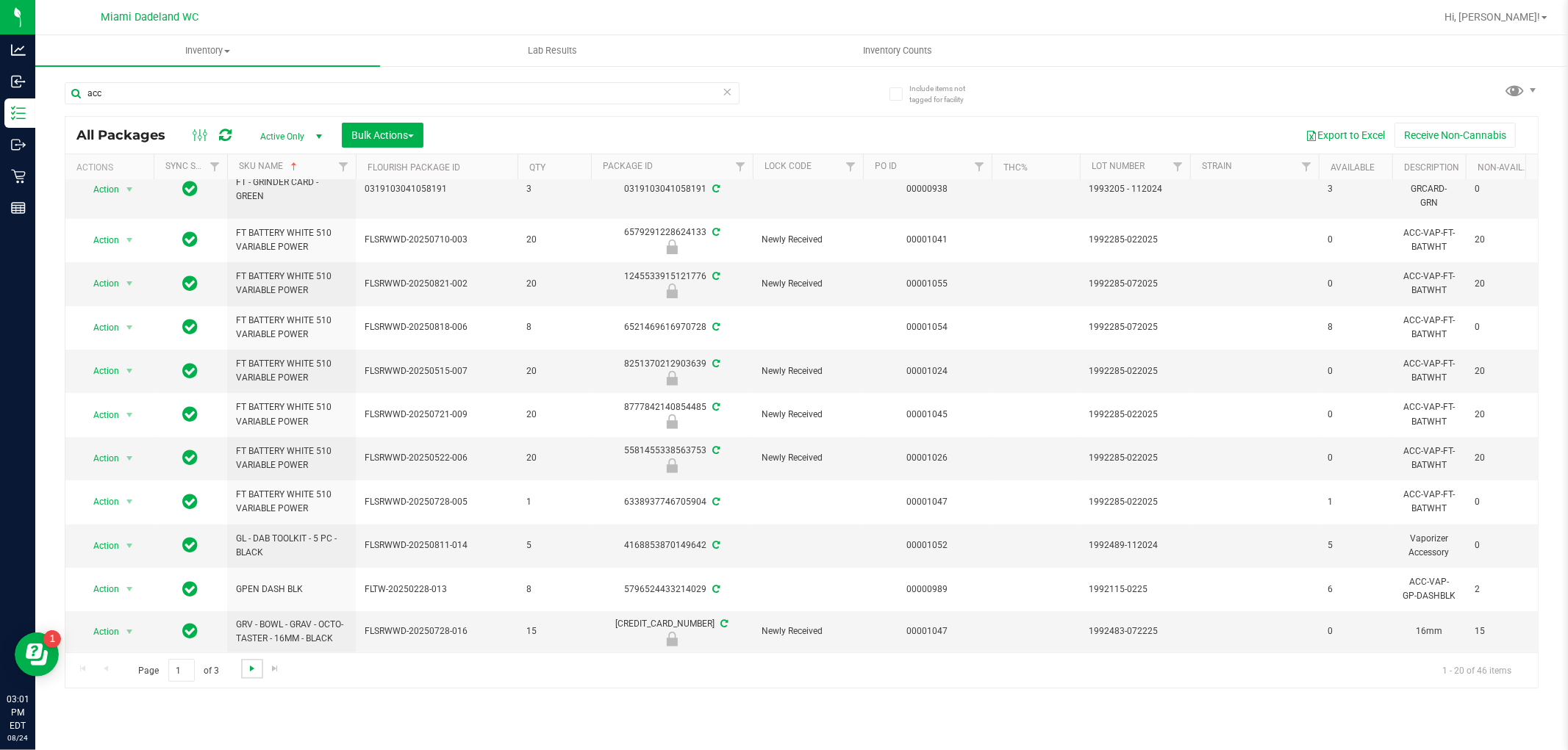
click at [256, 666] on span "Go to the next page" at bounding box center [252, 669] width 12 height 12
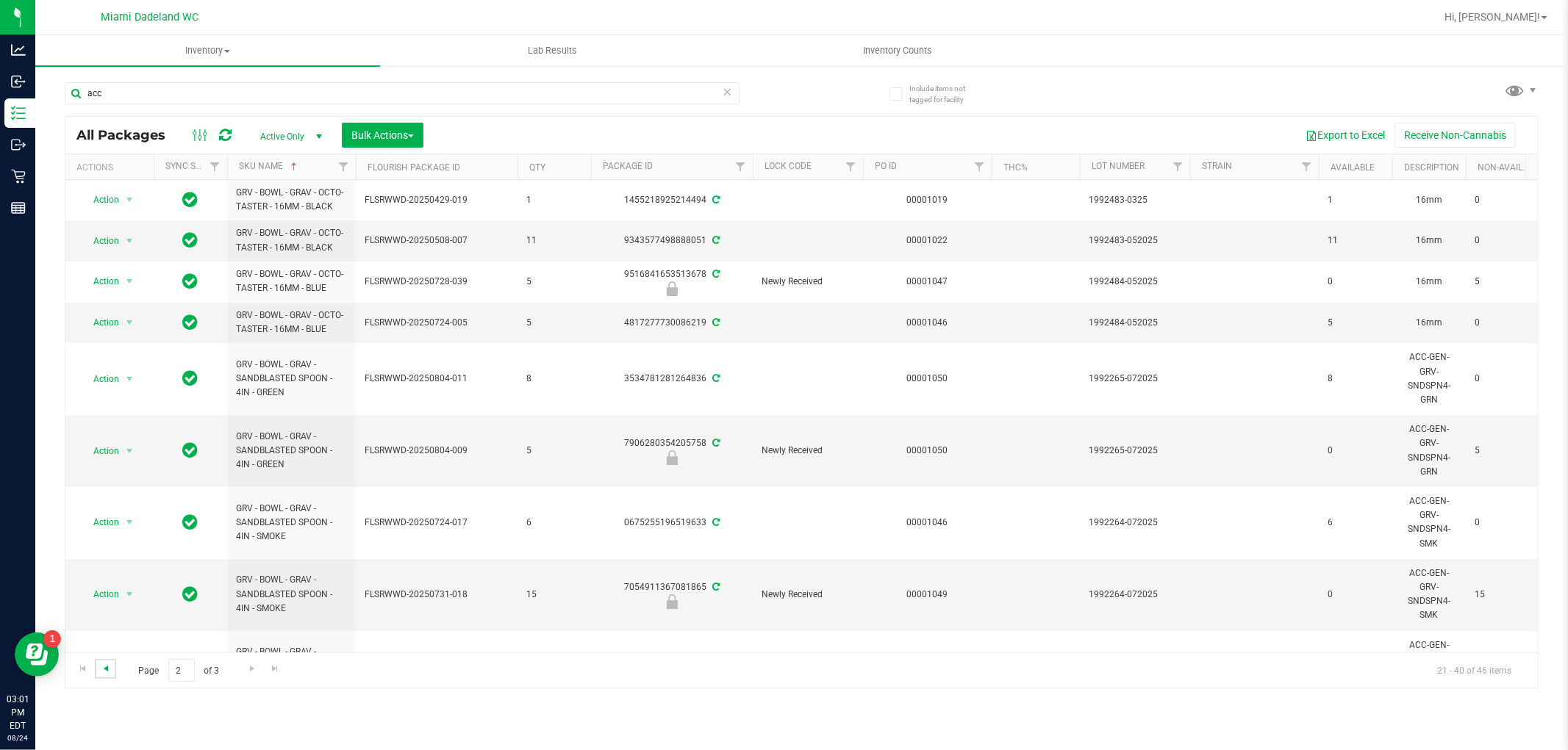
click at [107, 669] on span "Go to the previous page" at bounding box center [106, 669] width 12 height 12
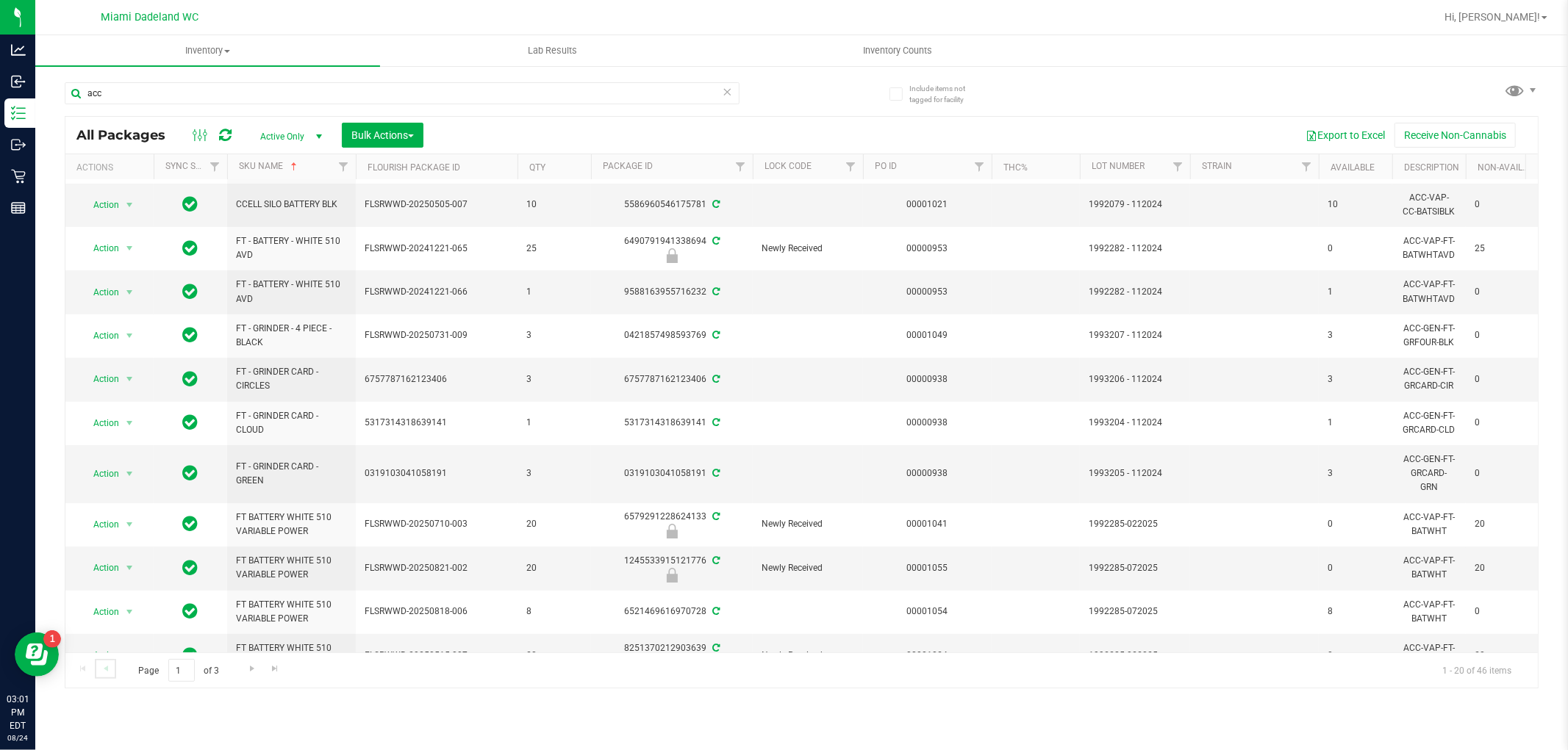
scroll to position [452, 0]
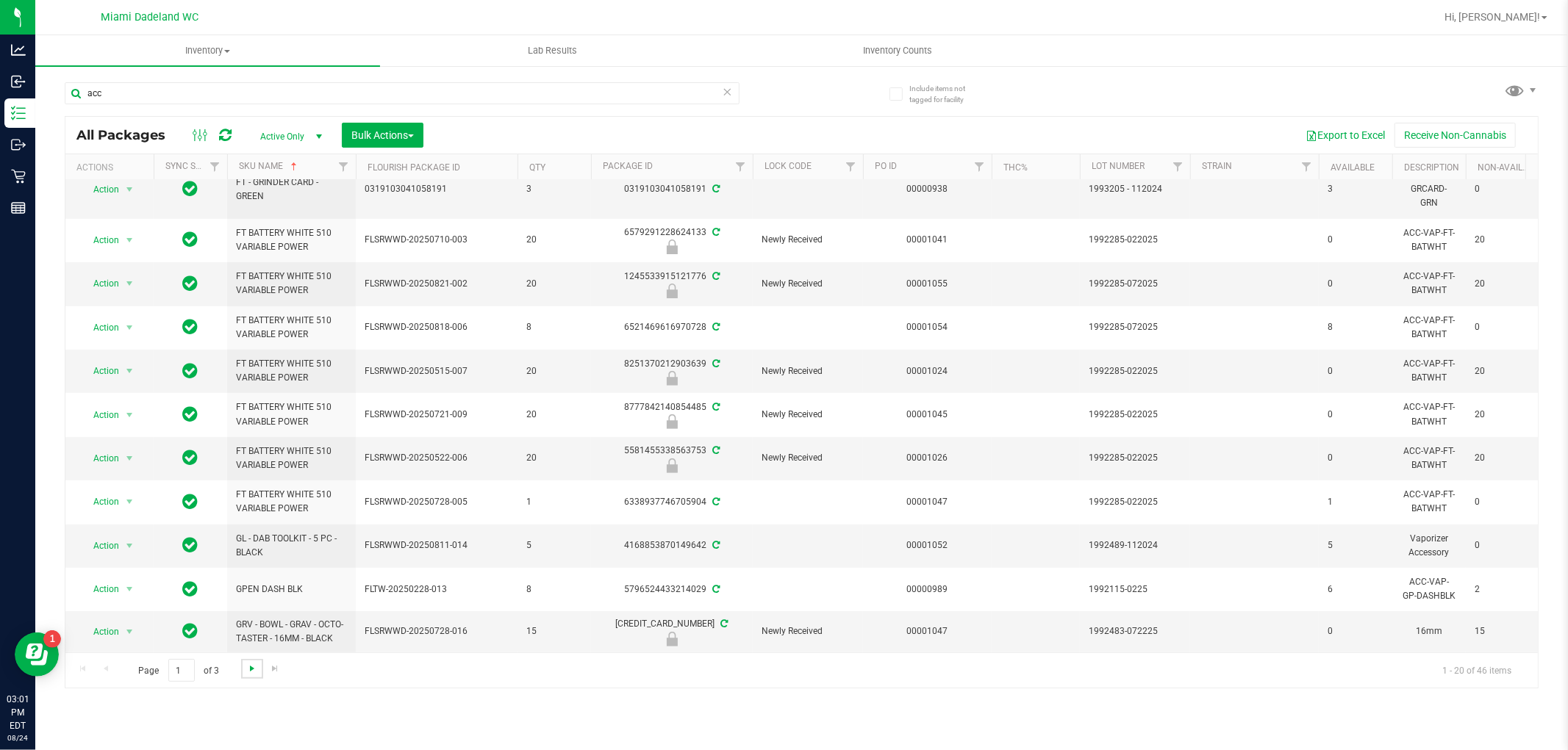
click at [252, 674] on span "Go to the next page" at bounding box center [252, 669] width 12 height 12
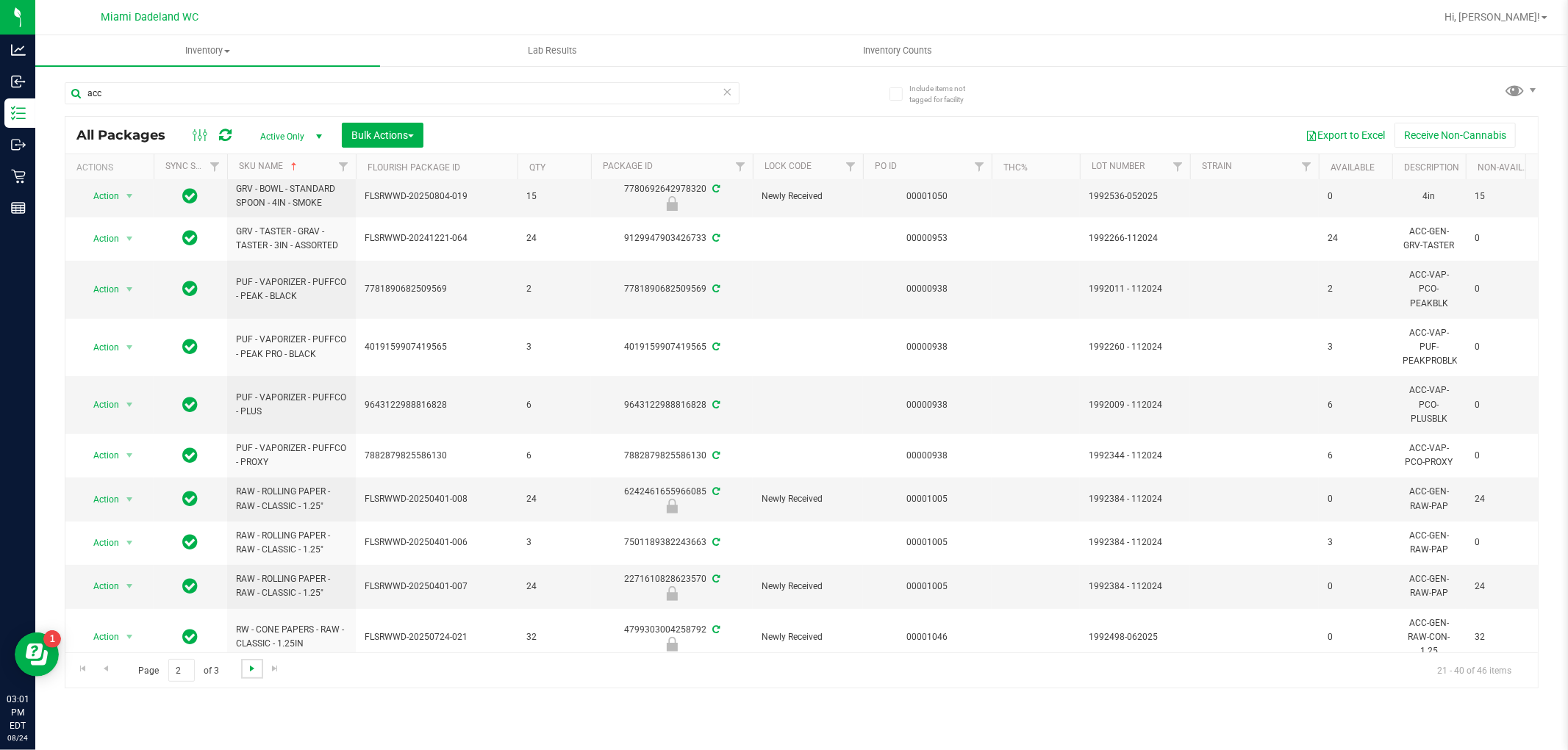
scroll to position [622, 0]
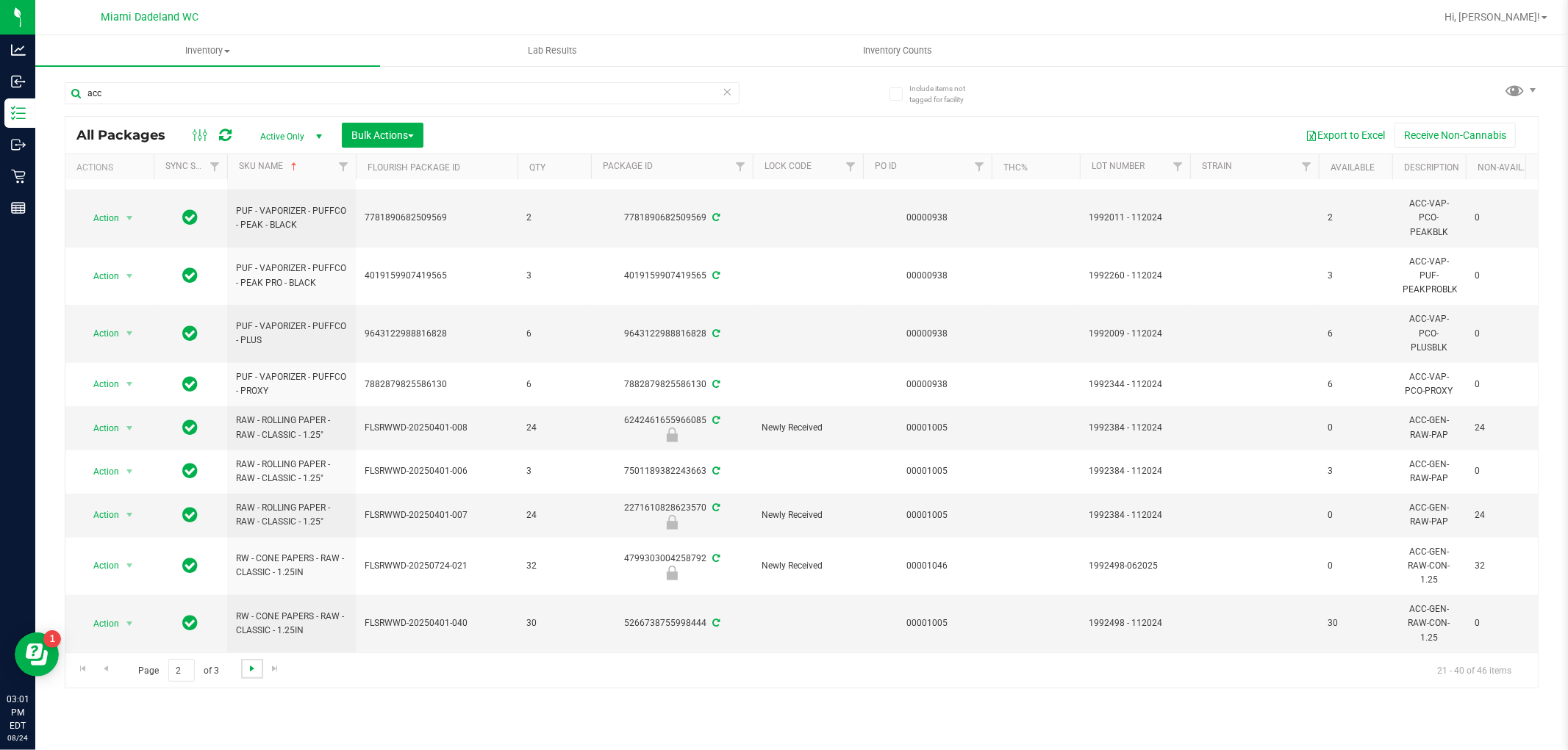
click at [246, 669] on span "Go to the next page" at bounding box center [252, 669] width 12 height 12
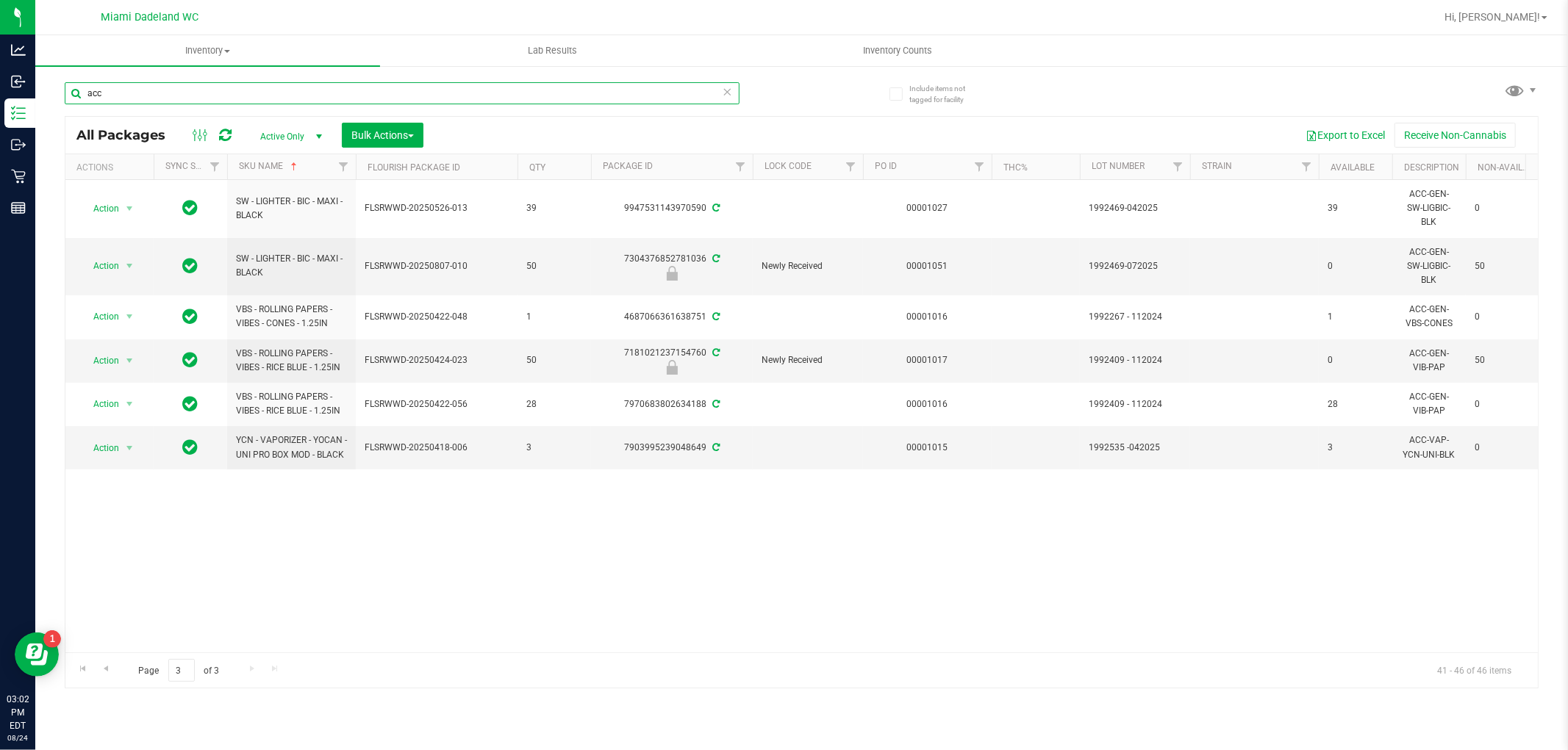
click at [172, 98] on input "acc" at bounding box center [402, 93] width 675 height 22
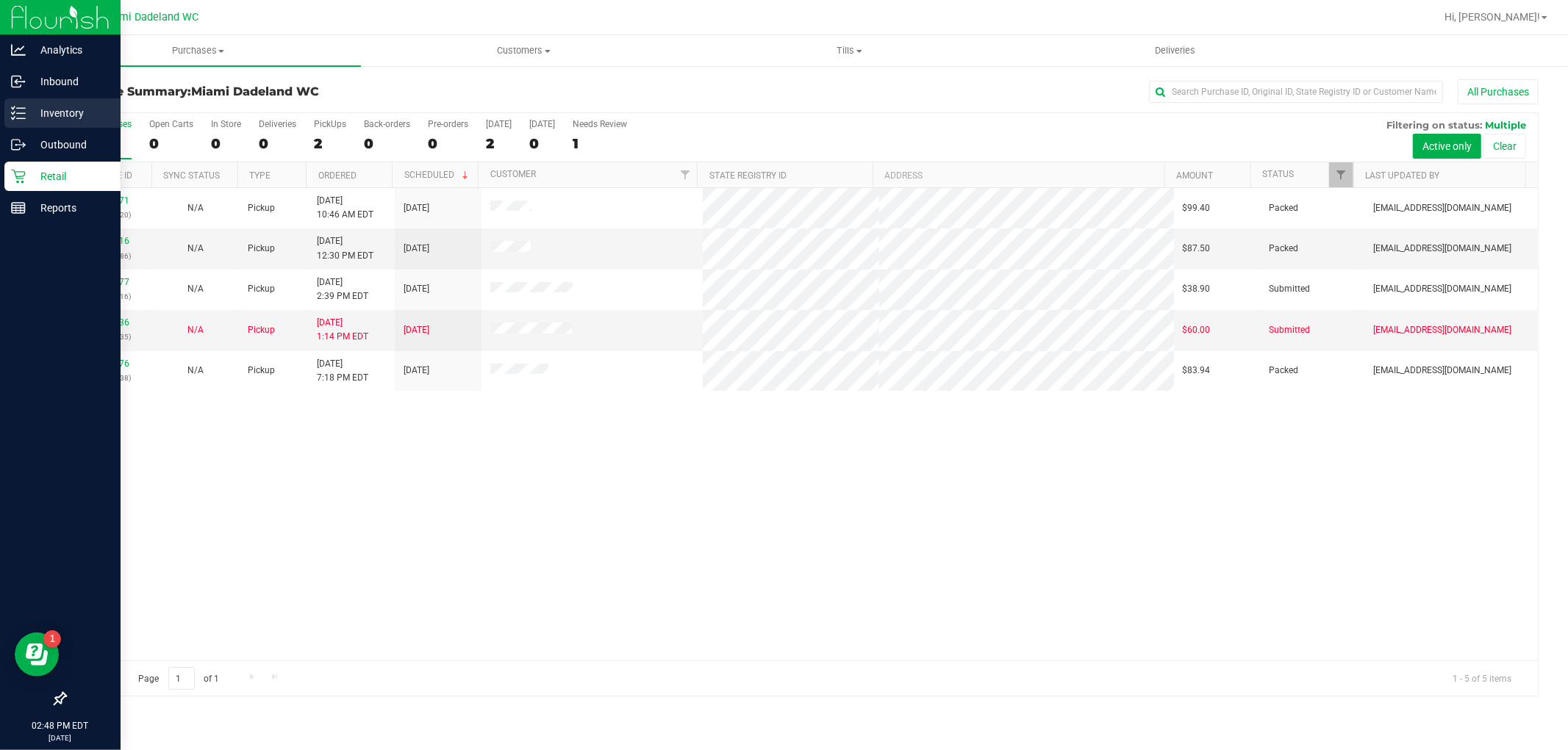
click at [27, 119] on p "Inventory" at bounding box center [70, 113] width 88 height 18
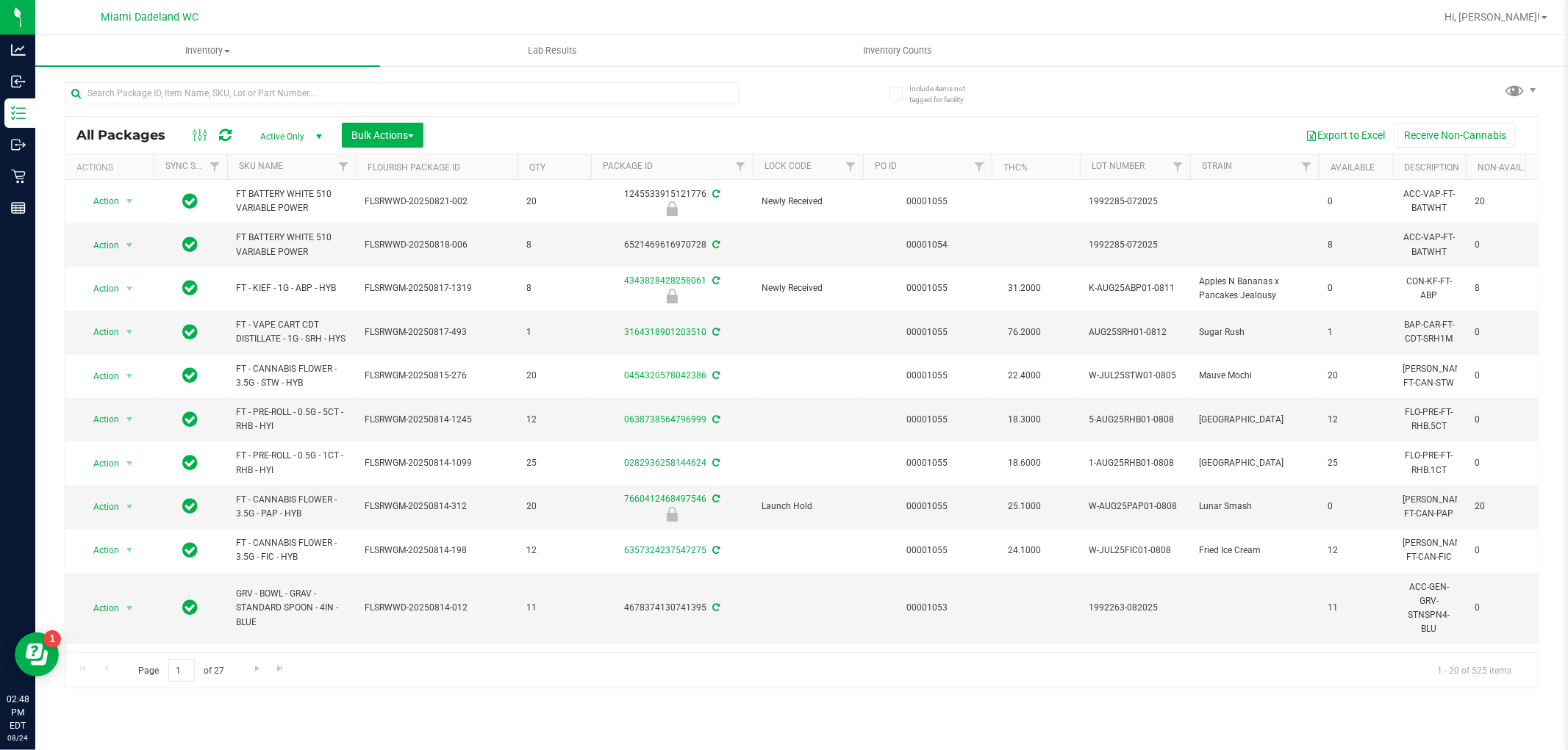
click at [316, 171] on th "SKU Name" at bounding box center [292, 167] width 129 height 26
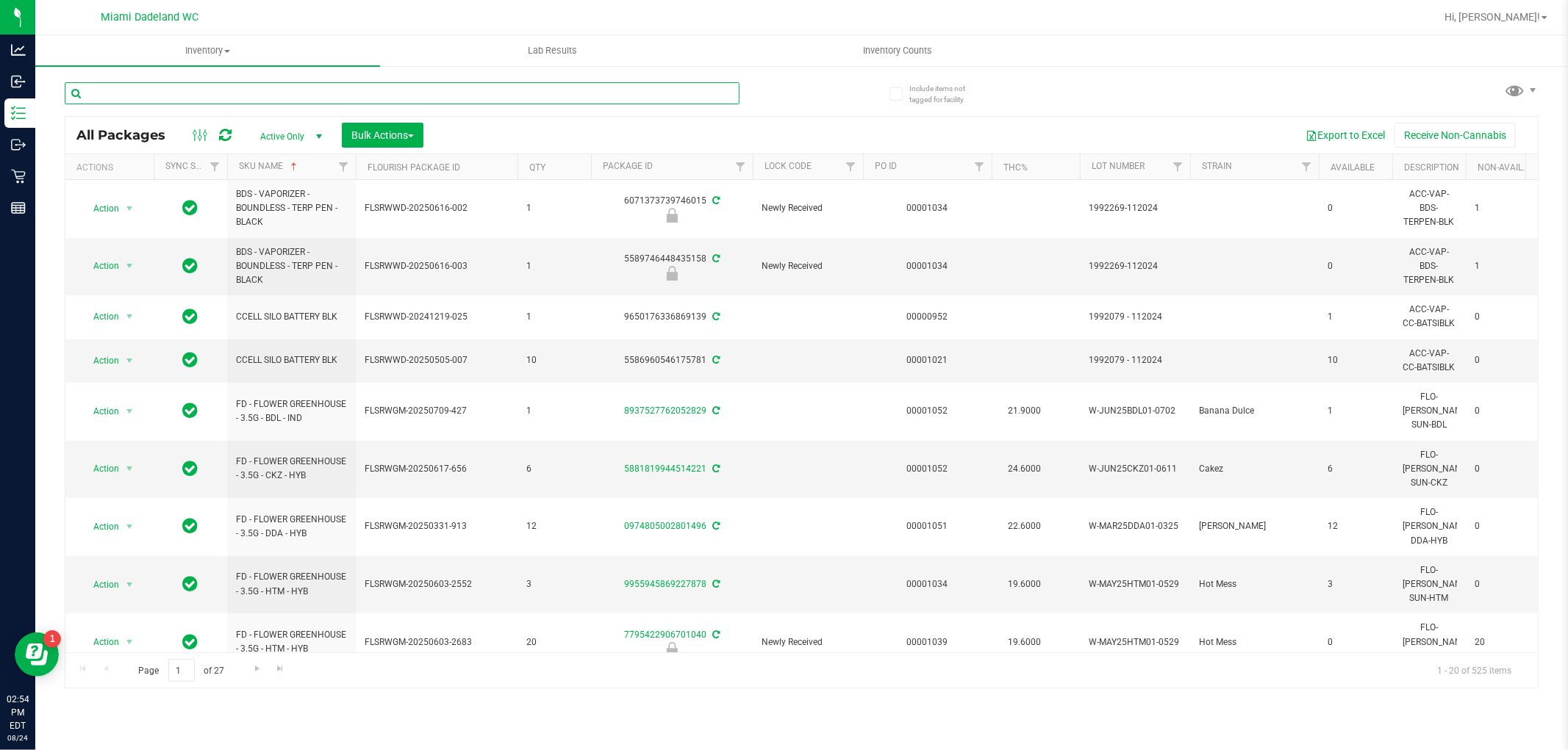
click at [245, 89] on input "text" at bounding box center [402, 93] width 675 height 22
type input "hnc"
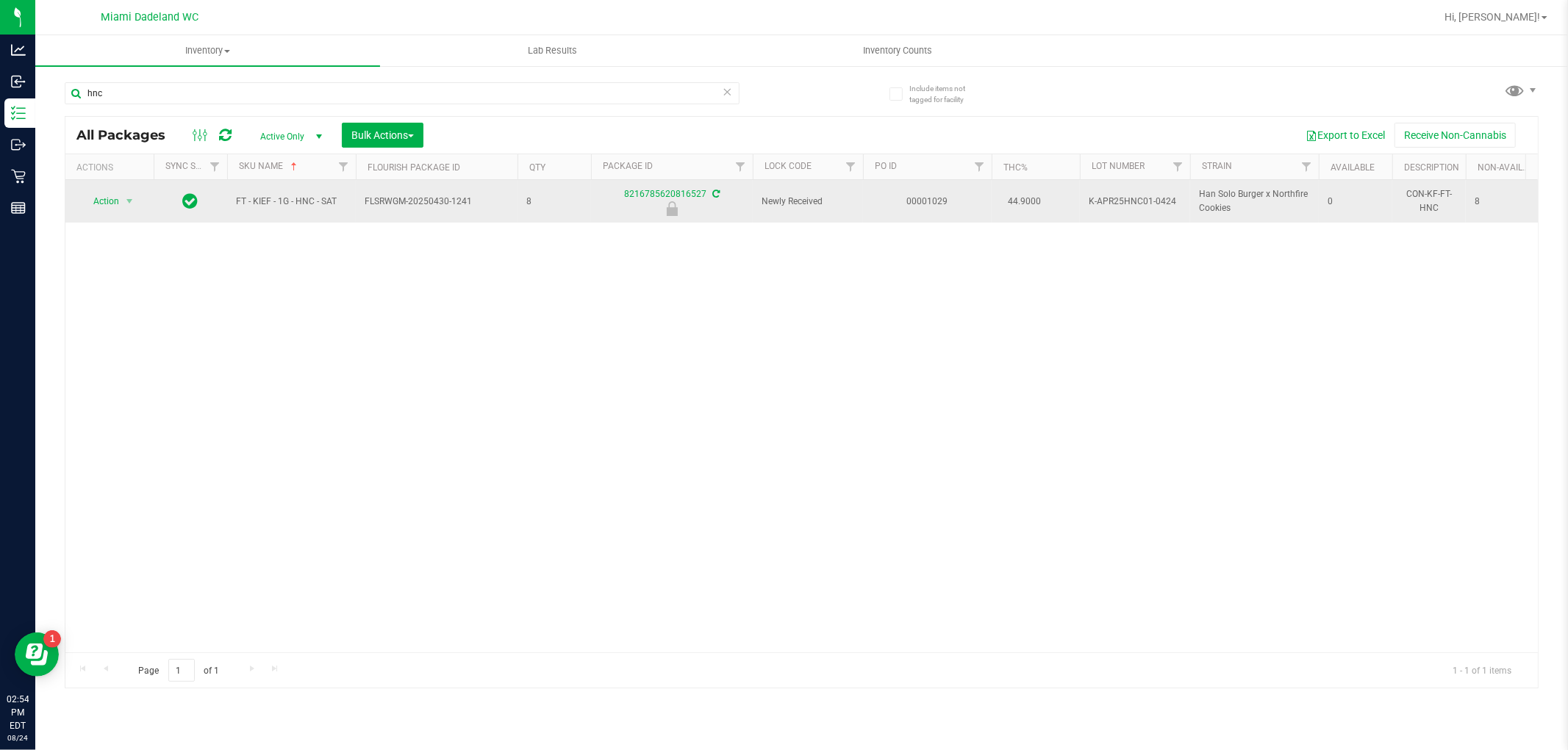
click at [83, 197] on span "Action" at bounding box center [100, 201] width 40 height 21
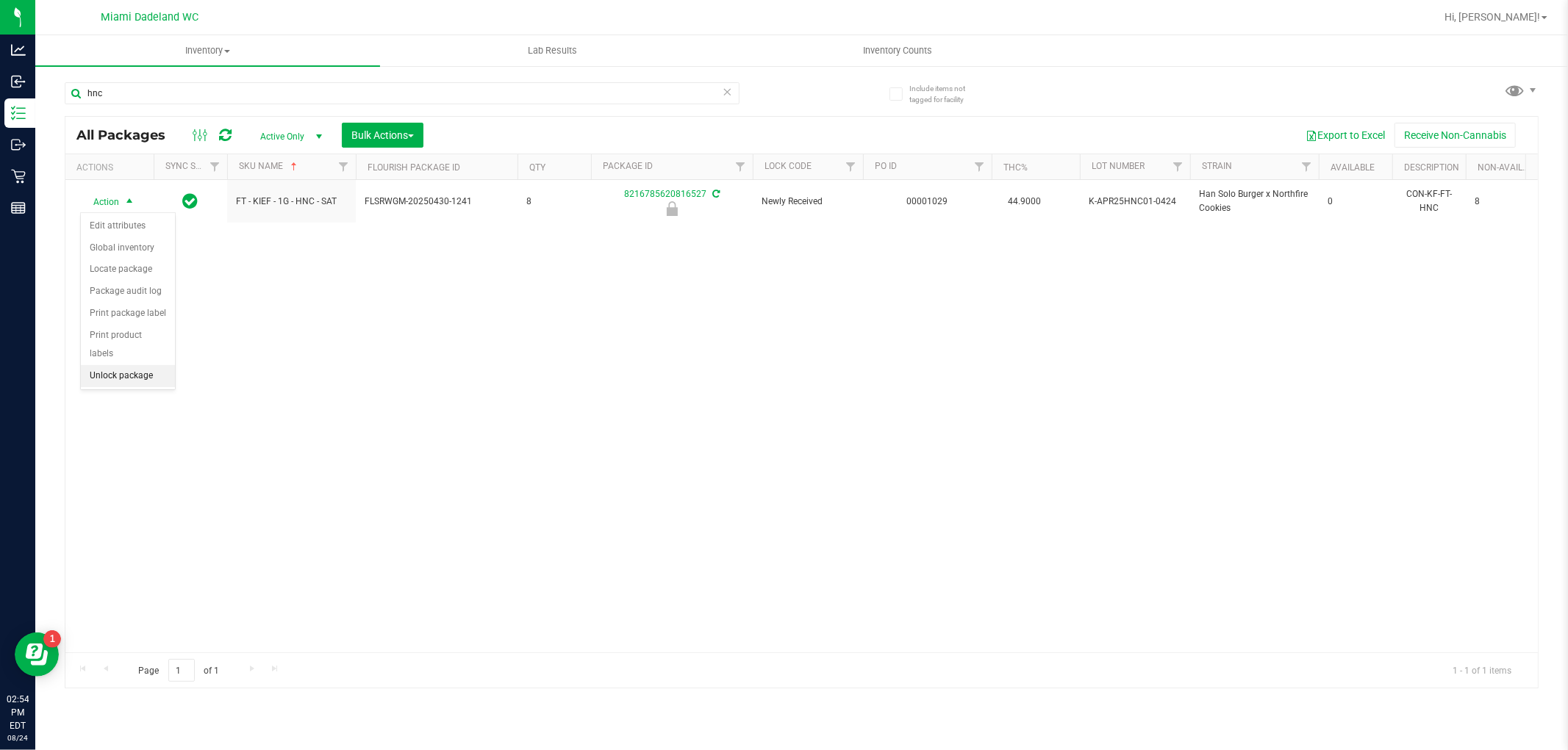
click at [114, 385] on li "Unlock package" at bounding box center [127, 376] width 94 height 22
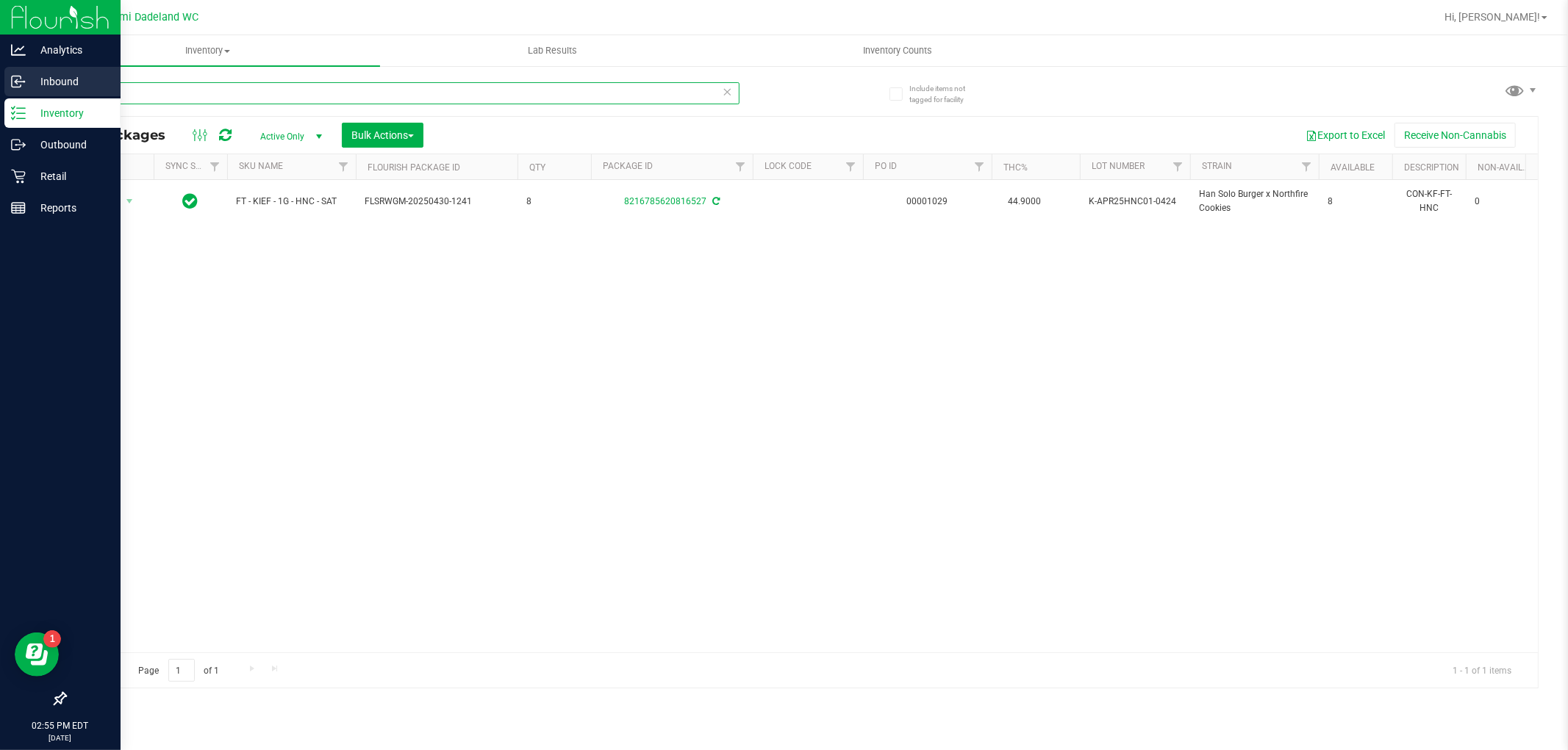
drag, startPoint x: 119, startPoint y: 99, endPoint x: 0, endPoint y: 76, distance: 121.2
click at [0, 76] on div "Analytics Inbound Inventory Outbound Retail Reports 02:55 PM EDT 08/24/2025 08/…" at bounding box center [784, 375] width 1568 height 750
type input "tam"
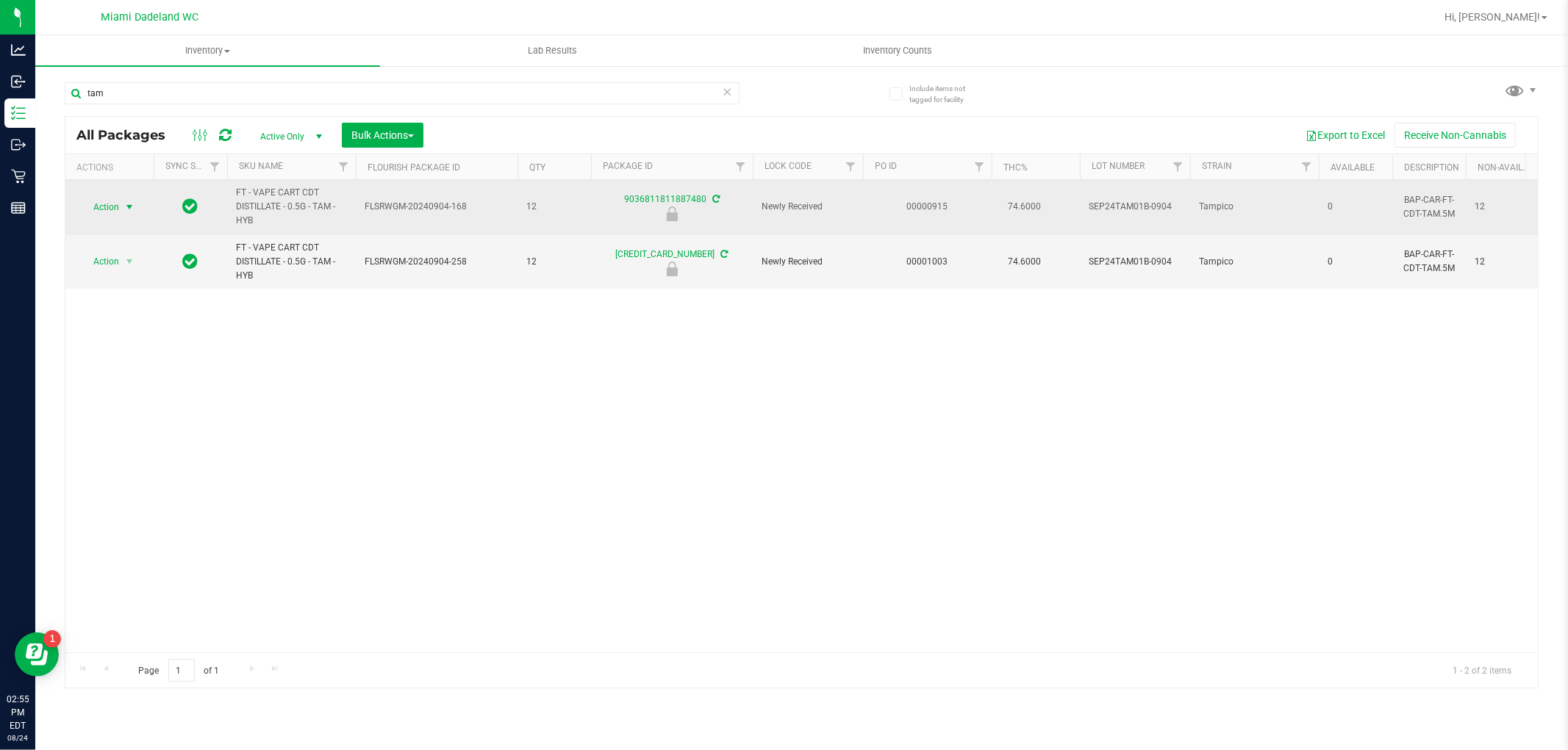
click at [109, 209] on span "Action" at bounding box center [100, 207] width 40 height 21
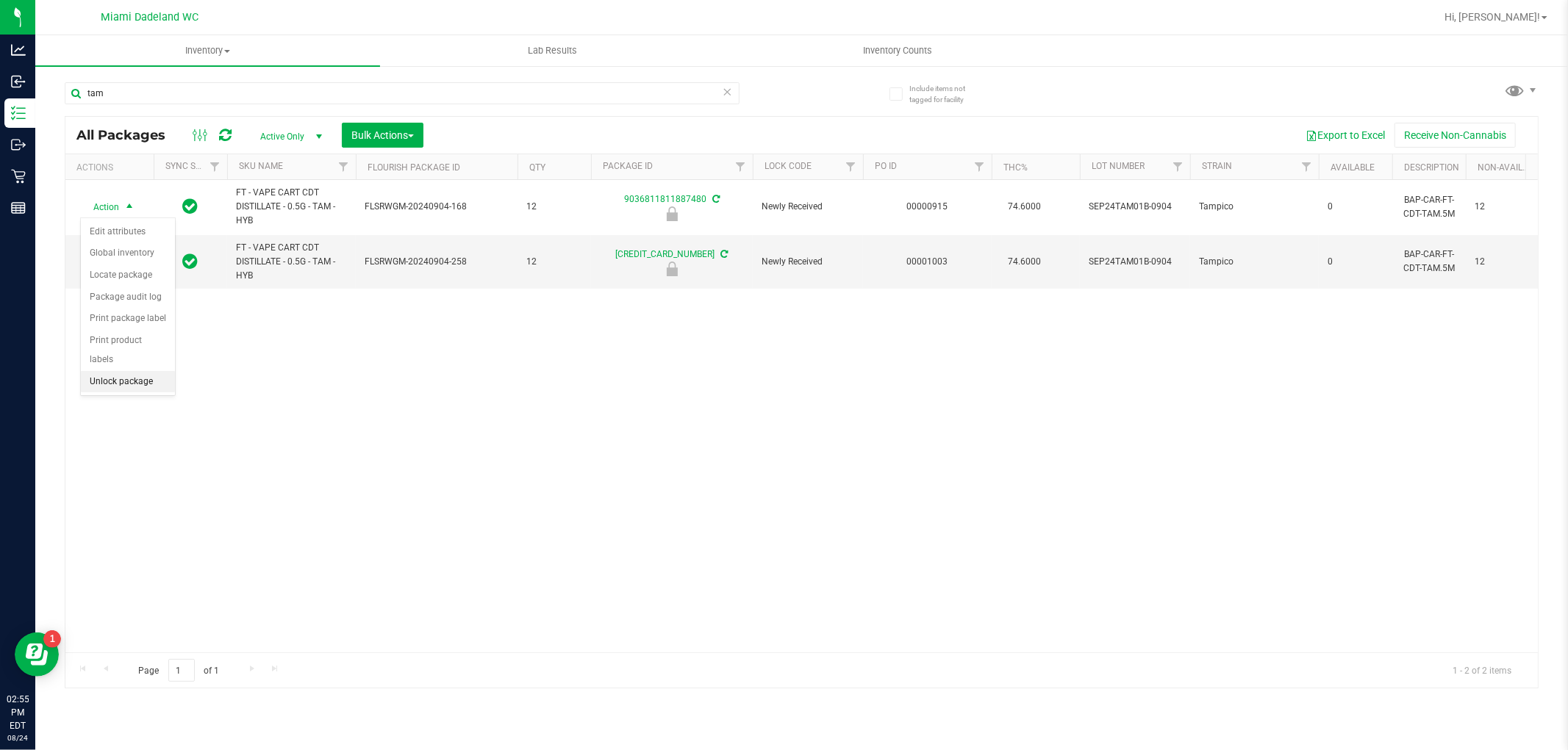
click at [129, 385] on li "Unlock package" at bounding box center [127, 382] width 94 height 22
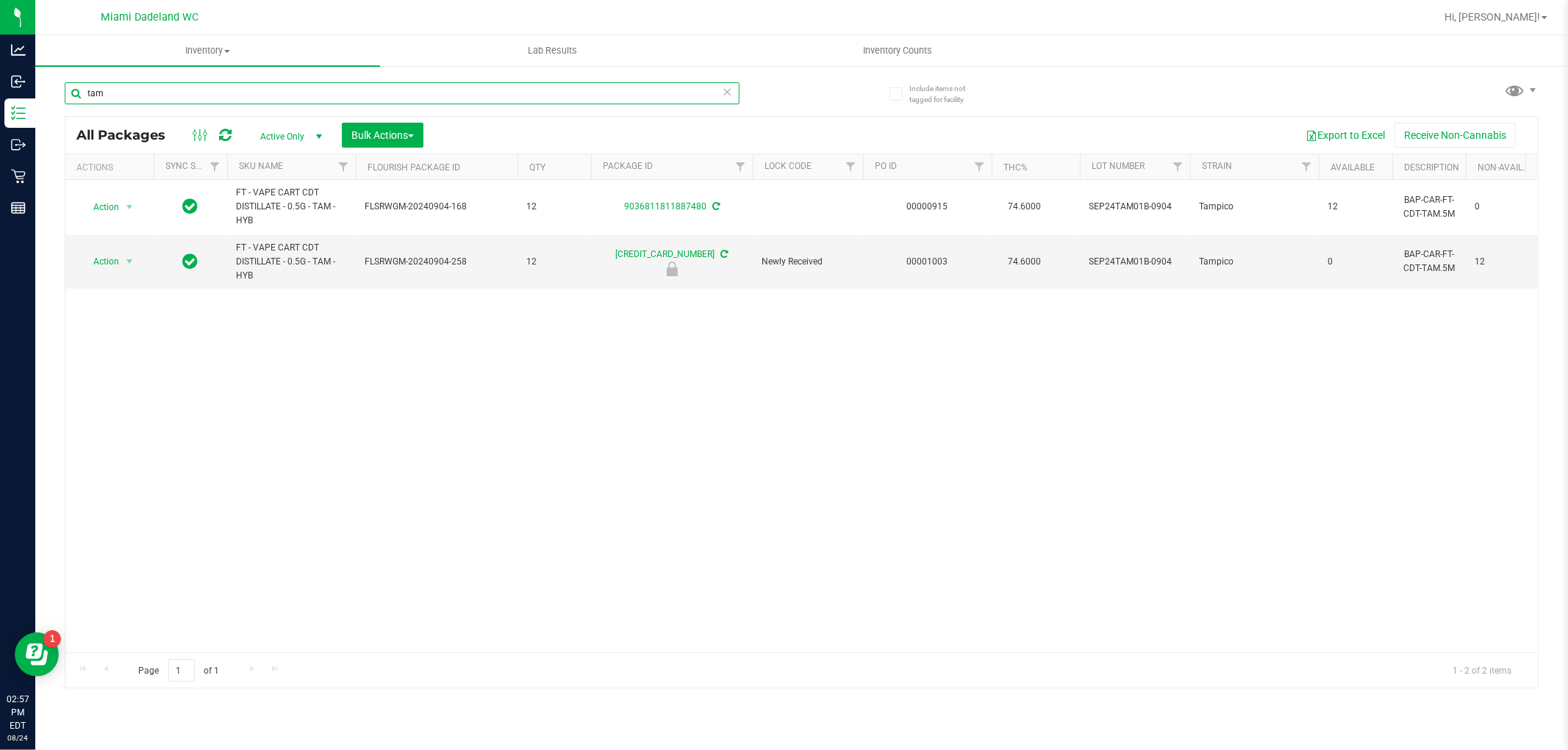
click at [169, 82] on input "tam" at bounding box center [402, 93] width 675 height 22
type input "aeq"
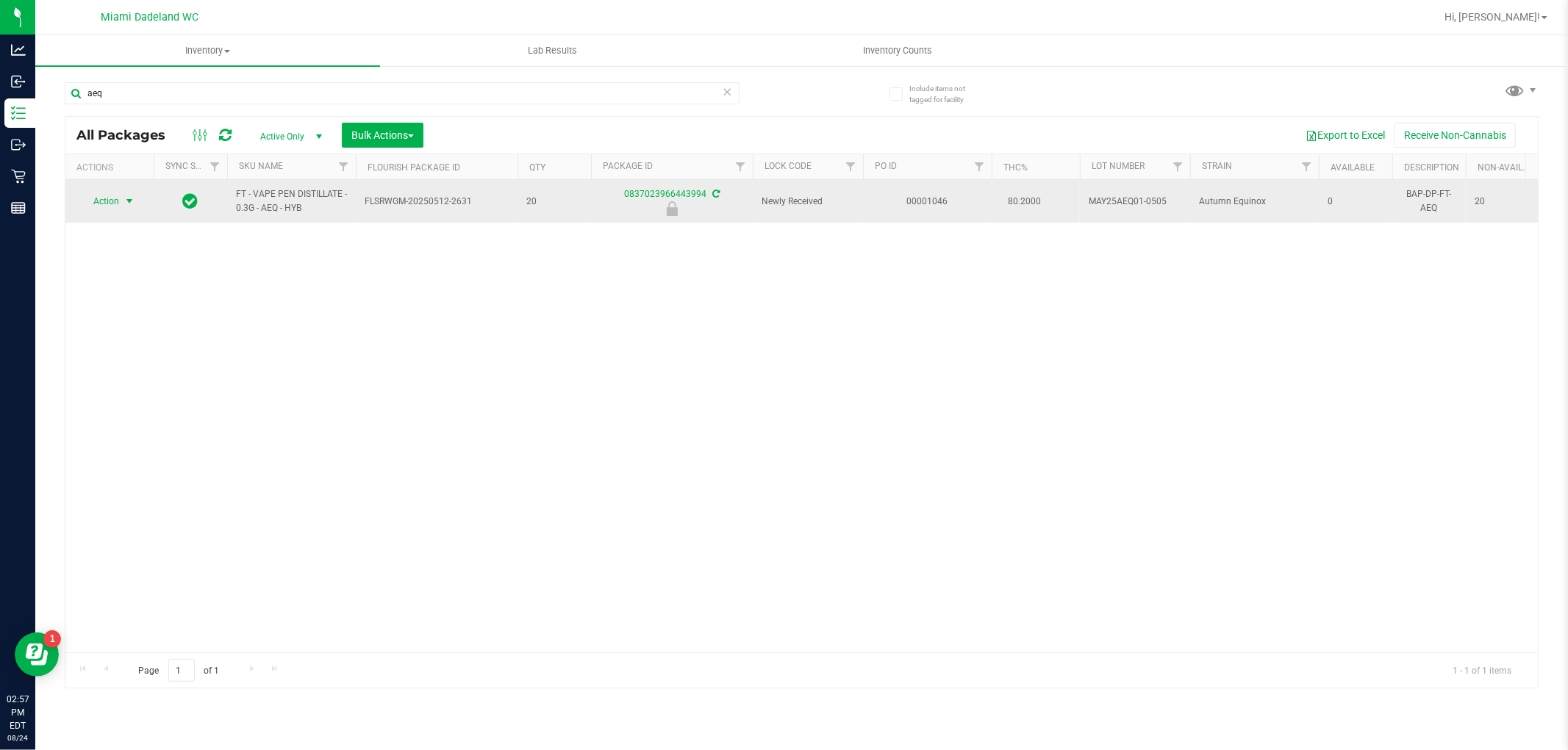
click at [118, 210] on span "Action" at bounding box center [100, 201] width 40 height 21
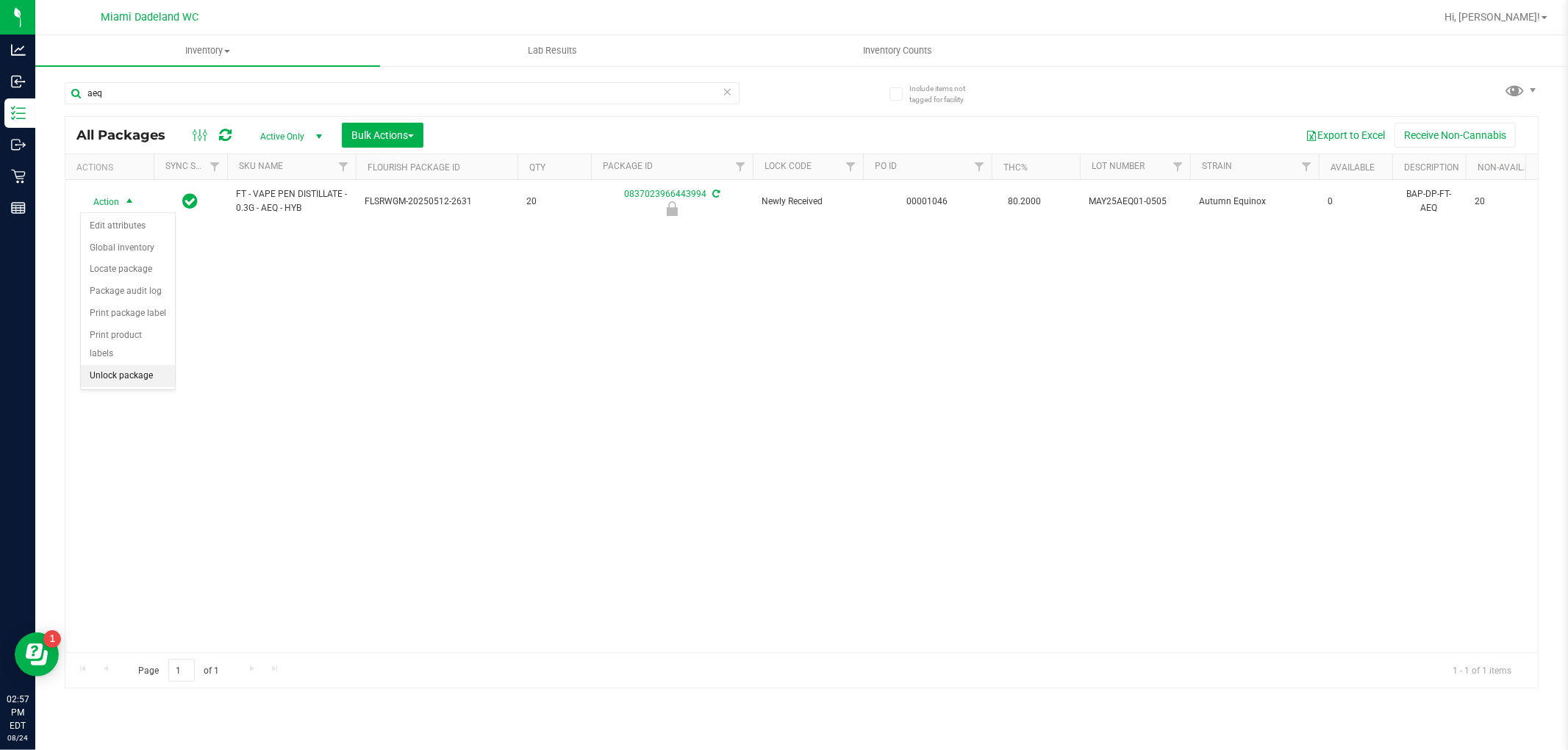
click at [128, 373] on li "Unlock package" at bounding box center [127, 376] width 94 height 22
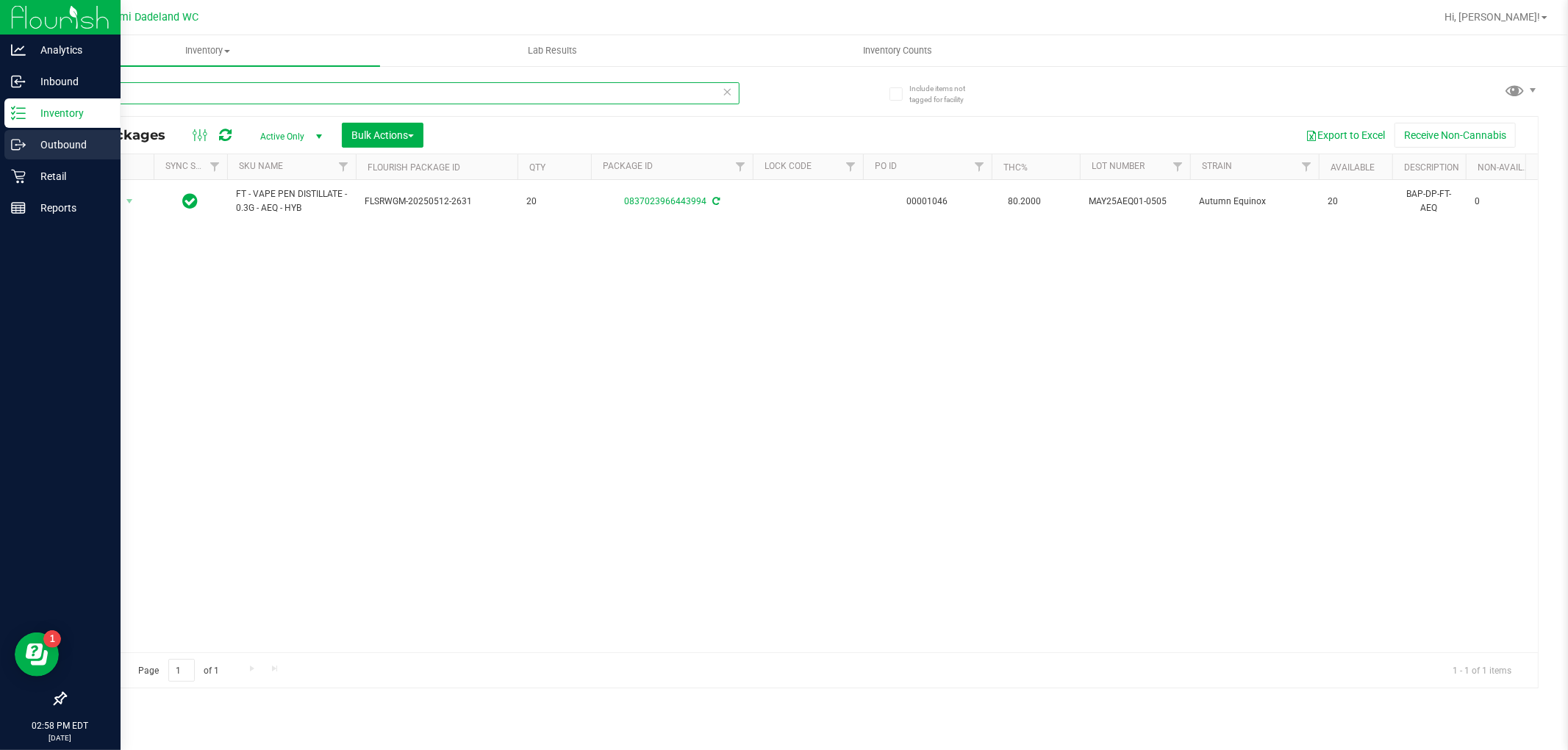
drag, startPoint x: 173, startPoint y: 92, endPoint x: 0, endPoint y: 147, distance: 181.5
click at [0, 147] on div "Analytics Inbound Inventory Outbound Retail Reports 02:58 PM EDT 08/24/2025 08/…" at bounding box center [784, 375] width 1568 height 750
type input "lsn"
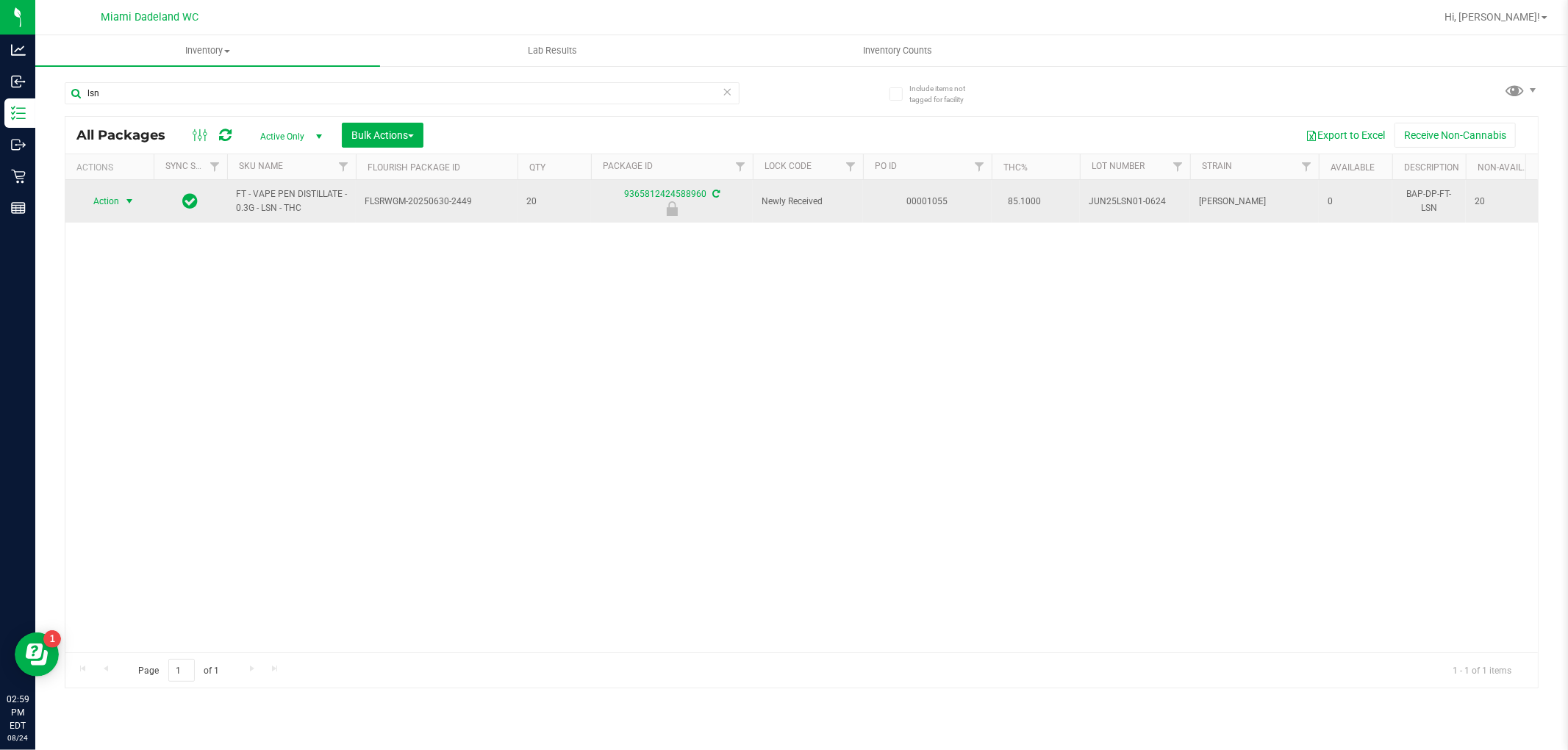
click at [113, 203] on span "Action" at bounding box center [100, 201] width 40 height 21
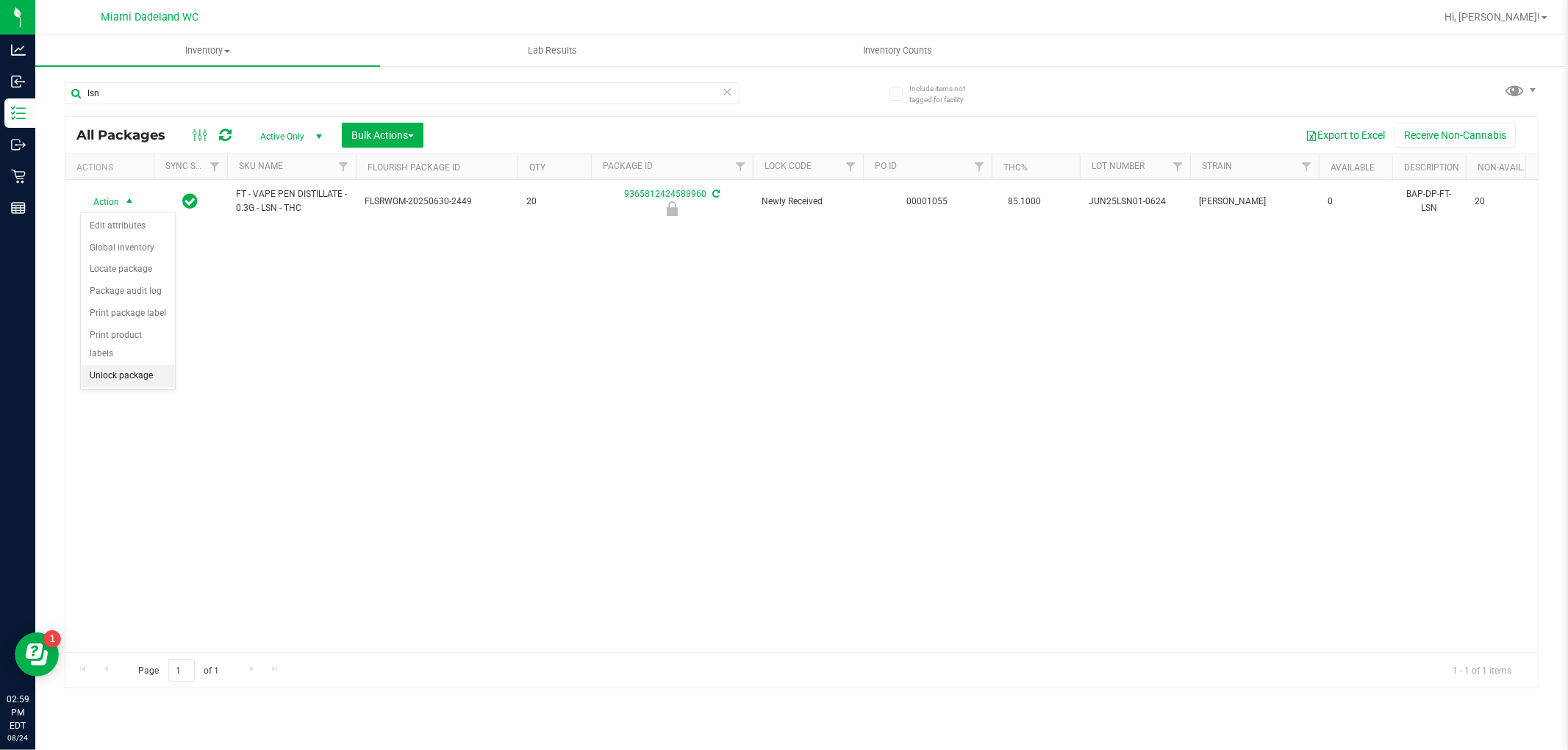
click at [112, 382] on li "Unlock package" at bounding box center [127, 376] width 94 height 22
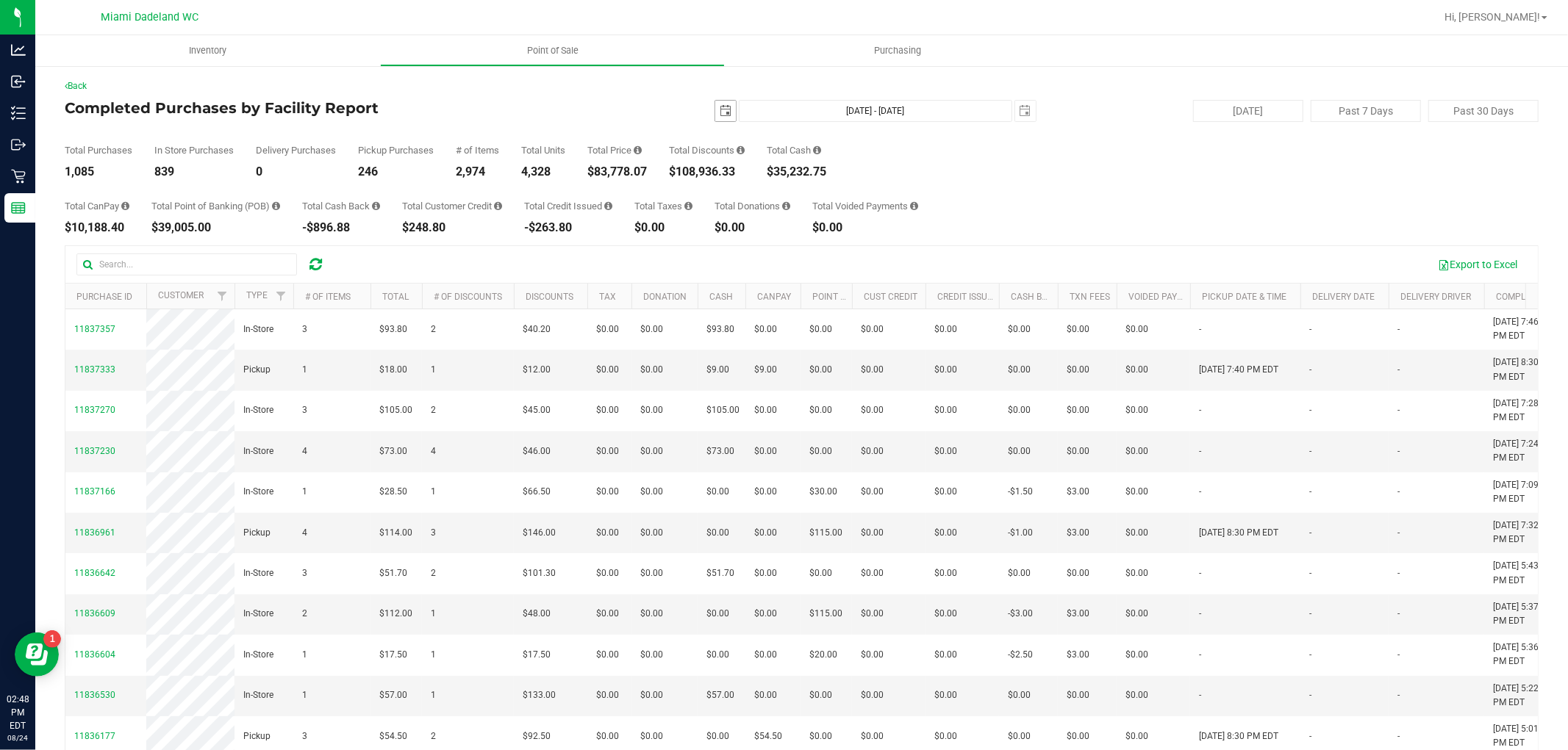
click at [720, 105] on span "select" at bounding box center [726, 111] width 12 height 12
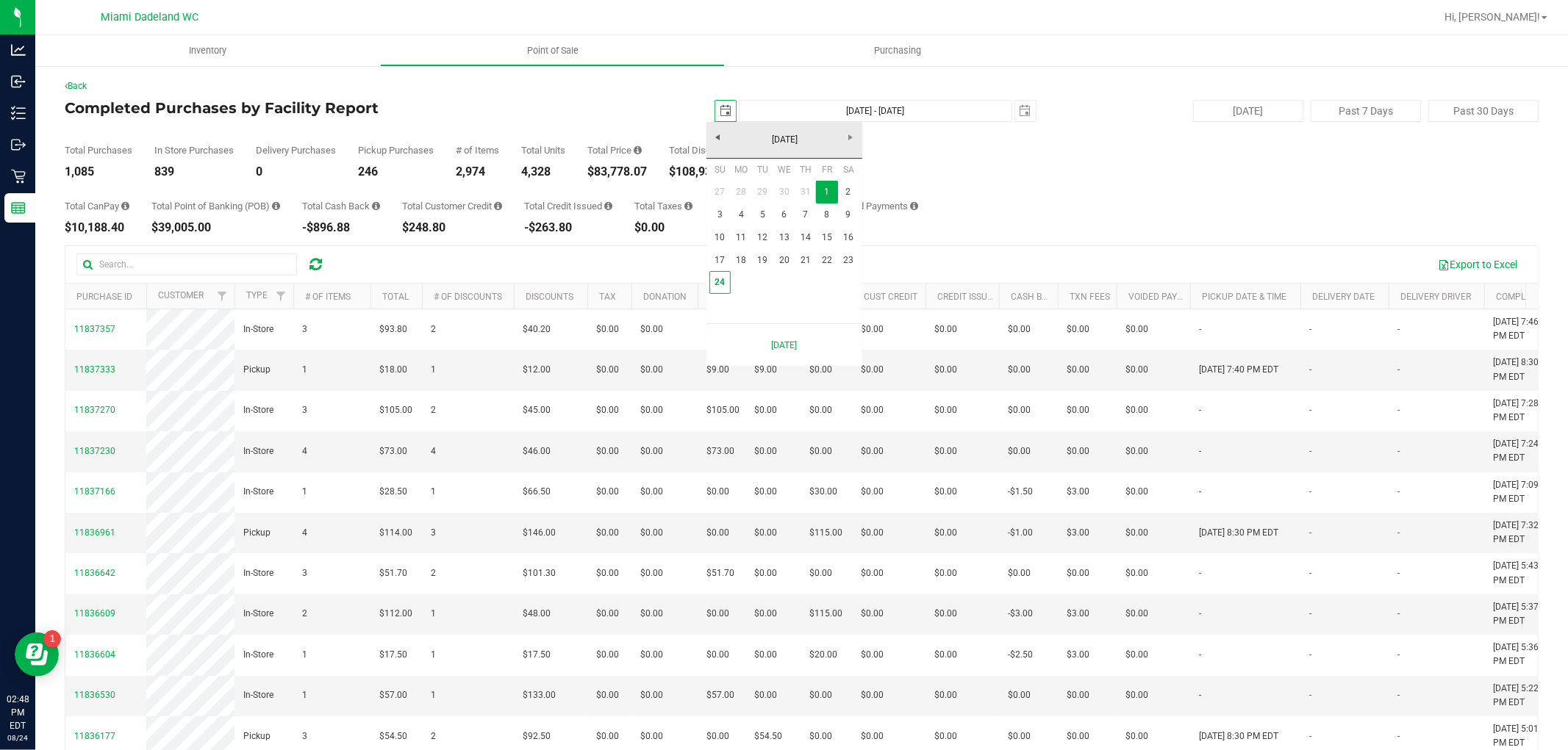
scroll to position [0, 37]
click at [724, 286] on link "24" at bounding box center [720, 283] width 21 height 23
type input "[DATE]"
type input "Aug 24, 2025 - Aug 23, 2025"
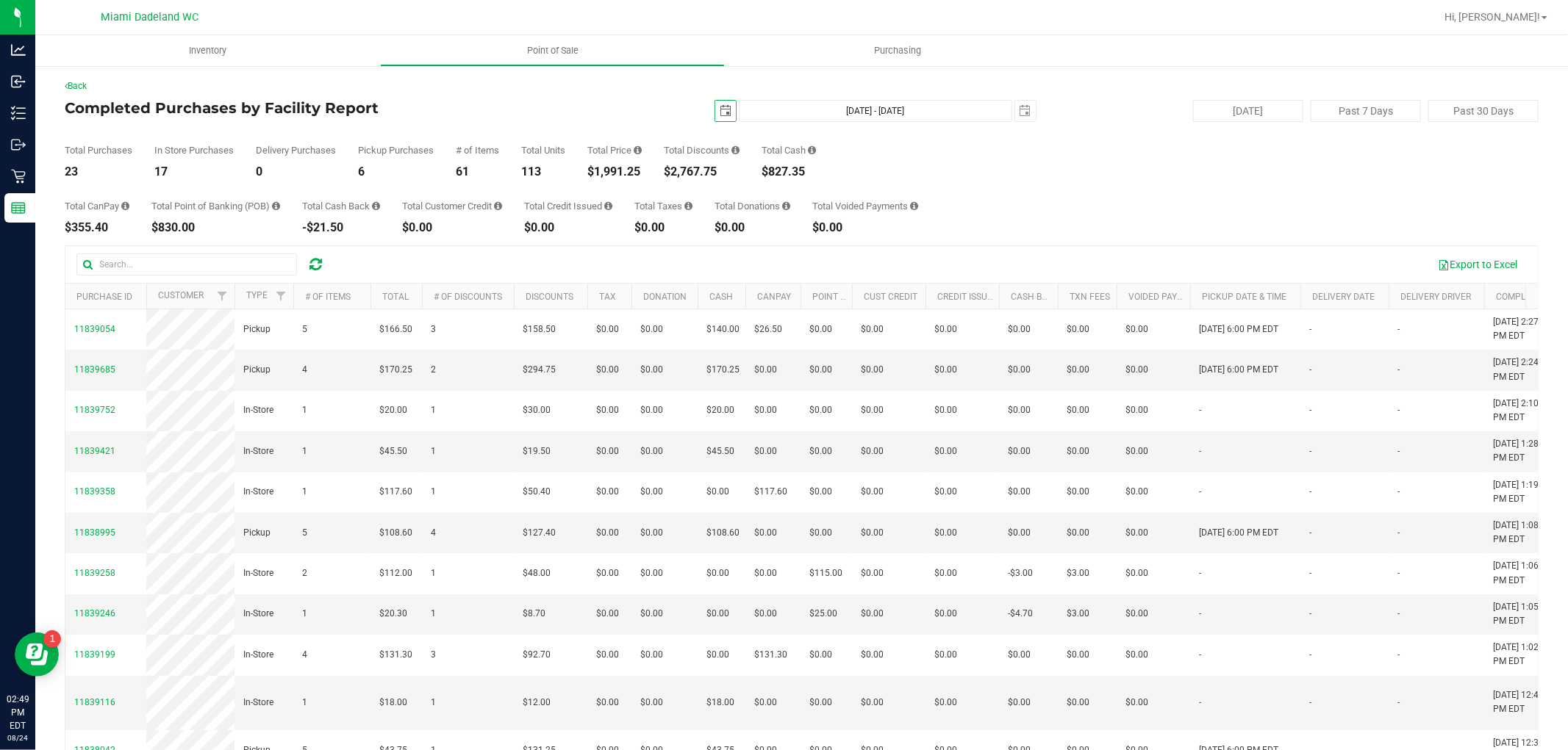
click at [614, 176] on div "$1,991.25" at bounding box center [615, 172] width 55 height 12
click at [614, 177] on div "$1,991.25" at bounding box center [615, 172] width 55 height 12
copy div "1,991.25"
click at [634, 176] on div "$2,129.55" at bounding box center [615, 172] width 55 height 12
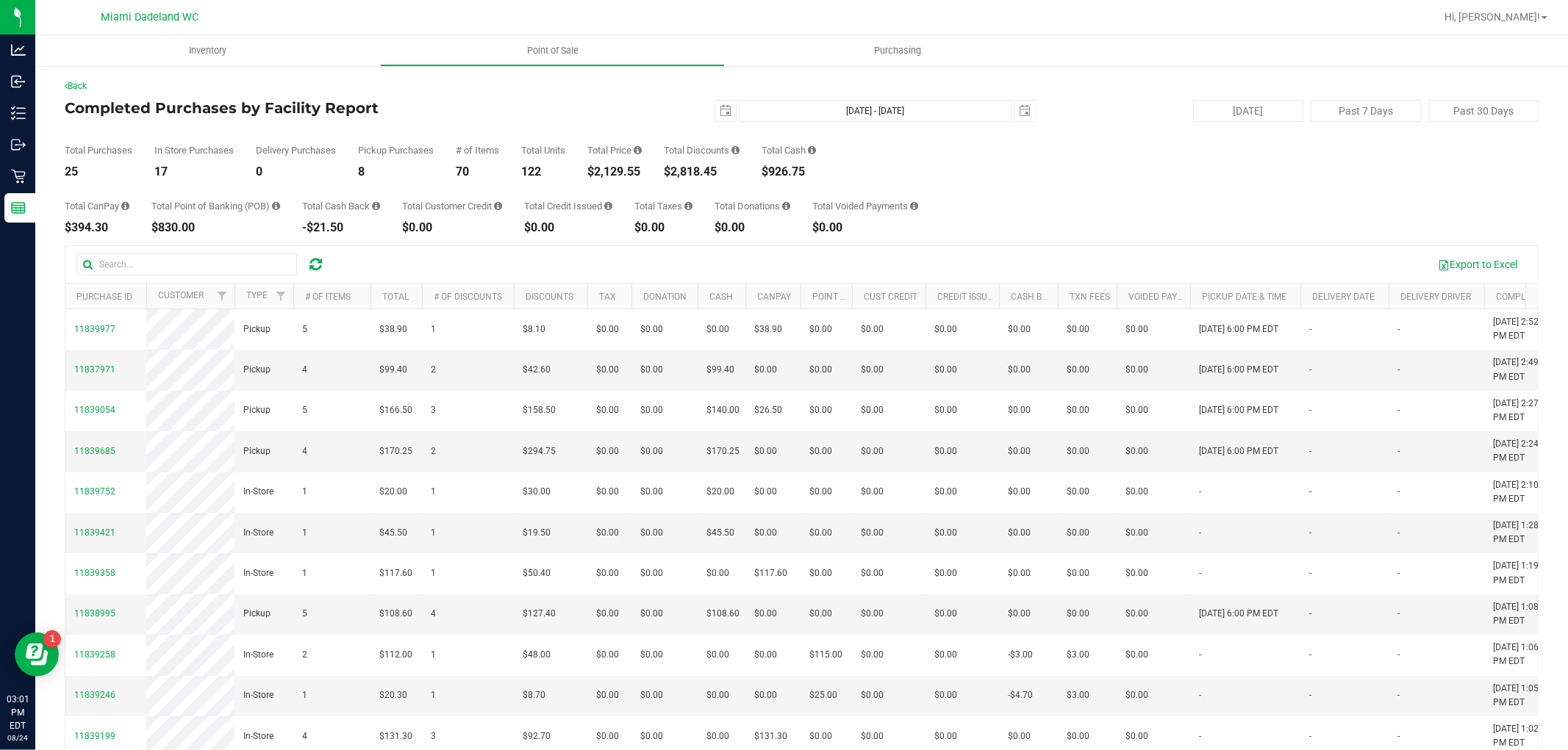
copy div "2,129.55"
